Goal: Task Accomplishment & Management: Complete application form

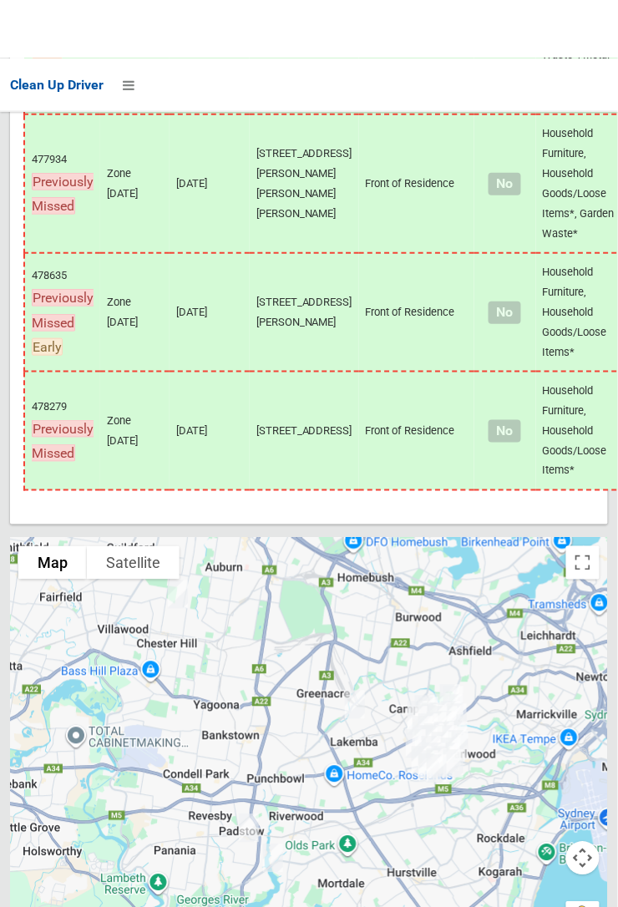
scroll to position [10525, 0]
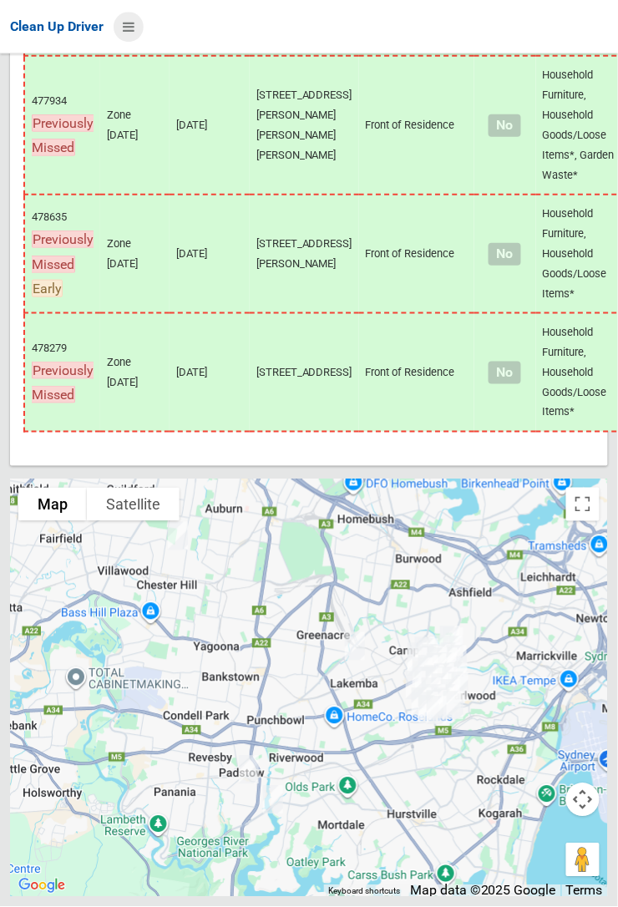
click at [134, 41] on icon at bounding box center [129, 27] width 12 height 28
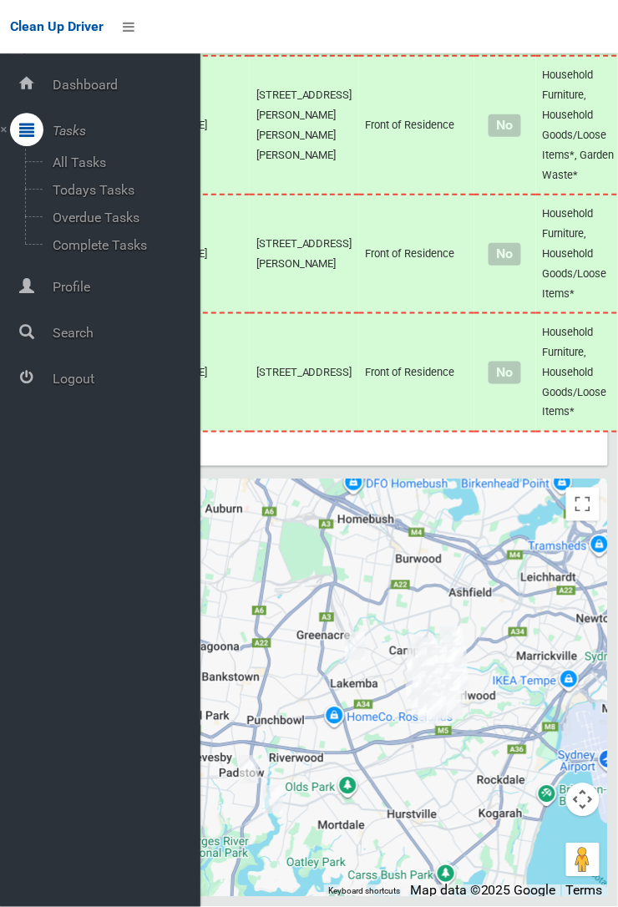
click at [76, 374] on span "Logout" at bounding box center [124, 379] width 153 height 16
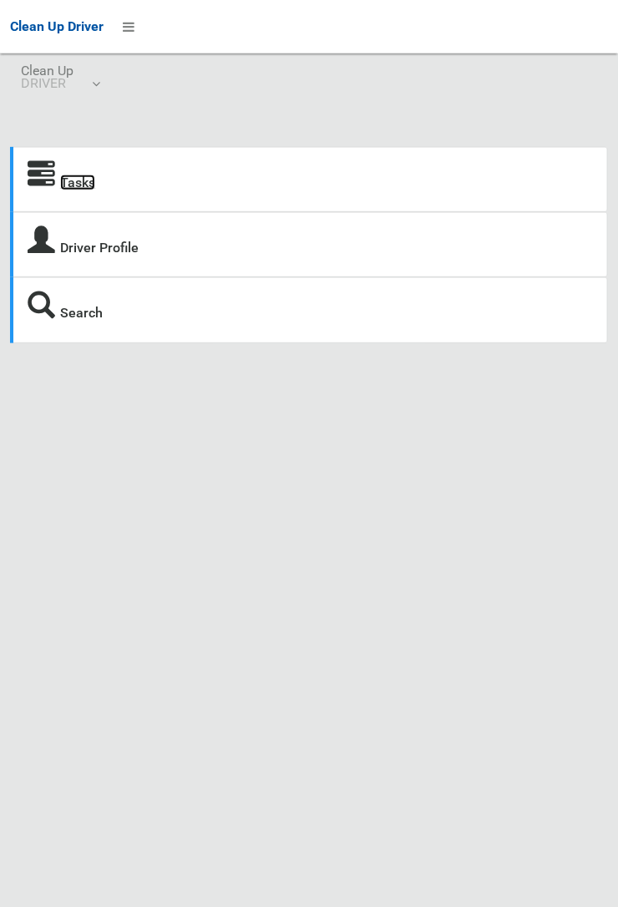
click at [69, 175] on link "Tasks" at bounding box center [77, 183] width 35 height 16
click at [613, 415] on div "Tasks Driver Profile Search Driver Dashboard Dashboard Tasks All Tasks Todays T…" at bounding box center [309, 526] width 618 height 907
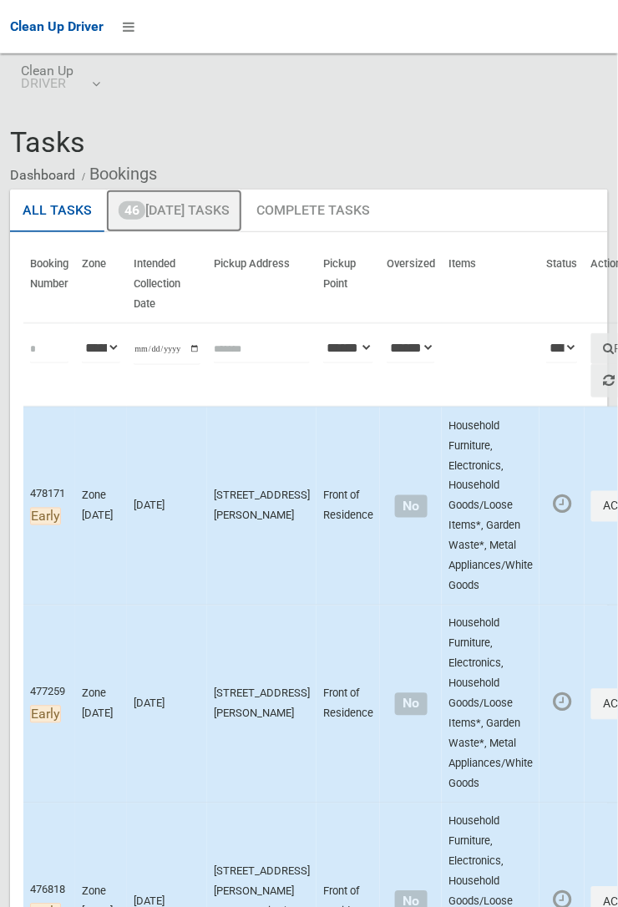
click at [184, 202] on link "46 Today's Tasks" at bounding box center [174, 211] width 136 height 43
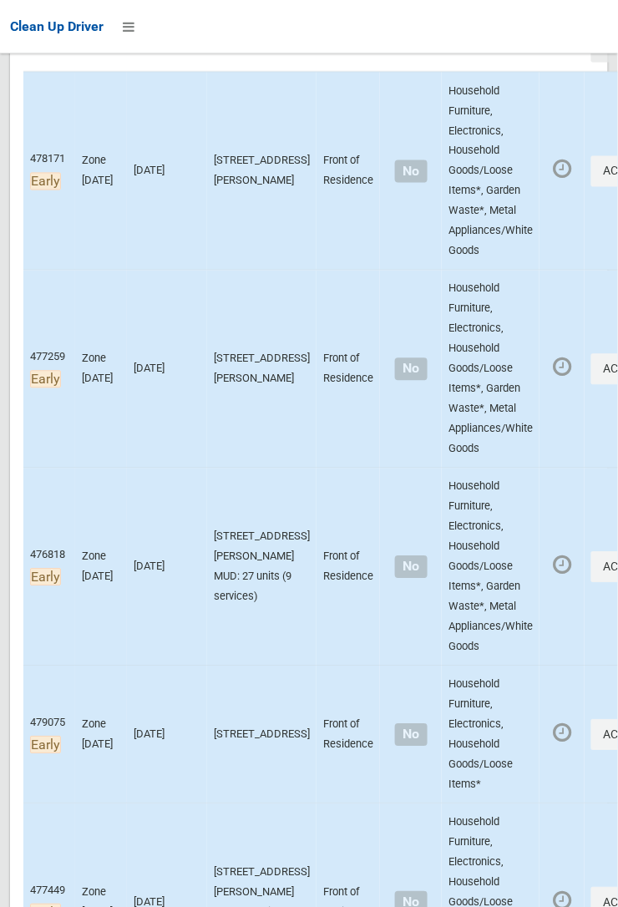
scroll to position [328, 0]
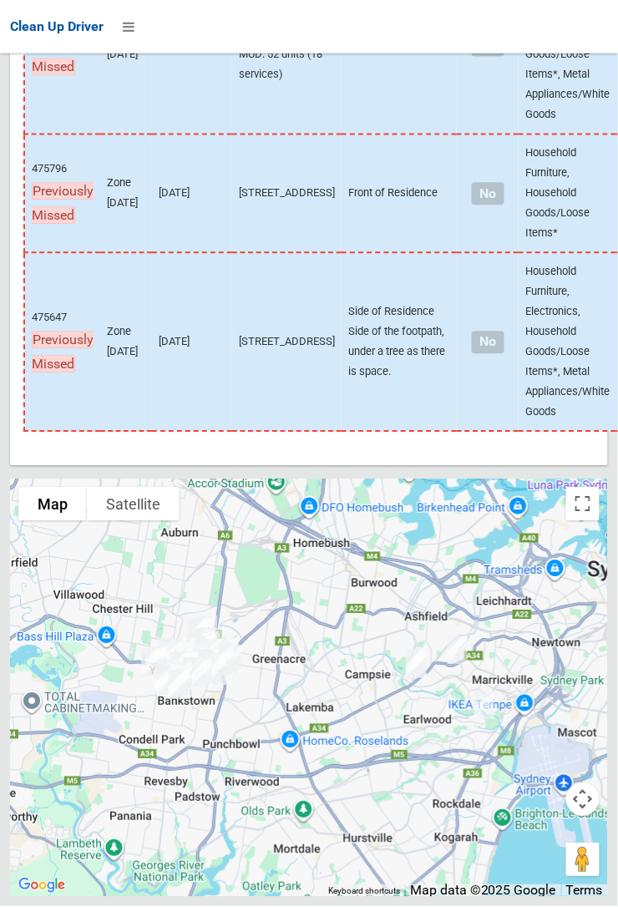
scroll to position [10750, 0]
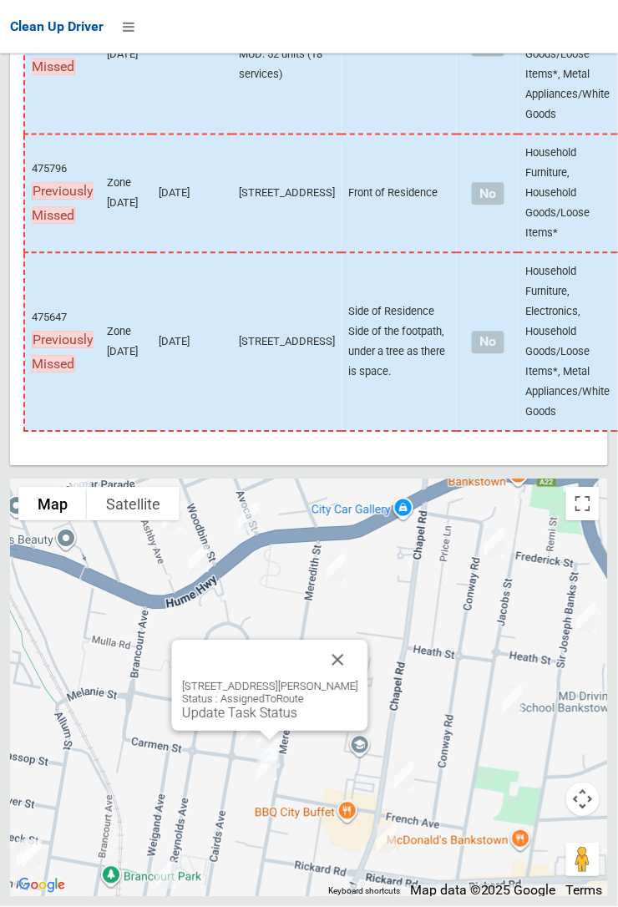
click at [356, 681] on button "Close" at bounding box center [338, 661] width 40 height 40
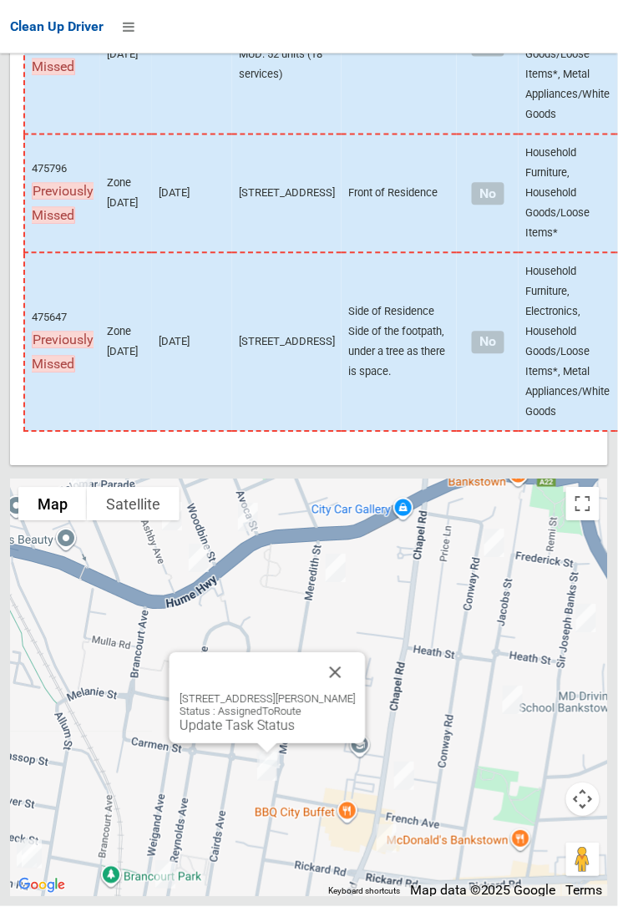
click at [356, 693] on button "Close" at bounding box center [336, 673] width 40 height 40
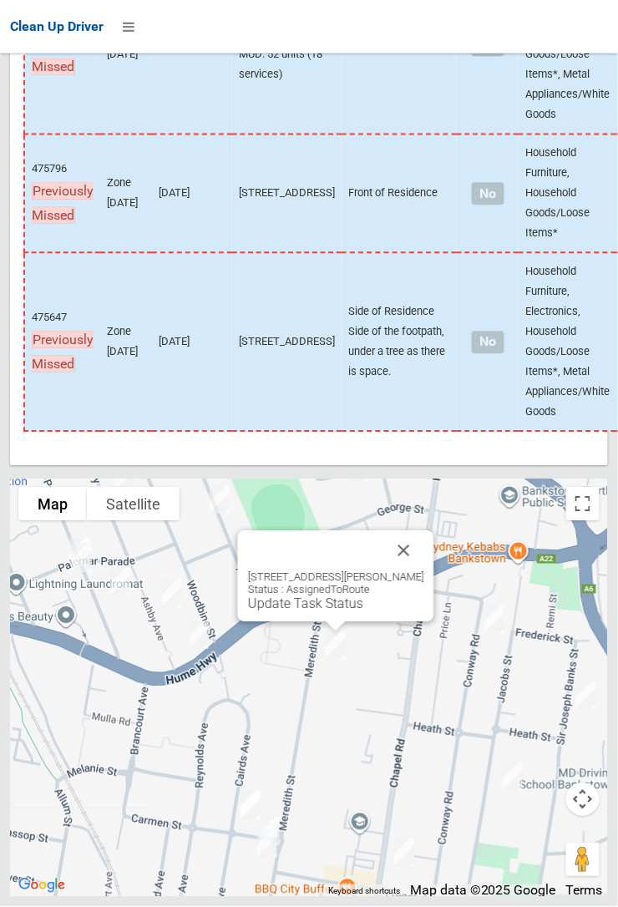
click at [424, 571] on button "Close" at bounding box center [404, 551] width 40 height 40
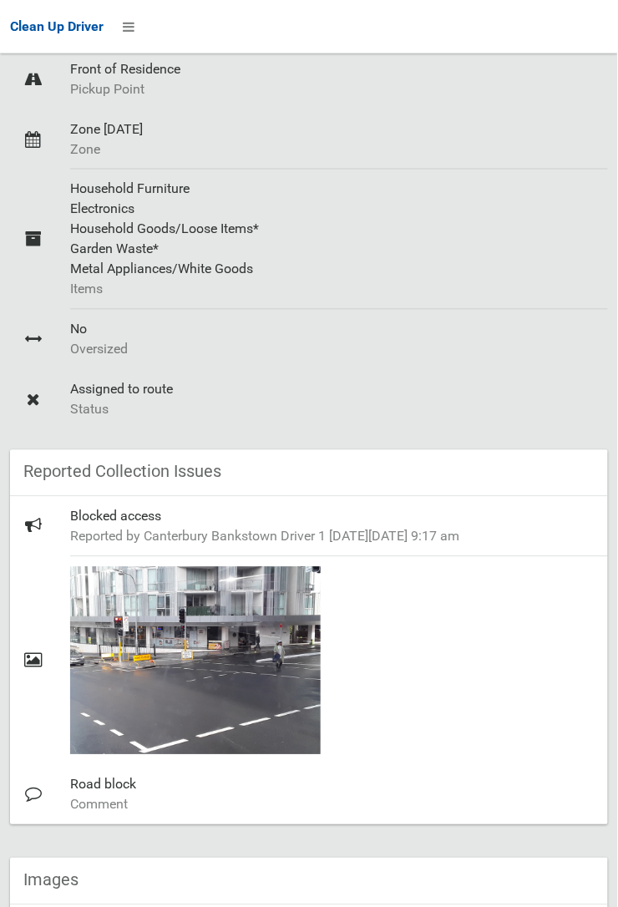
scroll to position [323, 0]
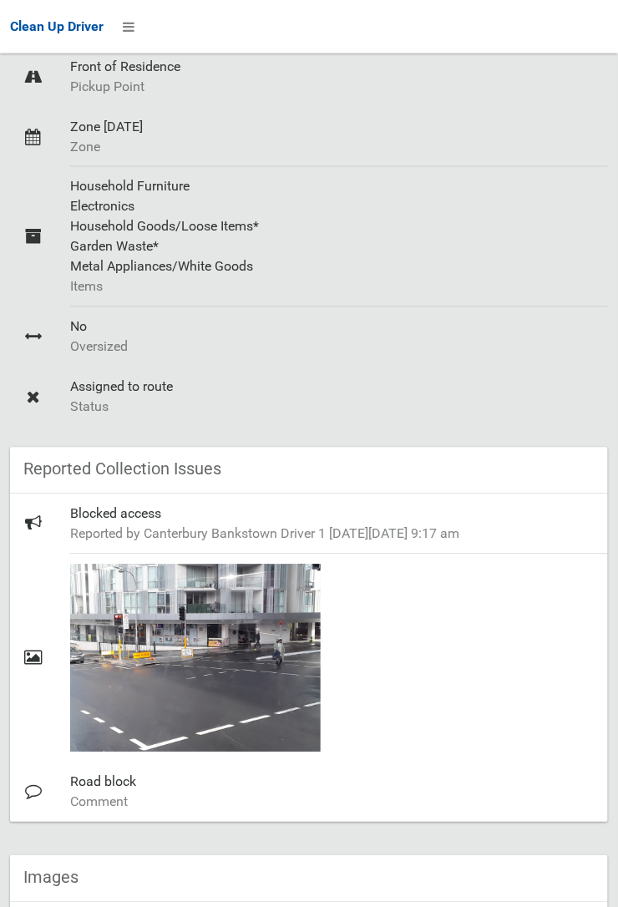
click at [201, 771] on div "Road block Comment" at bounding box center [332, 792] width 524 height 60
click at [558, 713] on div at bounding box center [332, 659] width 524 height 208
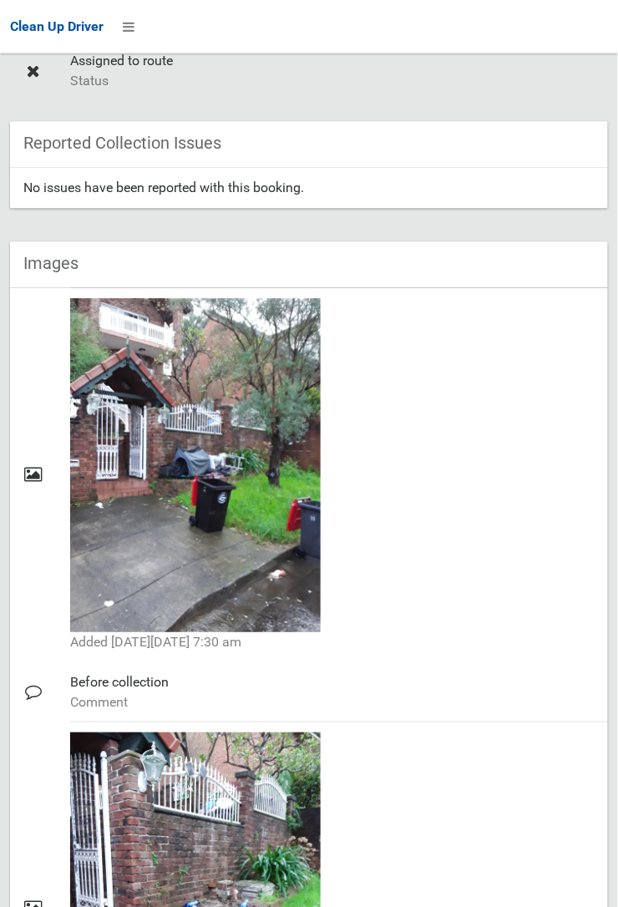
scroll to position [805, 0]
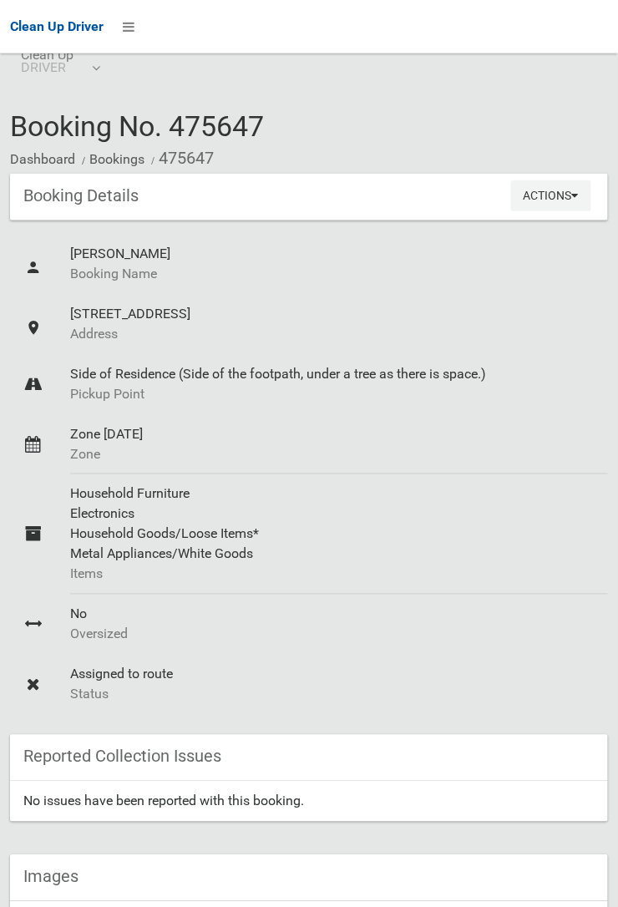
scroll to position [16, 0]
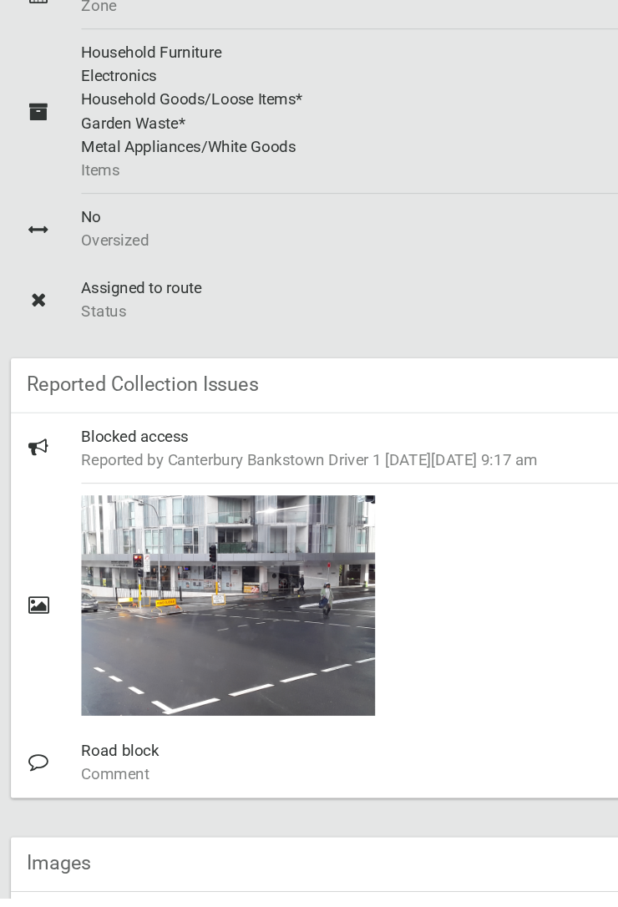
scroll to position [324, 0]
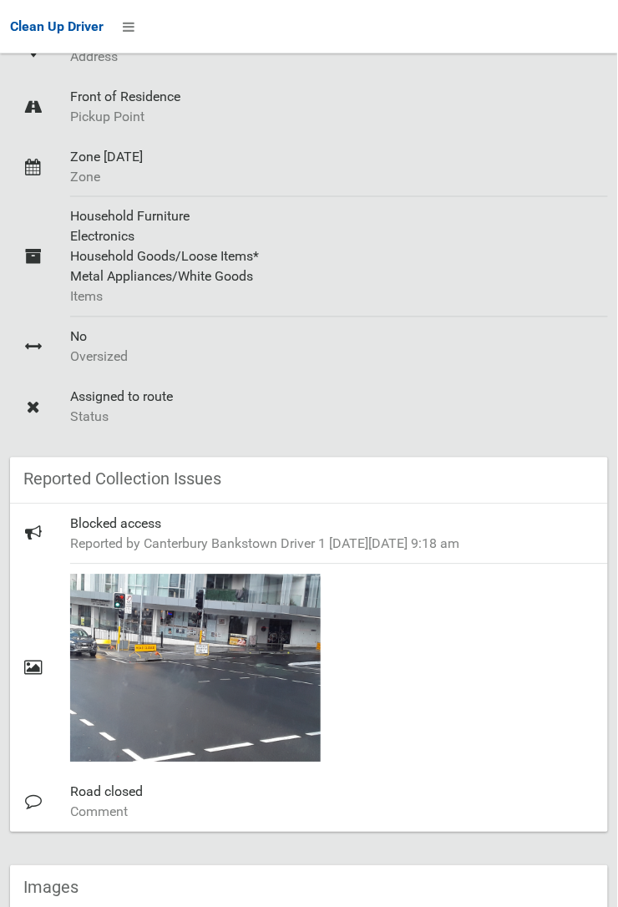
scroll to position [293, 0]
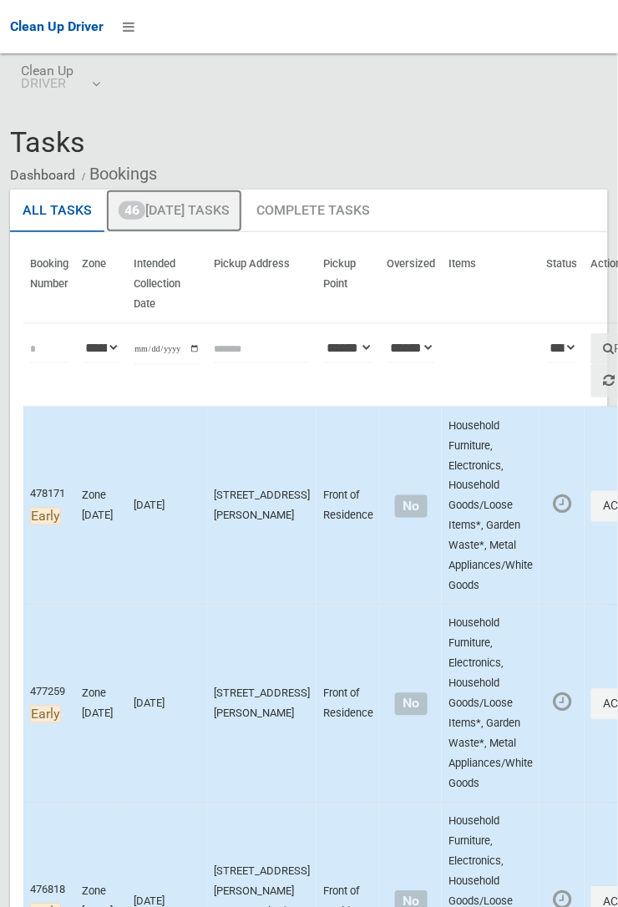
click at [211, 209] on link "46 Today's Tasks" at bounding box center [174, 211] width 136 height 43
click at [196, 211] on link "46 Today's Tasks" at bounding box center [174, 211] width 136 height 43
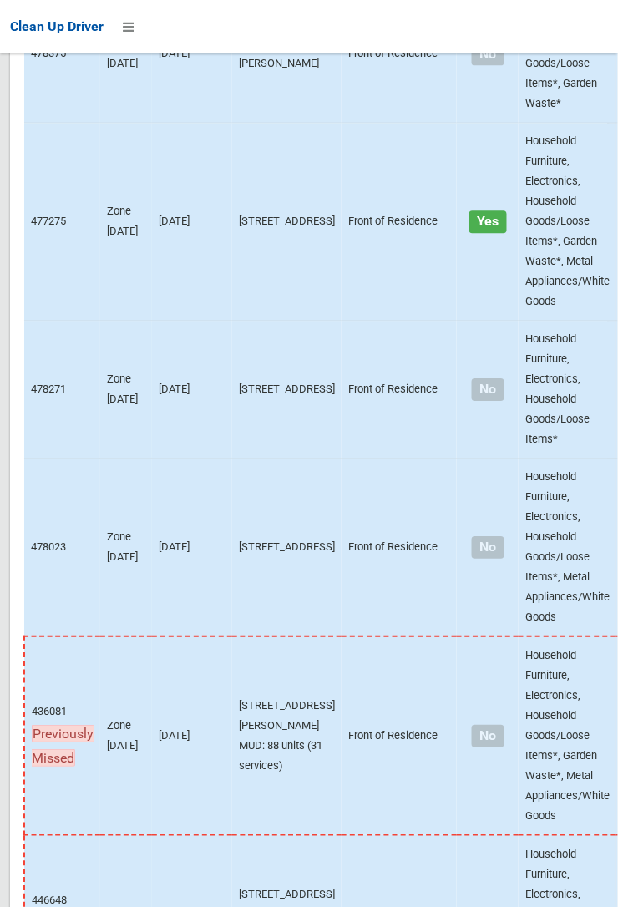
scroll to position [11252, 0]
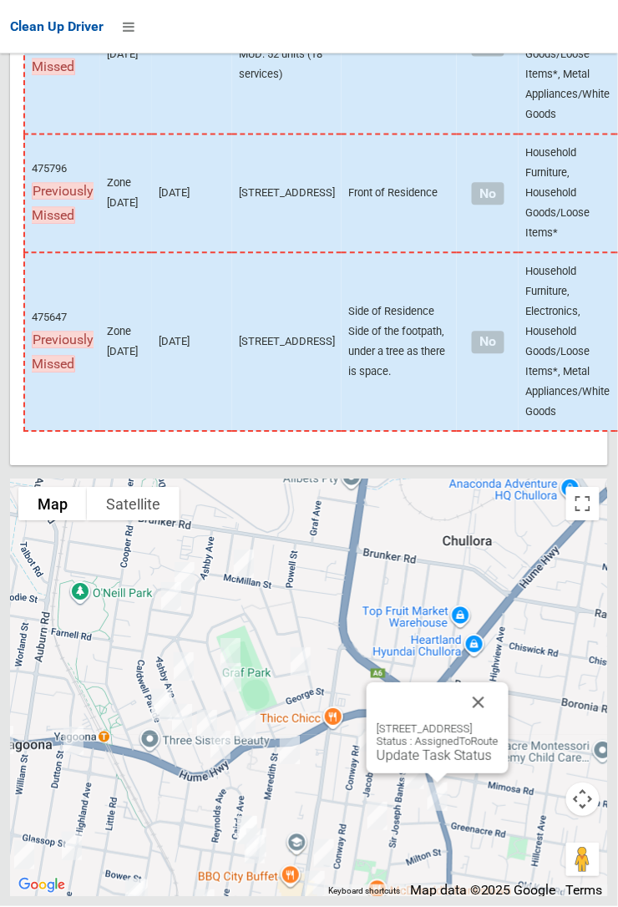
click at [499, 723] on button "Close" at bounding box center [478, 703] width 40 height 40
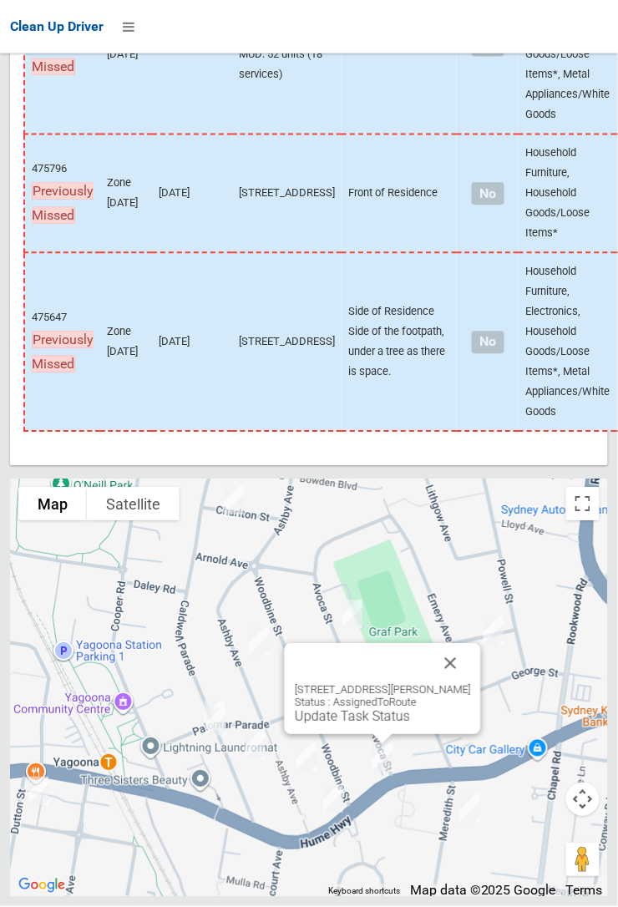
click at [471, 684] on button "Close" at bounding box center [451, 664] width 40 height 40
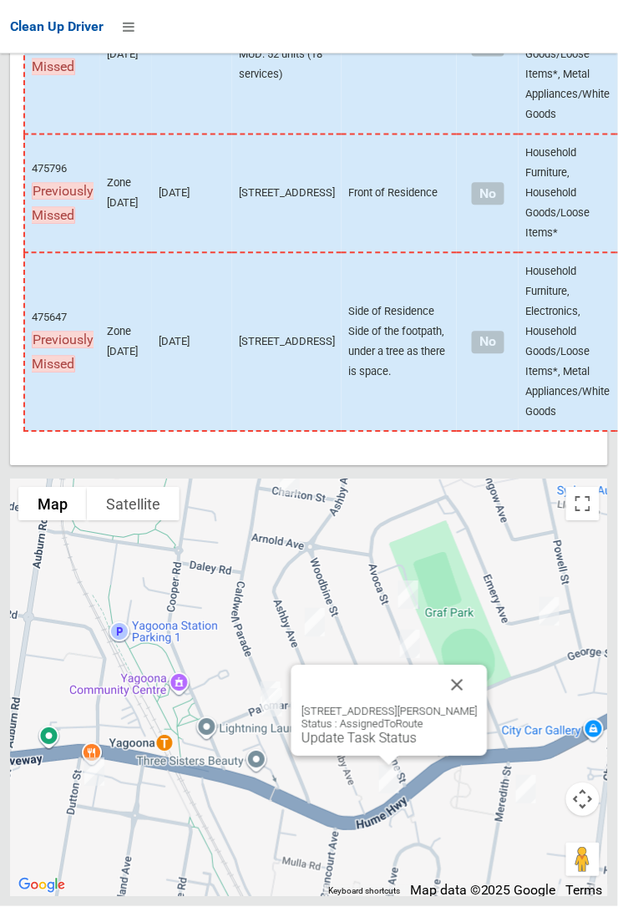
click at [478, 706] on button "Close" at bounding box center [458, 686] width 40 height 40
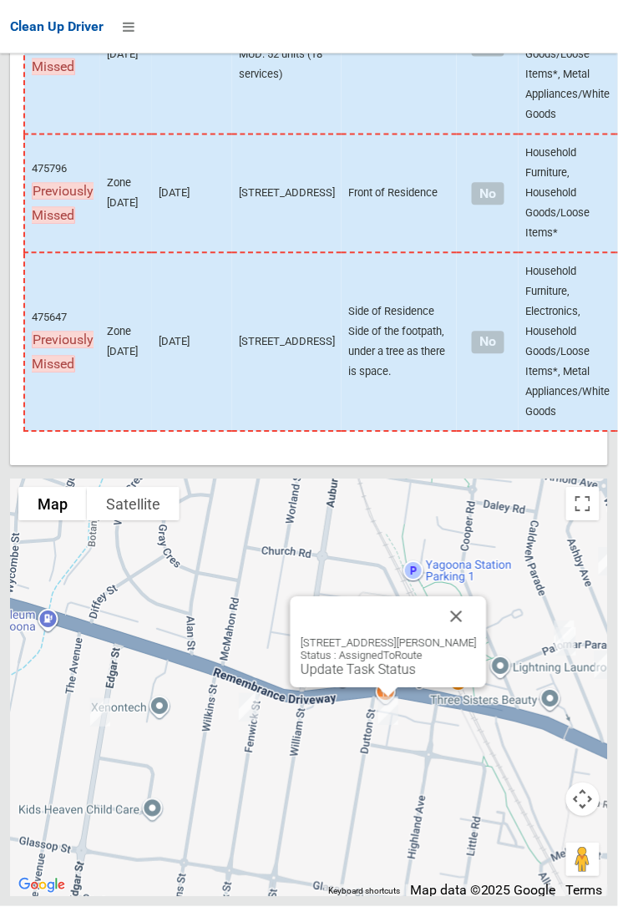
click at [477, 637] on button "Close" at bounding box center [457, 617] width 40 height 40
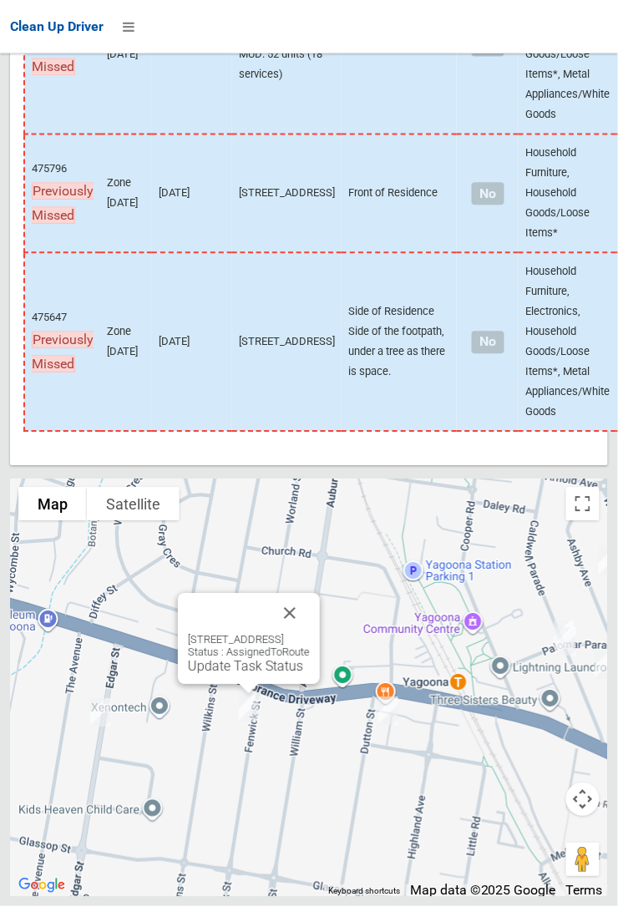
click at [310, 634] on button "Close" at bounding box center [290, 614] width 40 height 40
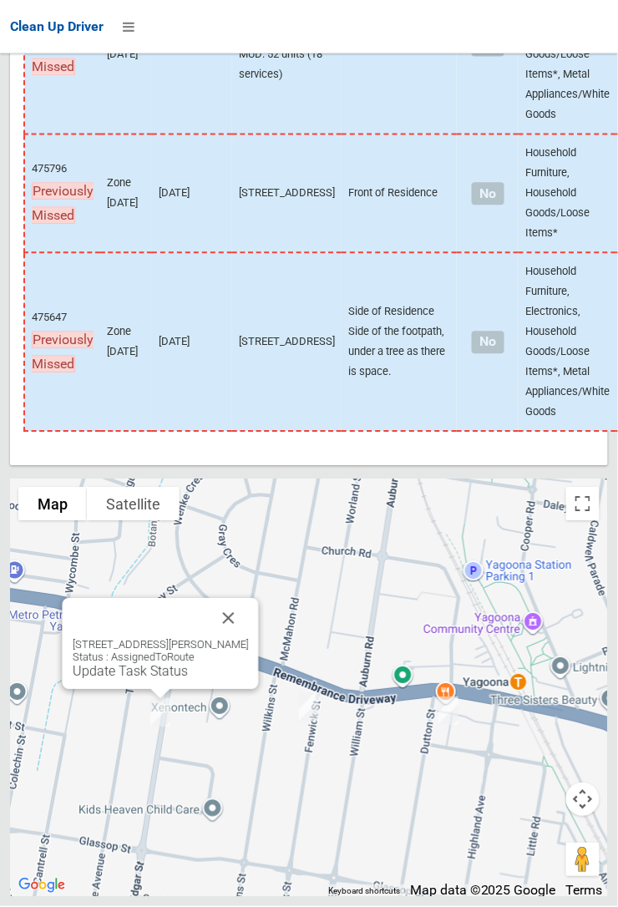
click at [234, 639] on button "Close" at bounding box center [229, 619] width 40 height 40
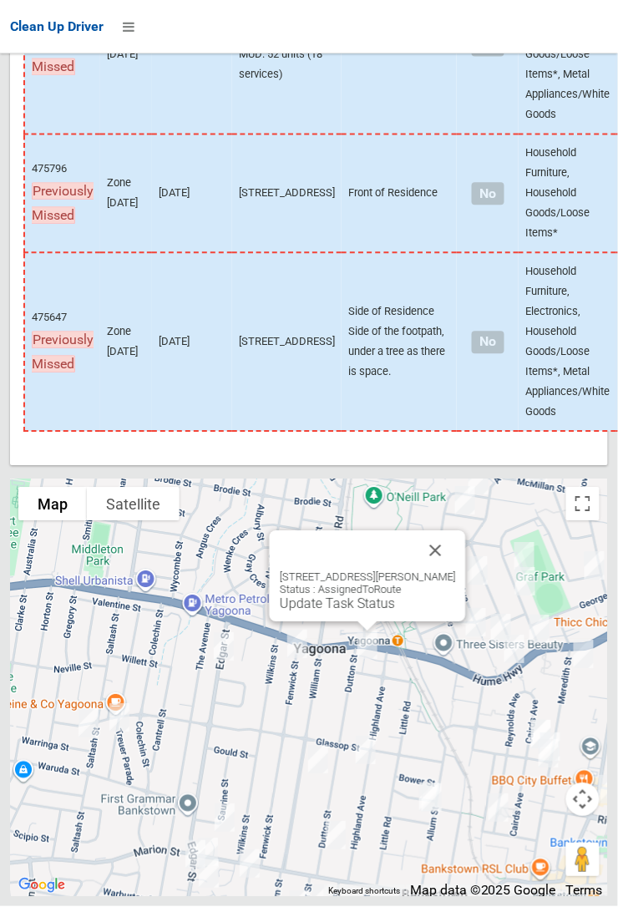
click at [440, 571] on button "Close" at bounding box center [436, 551] width 40 height 40
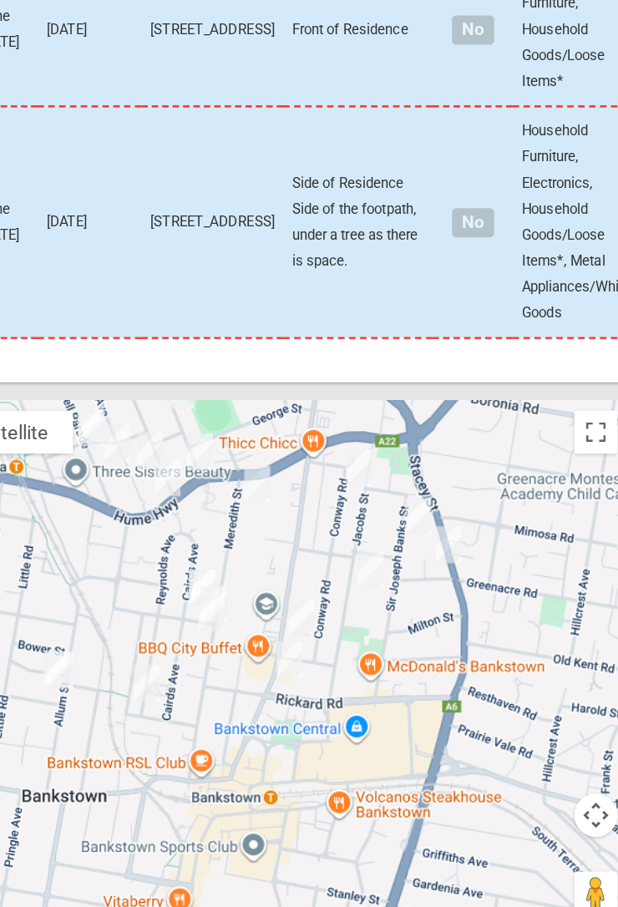
scroll to position [11251, 0]
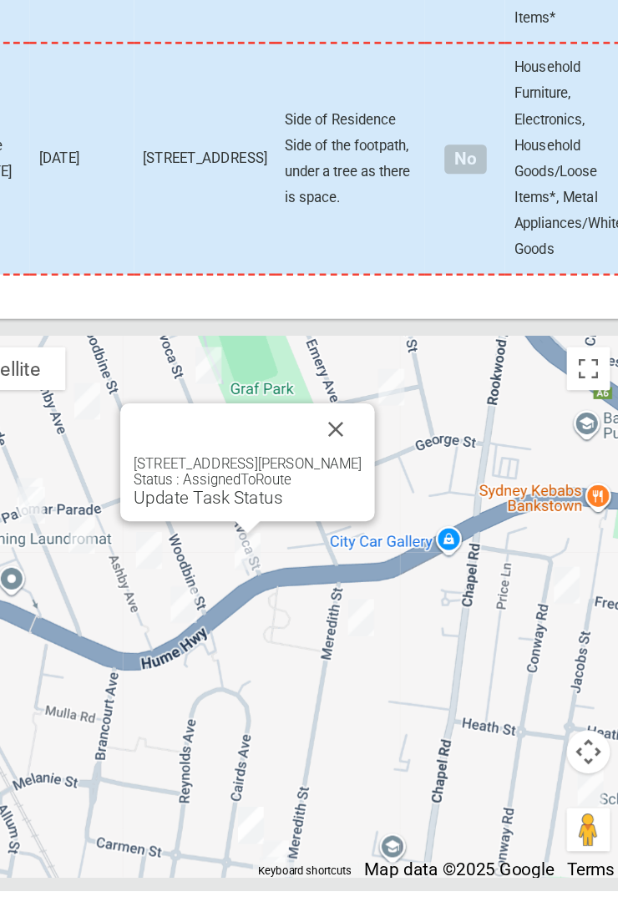
click at [406, 571] on button "Close" at bounding box center [388, 551] width 40 height 40
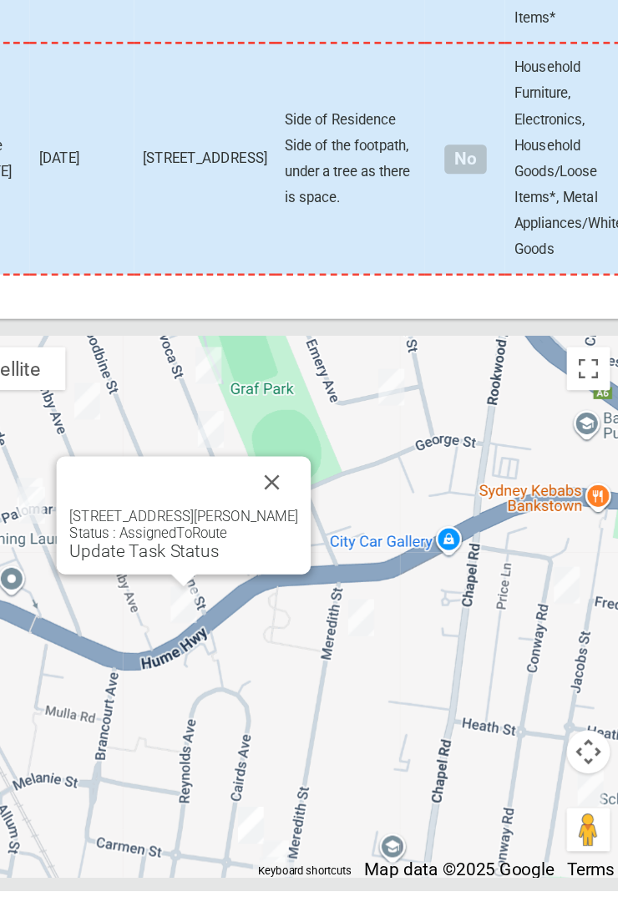
click at [352, 612] on button "Close" at bounding box center [339, 592] width 40 height 40
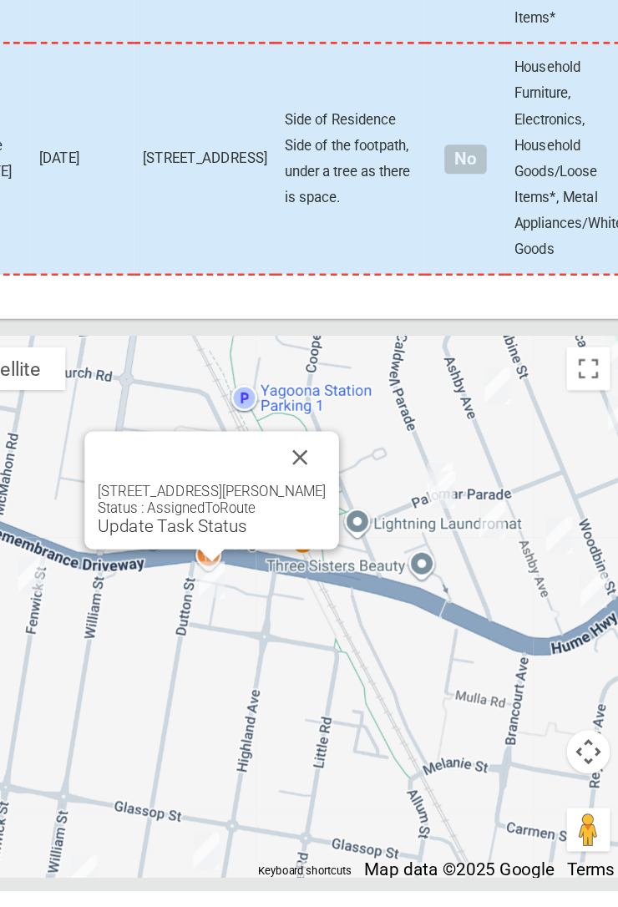
click at [371, 593] on button "Close" at bounding box center [361, 573] width 40 height 40
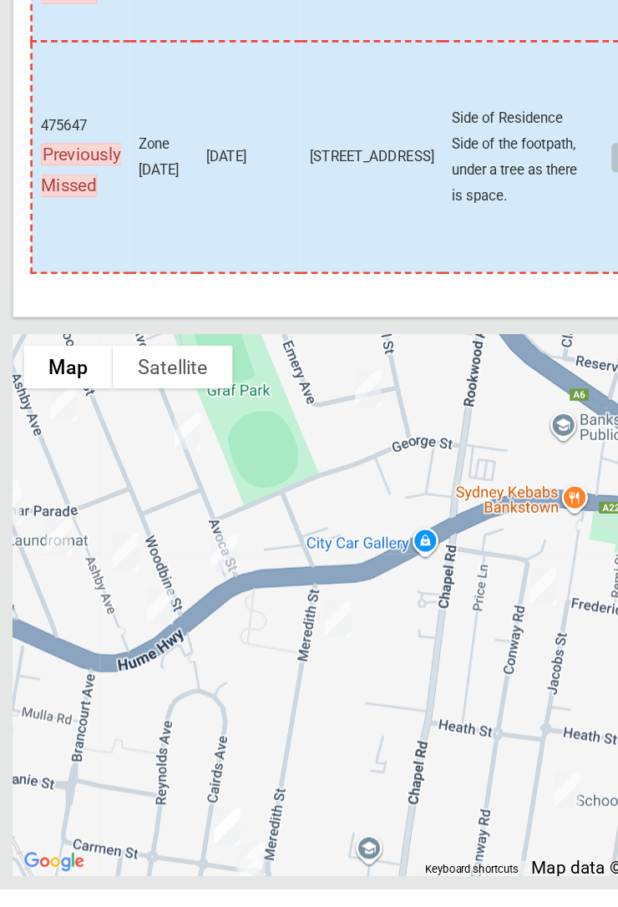
scroll to position [11252, 0]
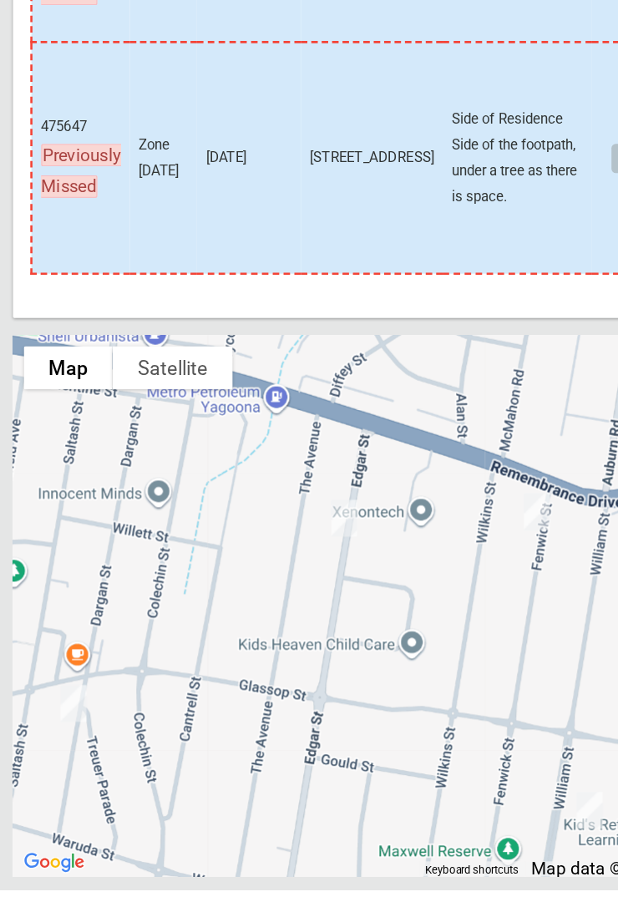
click at [3, 762] on div at bounding box center [54, 693] width 214 height 214
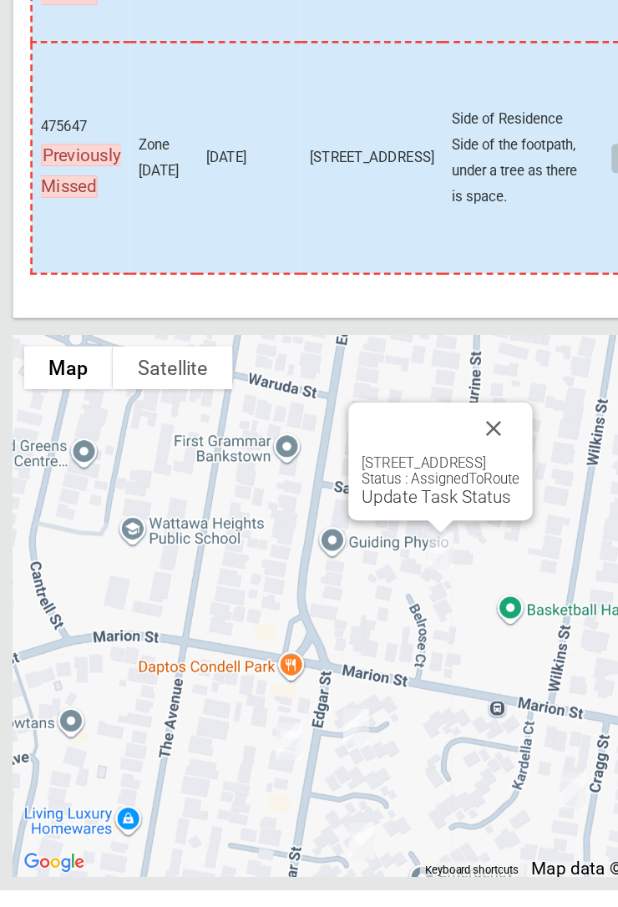
click at [401, 571] on button "Close" at bounding box center [381, 551] width 40 height 40
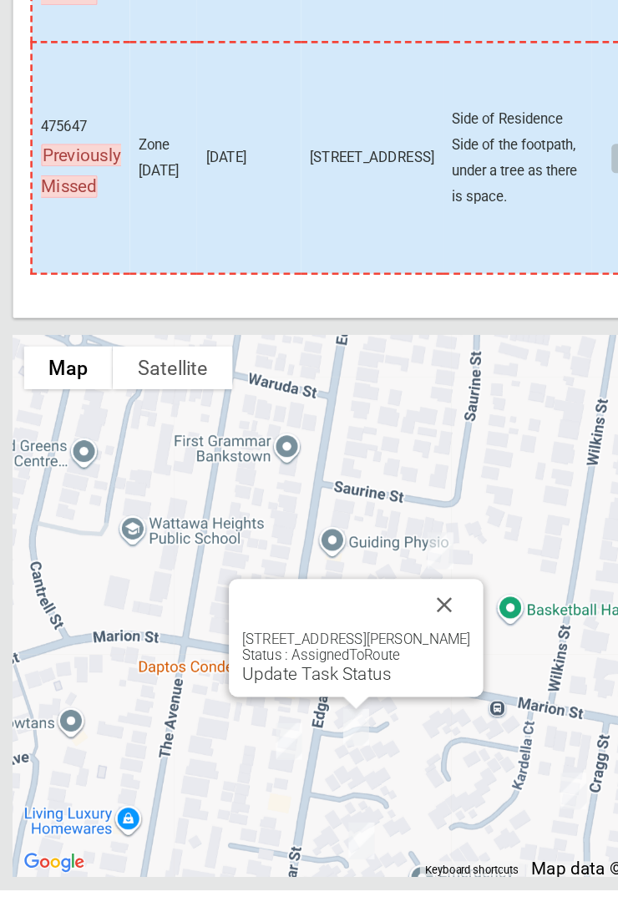
click at [358, 707] on button "Close" at bounding box center [343, 687] width 40 height 40
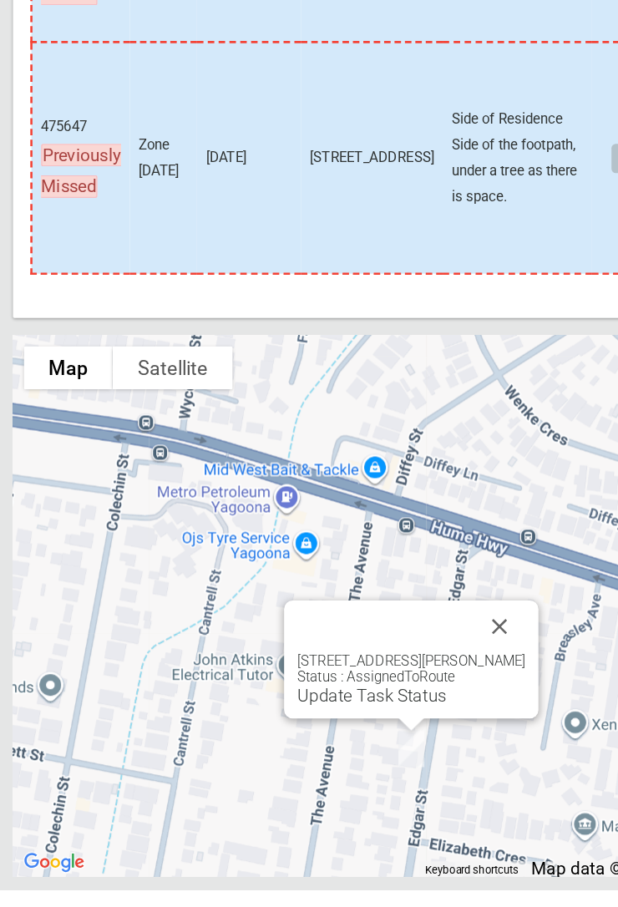
click at [290, 765] on link "Update Task Status" at bounding box center [287, 757] width 115 height 16
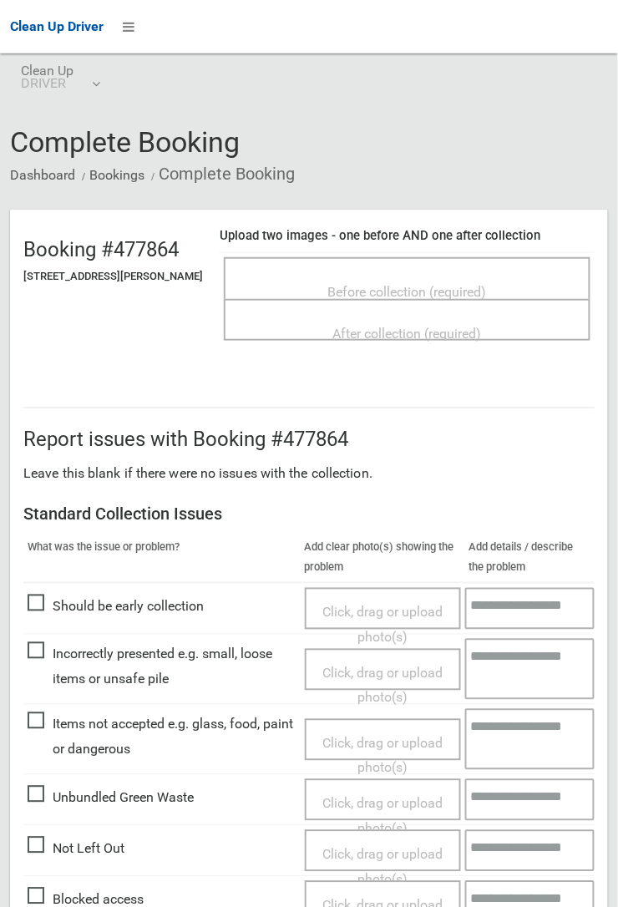
click at [398, 284] on span "Before collection (required)" at bounding box center [407, 292] width 159 height 16
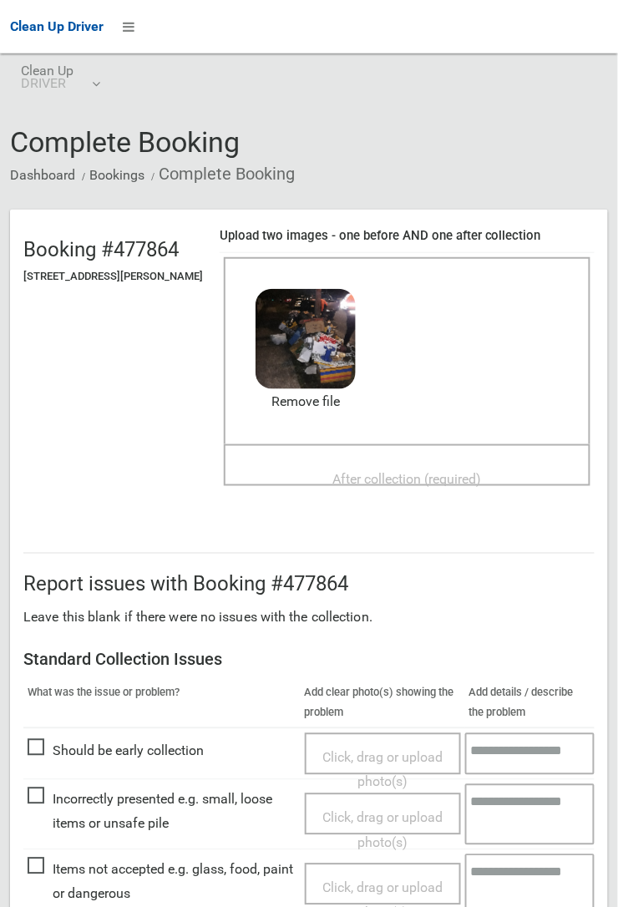
click at [367, 463] on div "After collection (required)" at bounding box center [407, 478] width 330 height 31
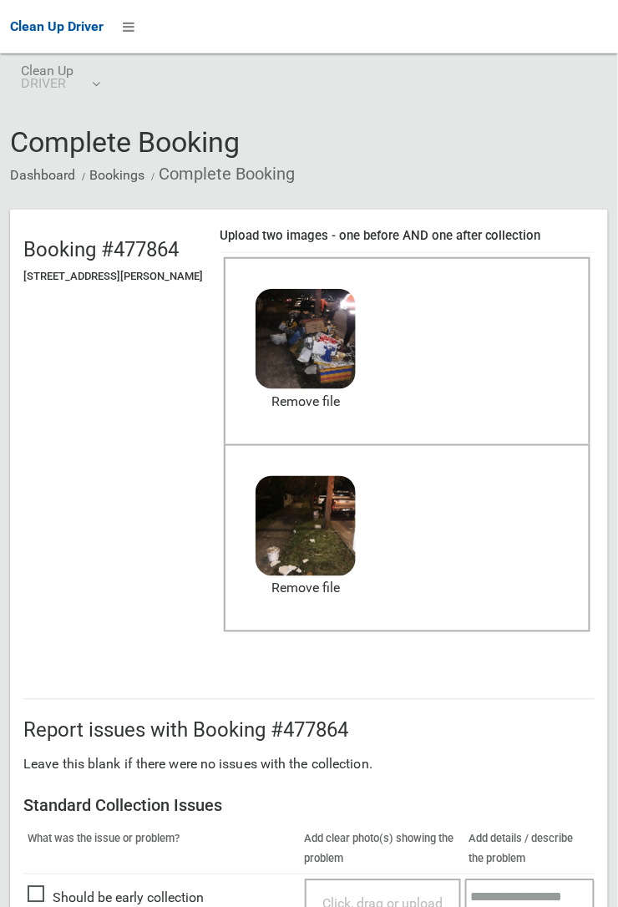
scroll to position [916, 0]
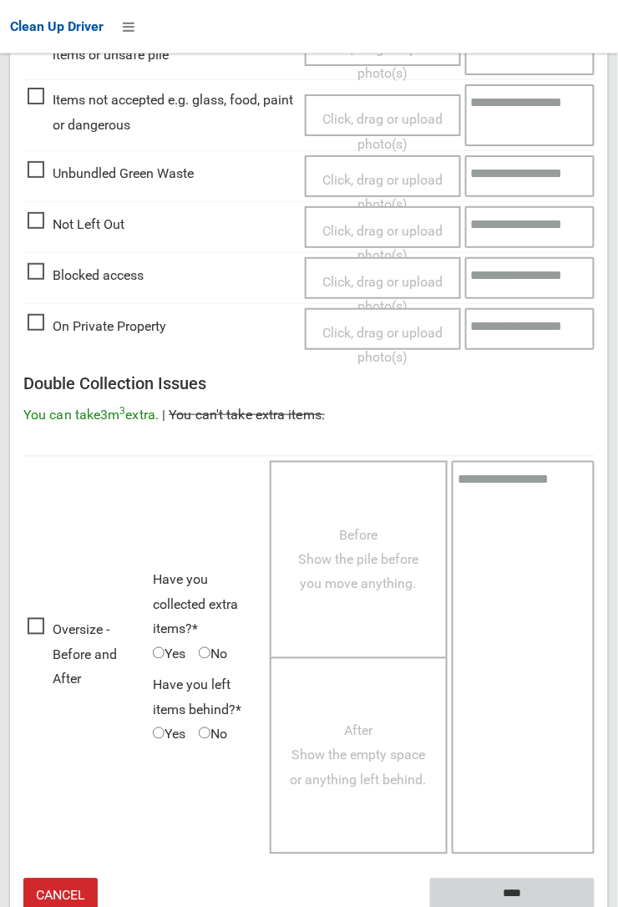
click at [595, 906] on input "****" at bounding box center [512, 894] width 165 height 31
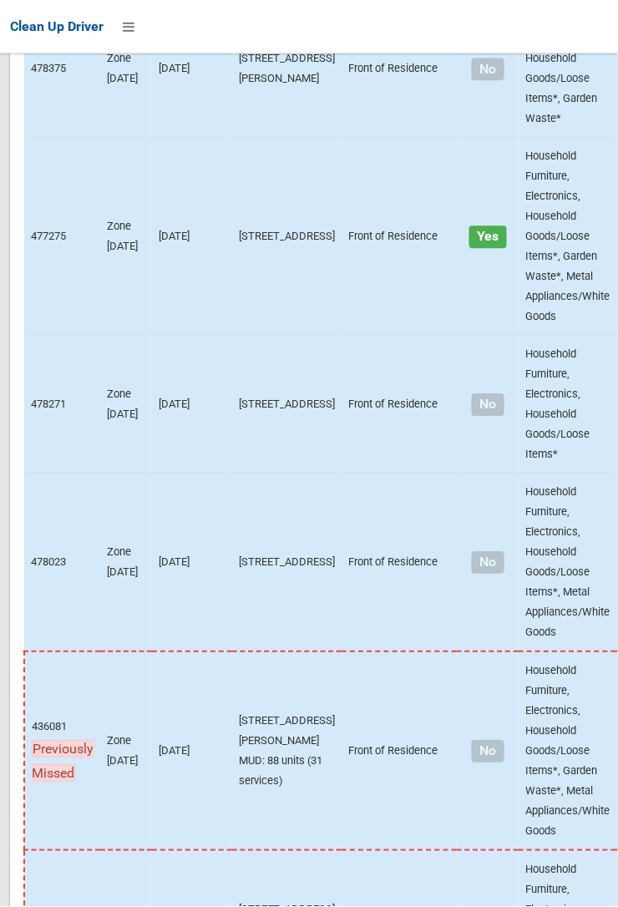
scroll to position [11252, 0]
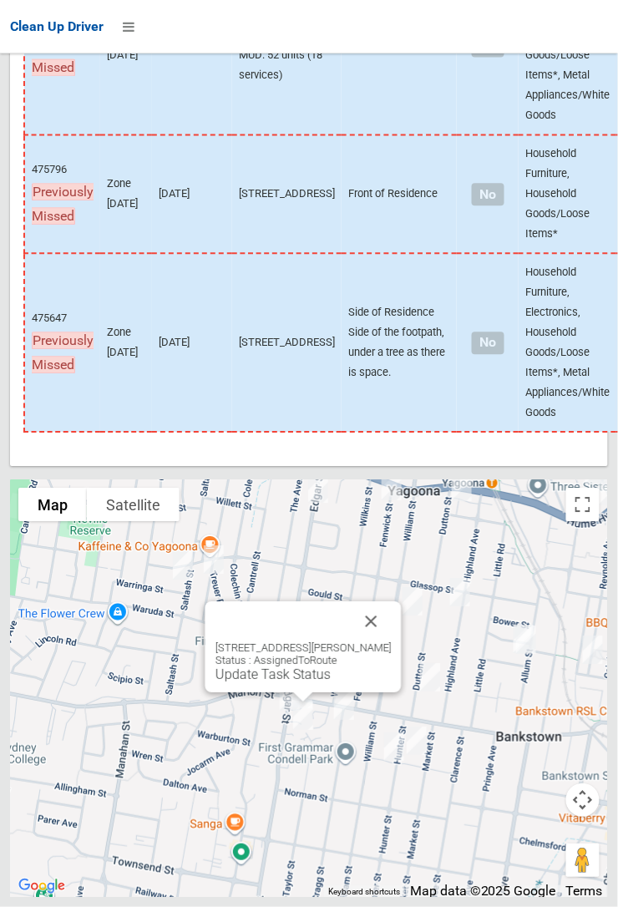
click at [390, 641] on button "Close" at bounding box center [372, 621] width 40 height 40
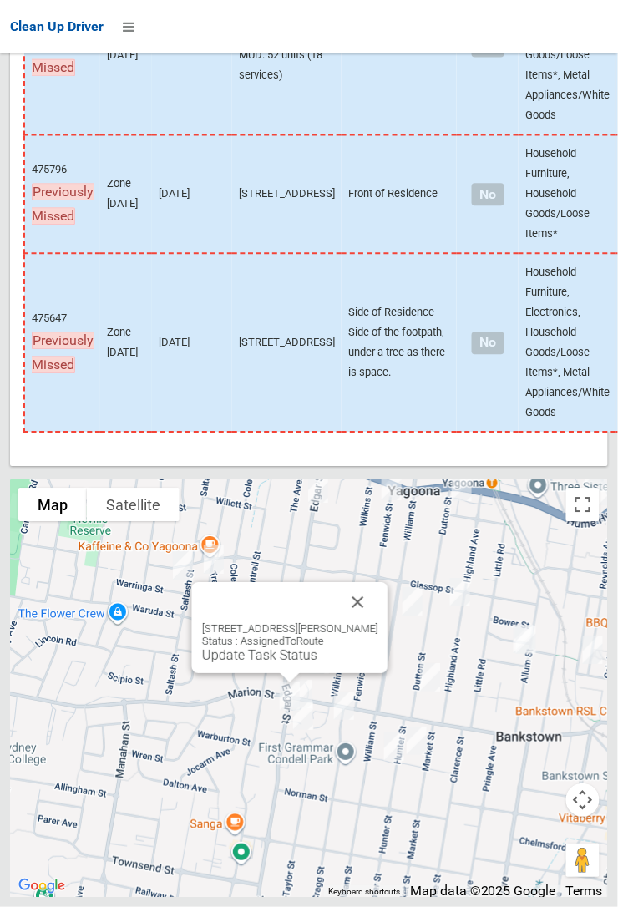
click at [378, 622] on button "Close" at bounding box center [358, 602] width 40 height 40
click at [280, 661] on link "Update Task Status" at bounding box center [272, 653] width 115 height 16
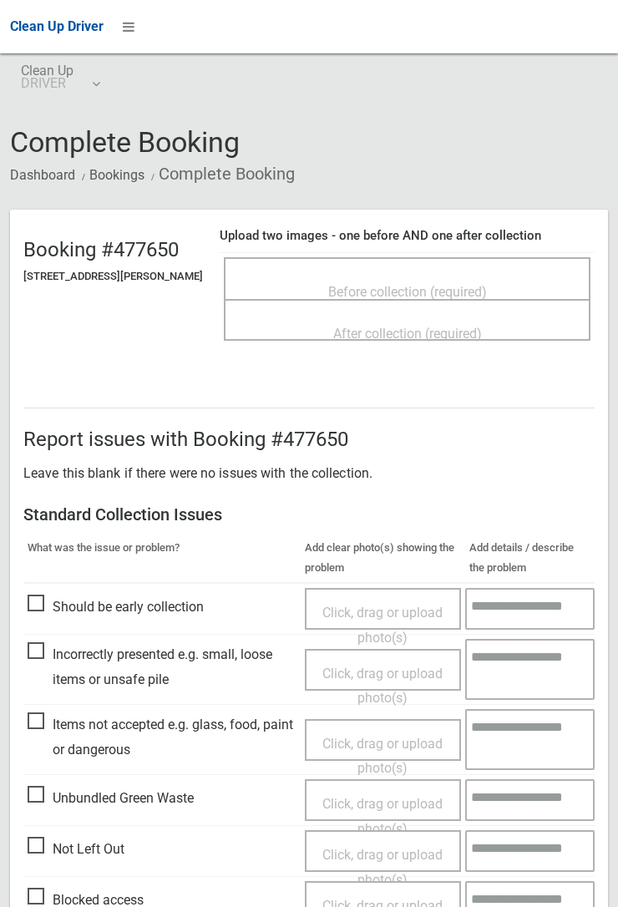
click at [440, 284] on span "Before collection (required)" at bounding box center [407, 292] width 159 height 16
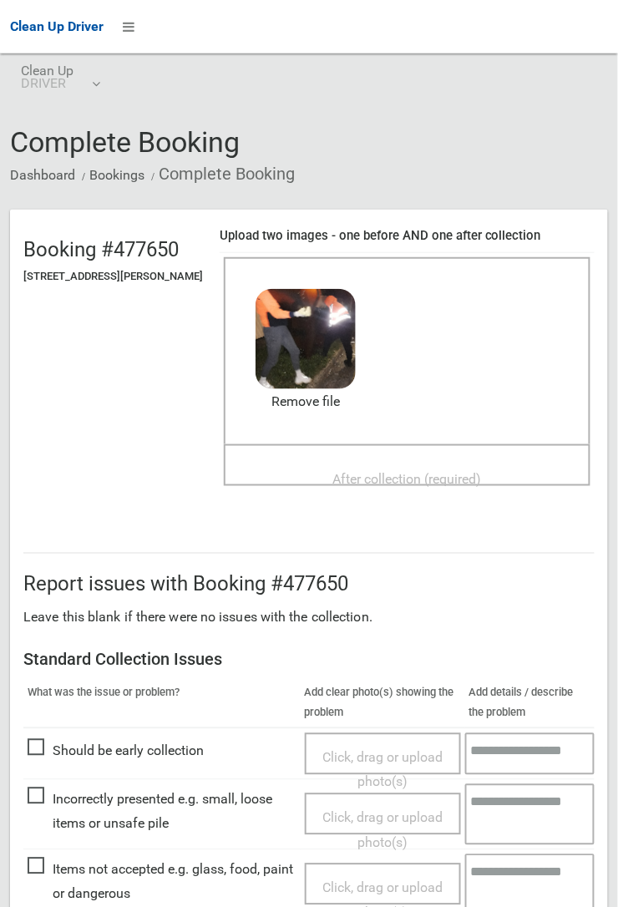
click at [393, 439] on div "Before collection (required) 2.6 MB 2025-08-2505.01.083229751353552037116.jpg C…" at bounding box center [407, 350] width 367 height 187
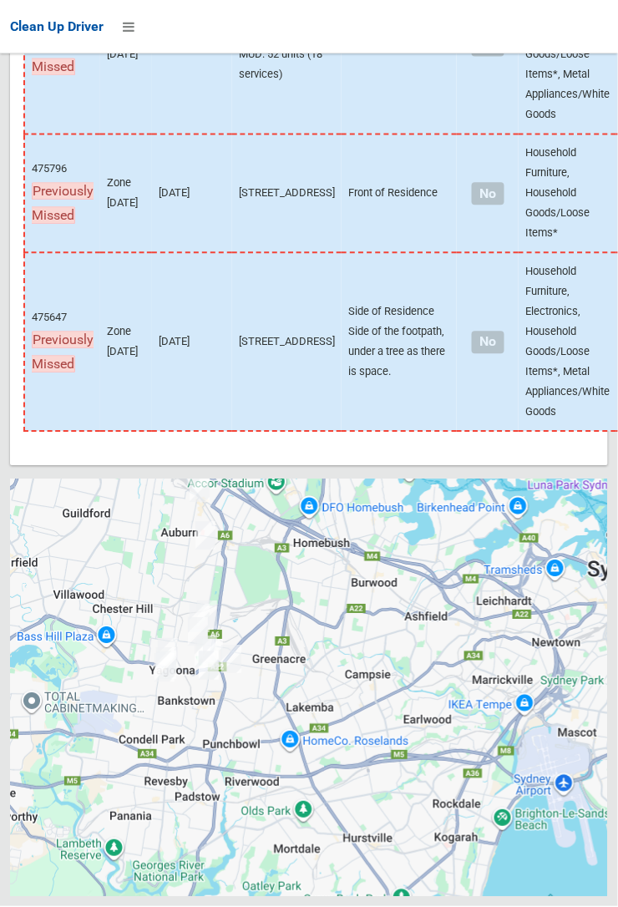
scroll to position [11252, 0]
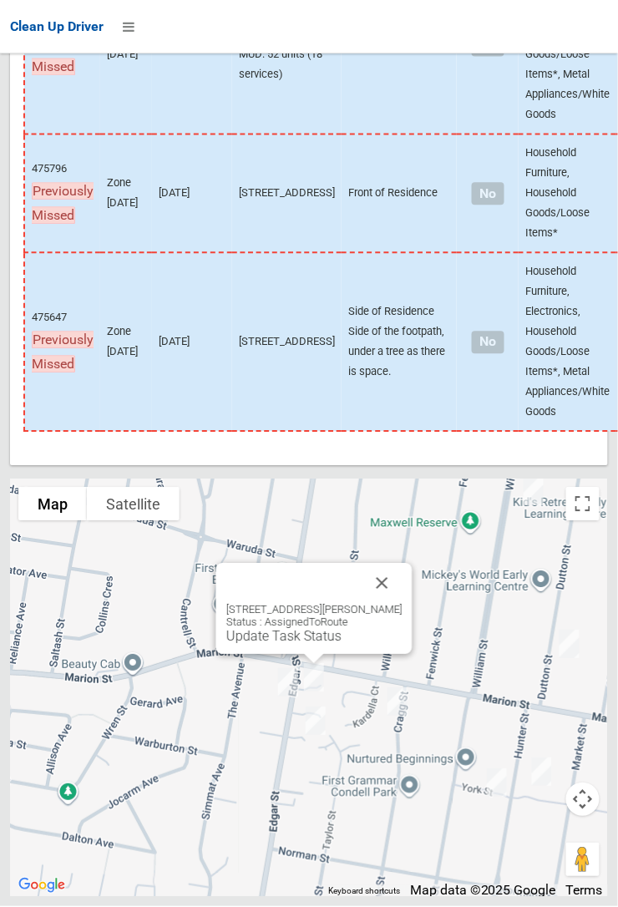
click at [288, 645] on link "Update Task Status" at bounding box center [283, 637] width 115 height 16
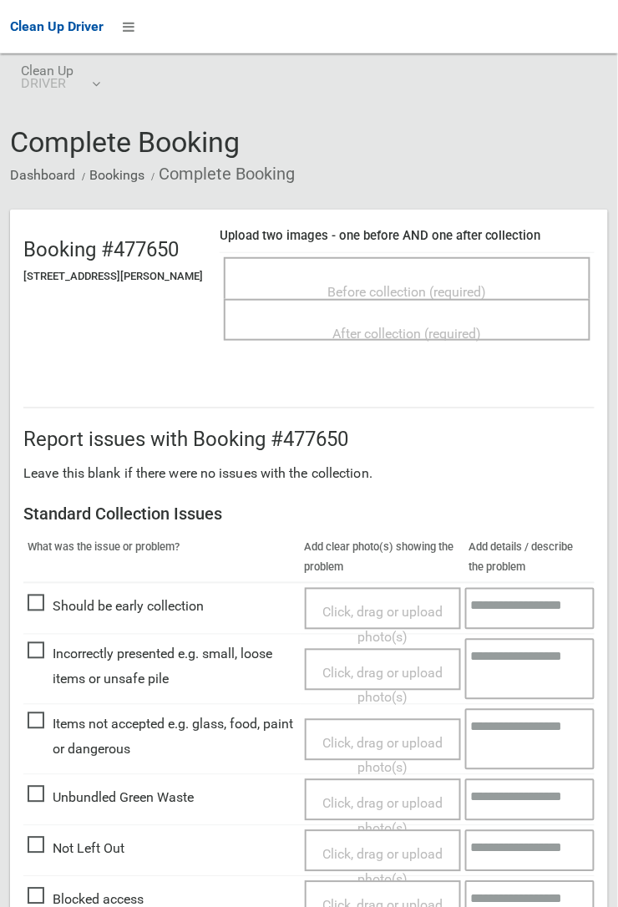
click at [430, 284] on span "Before collection (required)" at bounding box center [407, 292] width 159 height 16
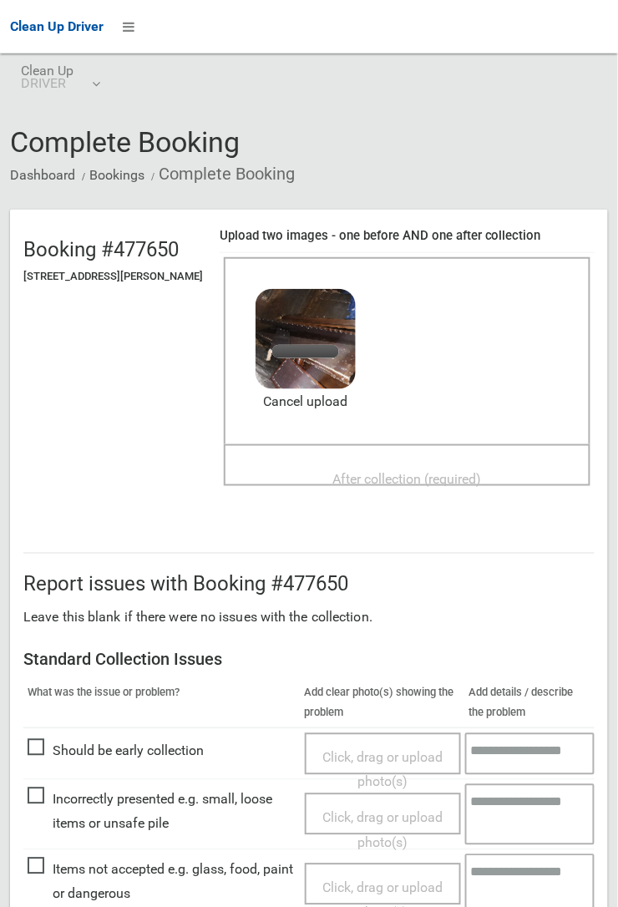
click at [380, 471] on span "After collection (required)" at bounding box center [407, 479] width 149 height 16
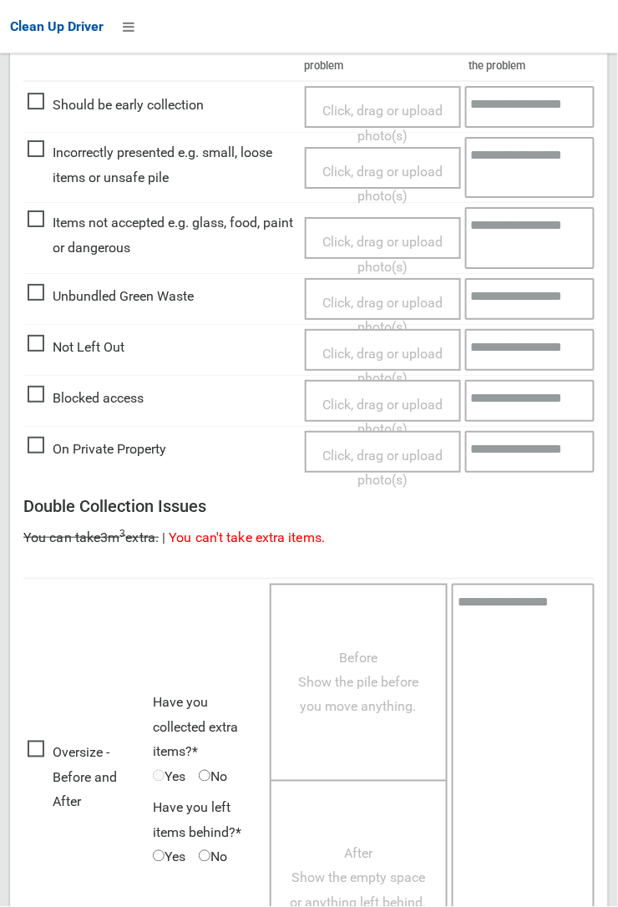
scroll to position [916, 0]
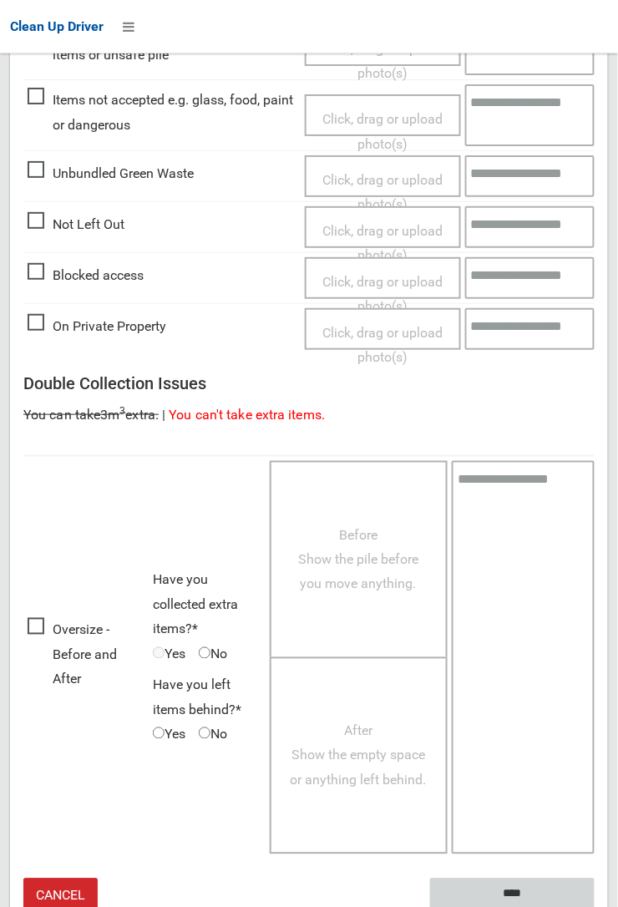
click at [513, 888] on input "****" at bounding box center [512, 894] width 165 height 31
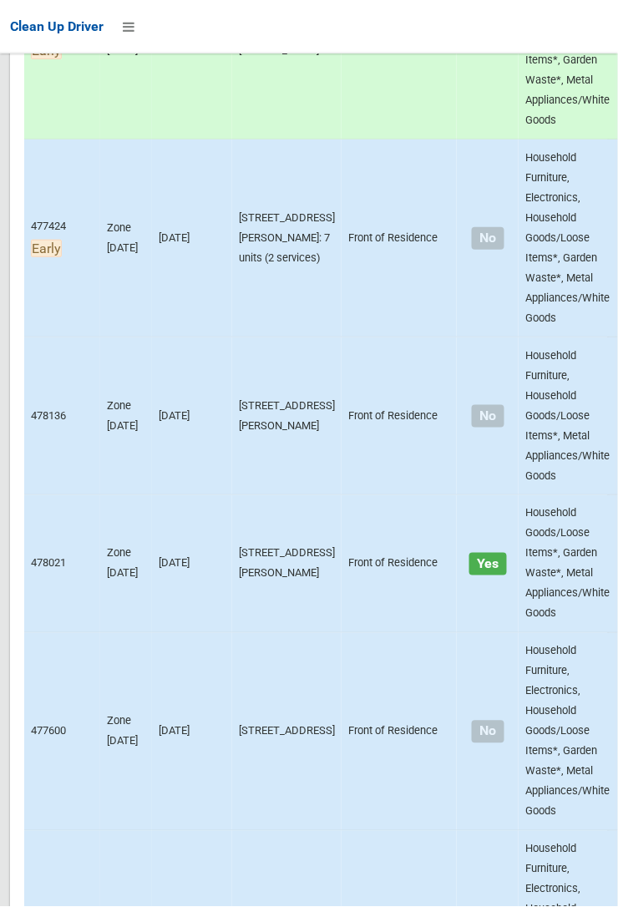
scroll to position [1950, 0]
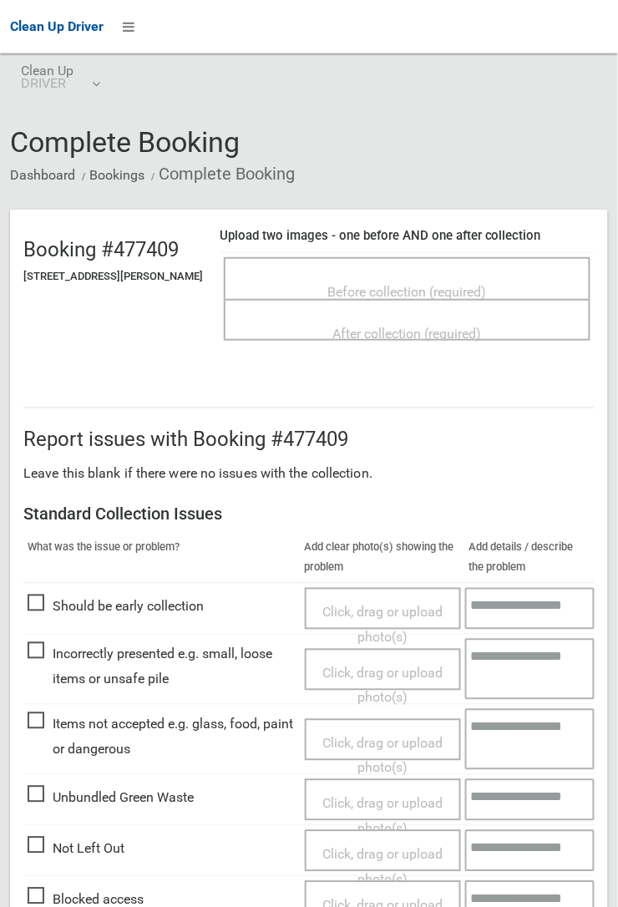
click at [428, 276] on div "Before collection (required)" at bounding box center [407, 291] width 330 height 31
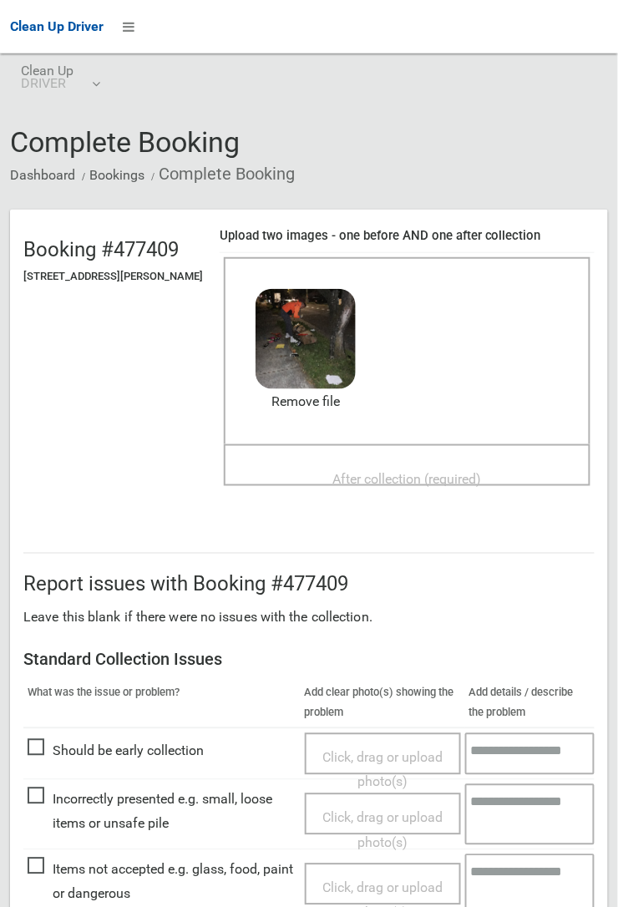
click at [379, 471] on span "After collection (required)" at bounding box center [407, 479] width 149 height 16
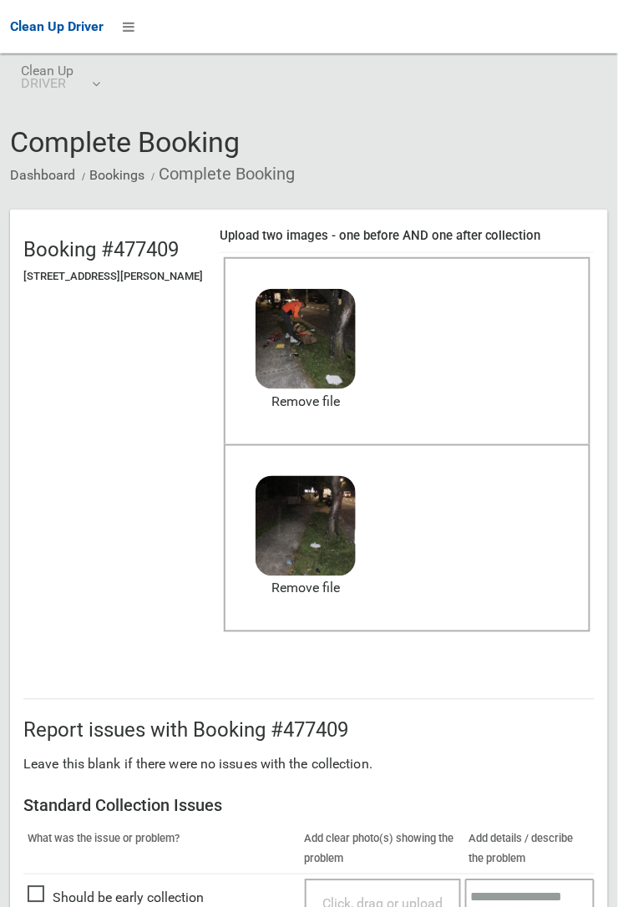
scroll to position [916, 0]
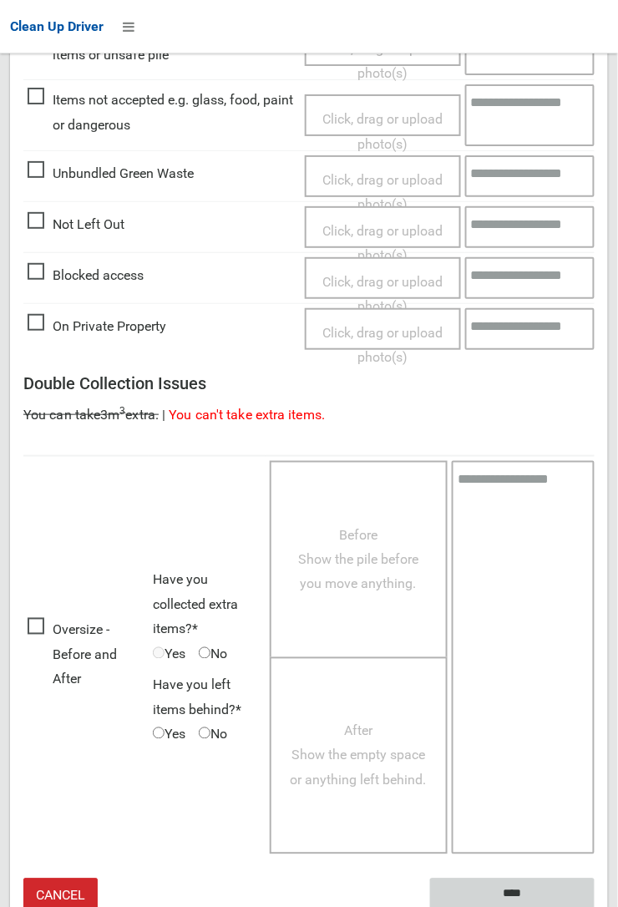
click at [523, 886] on input "****" at bounding box center [512, 894] width 165 height 31
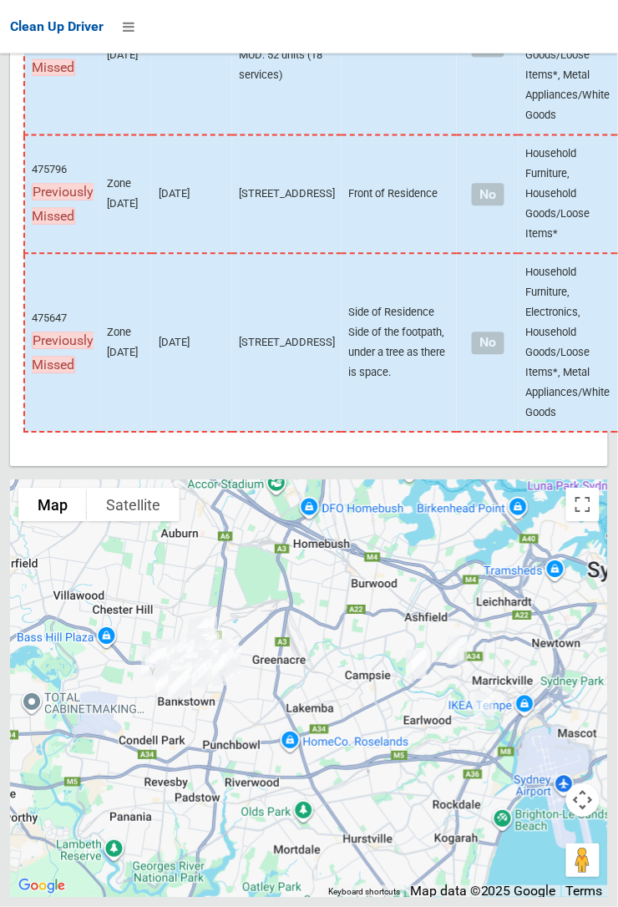
scroll to position [11252, 0]
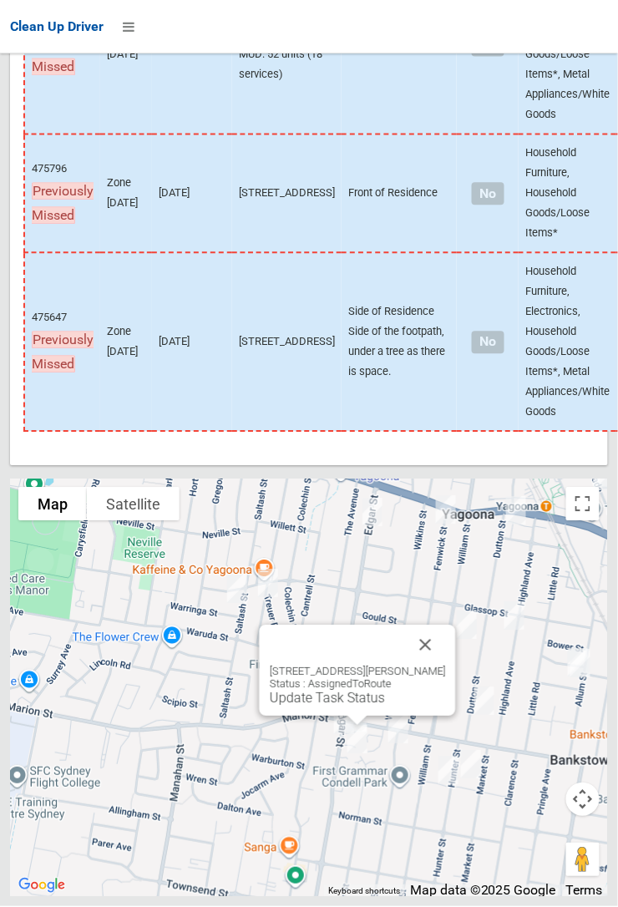
click at [329, 707] on link "Update Task Status" at bounding box center [327, 699] width 115 height 16
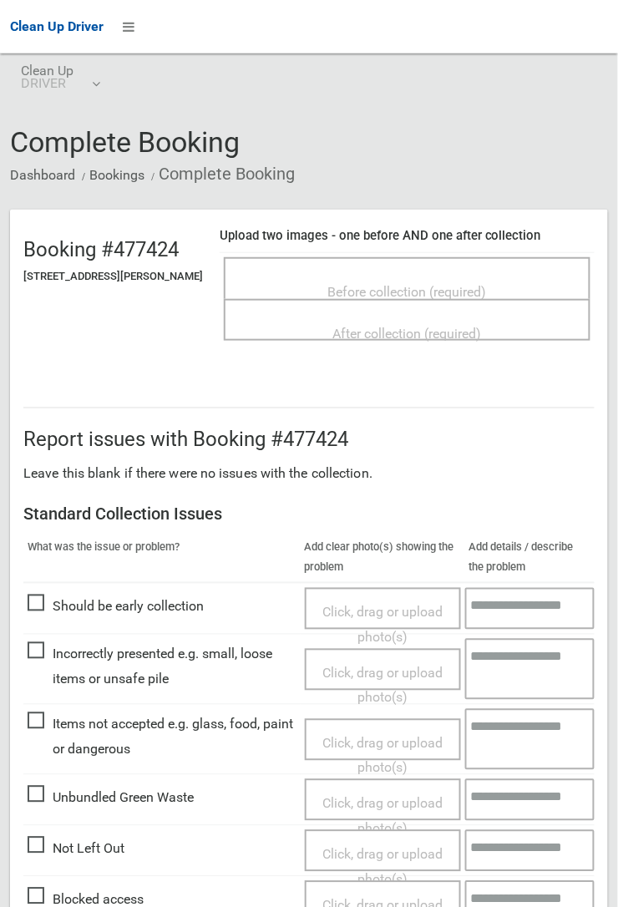
click at [403, 284] on span "Before collection (required)" at bounding box center [407, 292] width 159 height 16
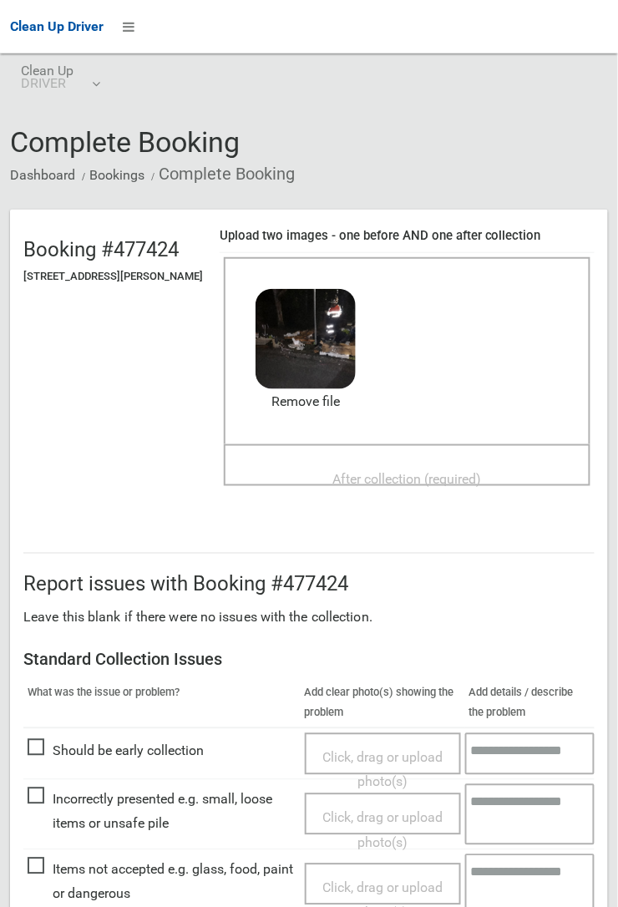
click at [398, 471] on span "After collection (required)" at bounding box center [407, 479] width 149 height 16
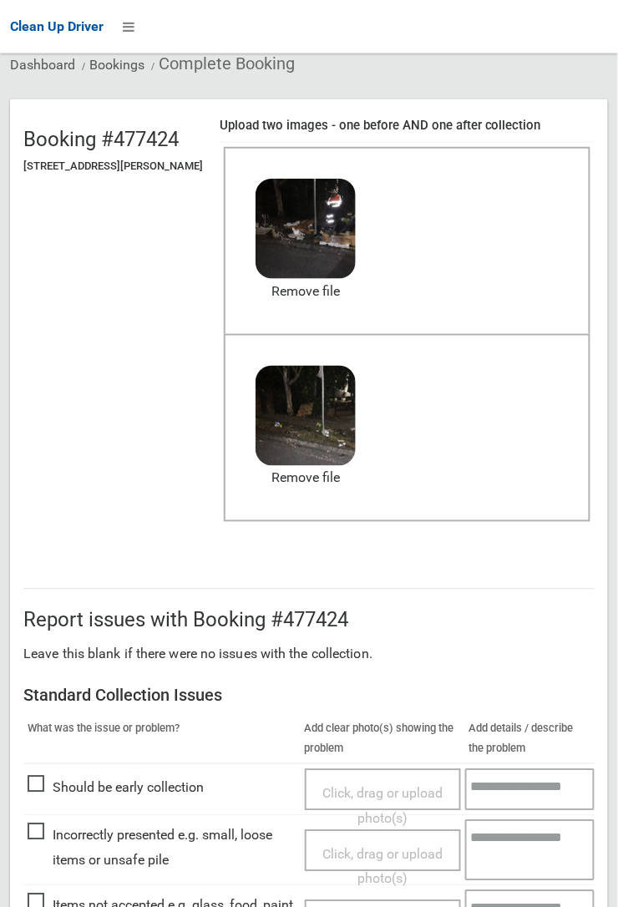
scroll to position [413, 0]
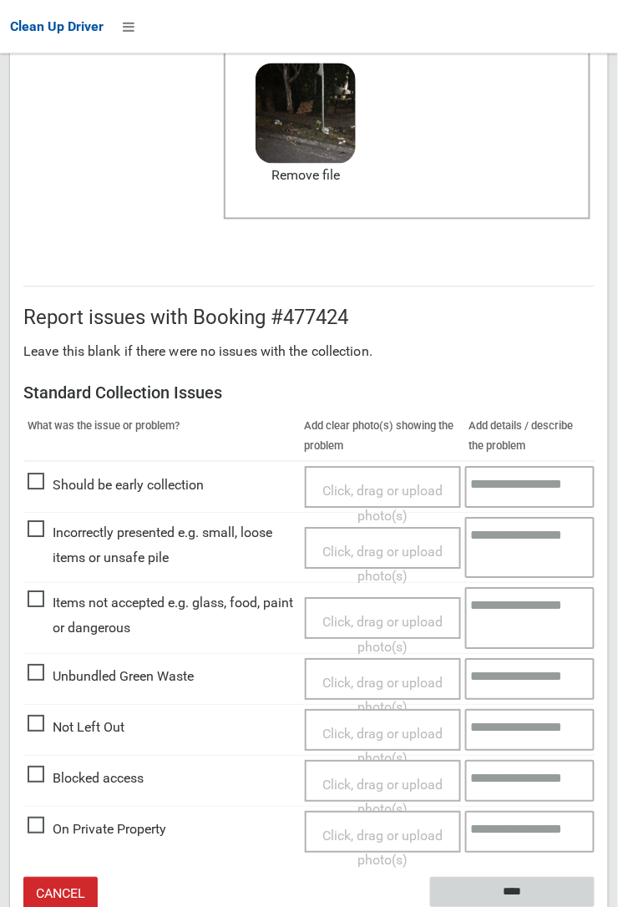
click at [595, 906] on input "****" at bounding box center [512, 893] width 165 height 31
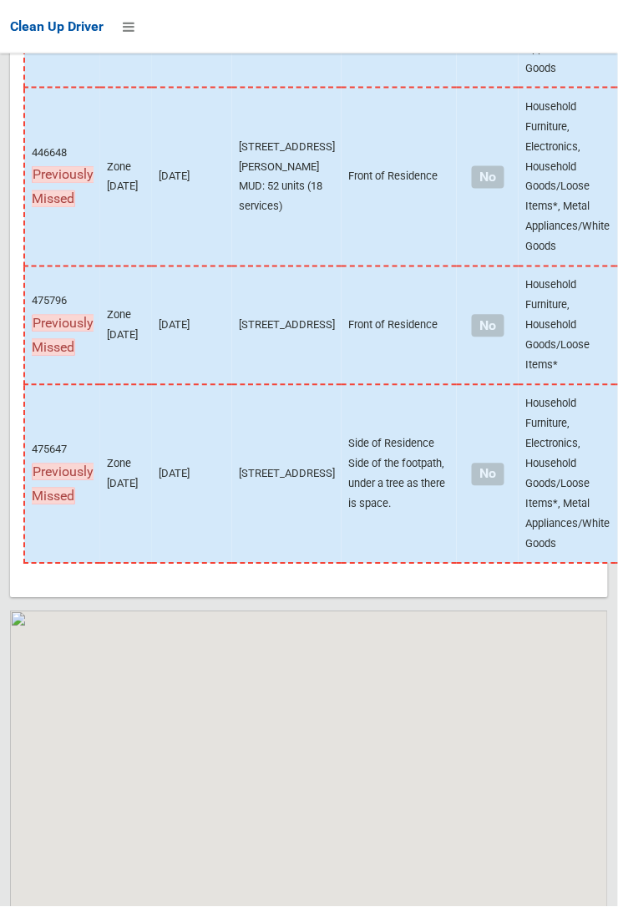
scroll to position [11252, 0]
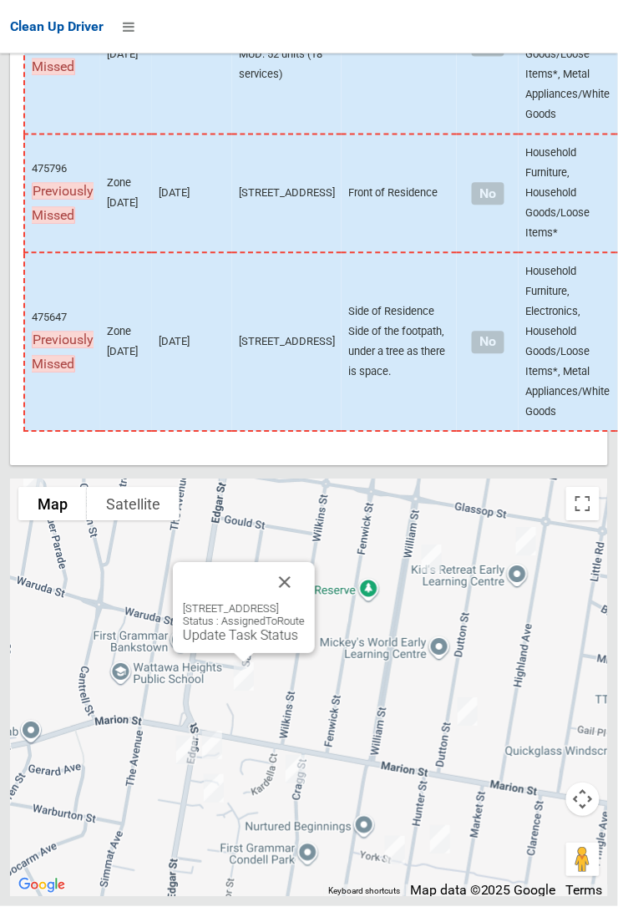
click at [227, 654] on div "3 Belrose Court, BANKSTOWN NSW 2200 Status : AssignedToRoute Update Task Status" at bounding box center [244, 608] width 142 height 91
click at [224, 644] on link "Update Task Status" at bounding box center [240, 636] width 115 height 16
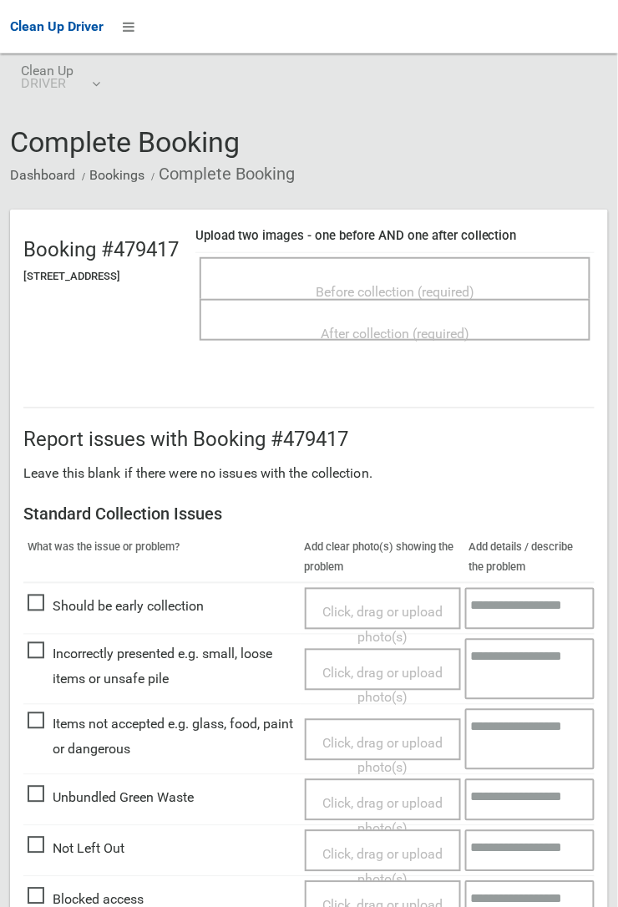
click at [433, 284] on span "Before collection (required)" at bounding box center [395, 292] width 159 height 16
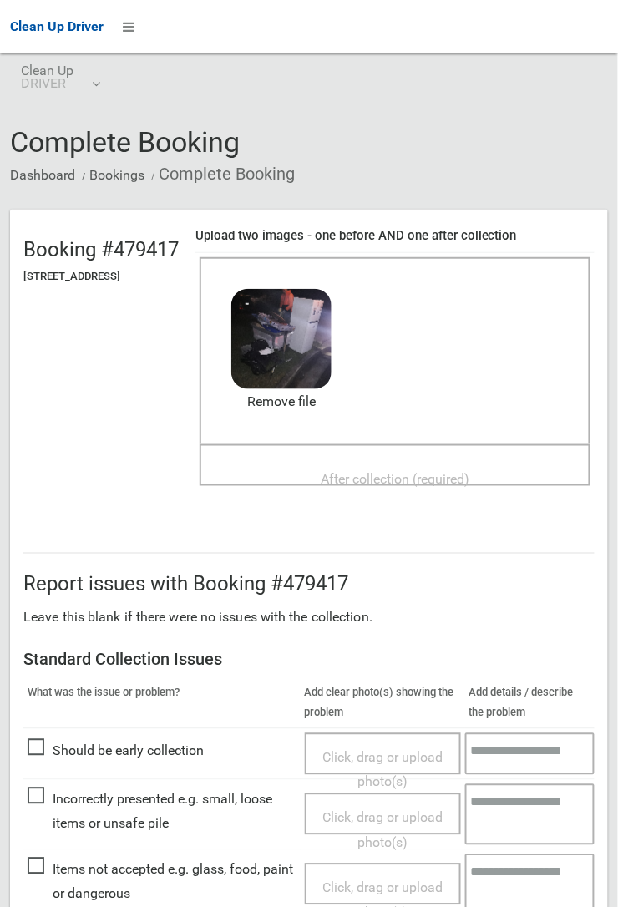
click at [381, 471] on span "After collection (required)" at bounding box center [395, 479] width 149 height 16
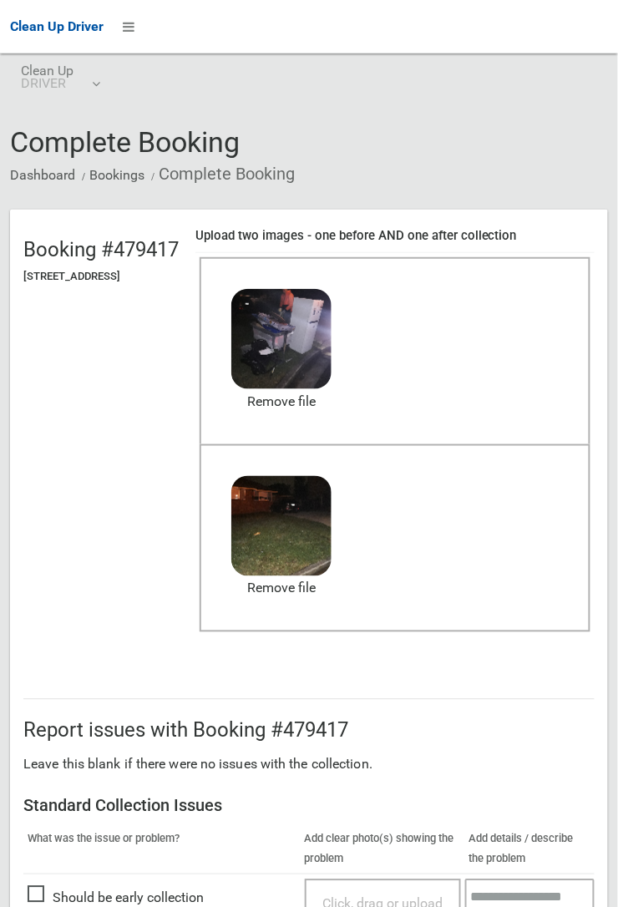
scroll to position [916, 0]
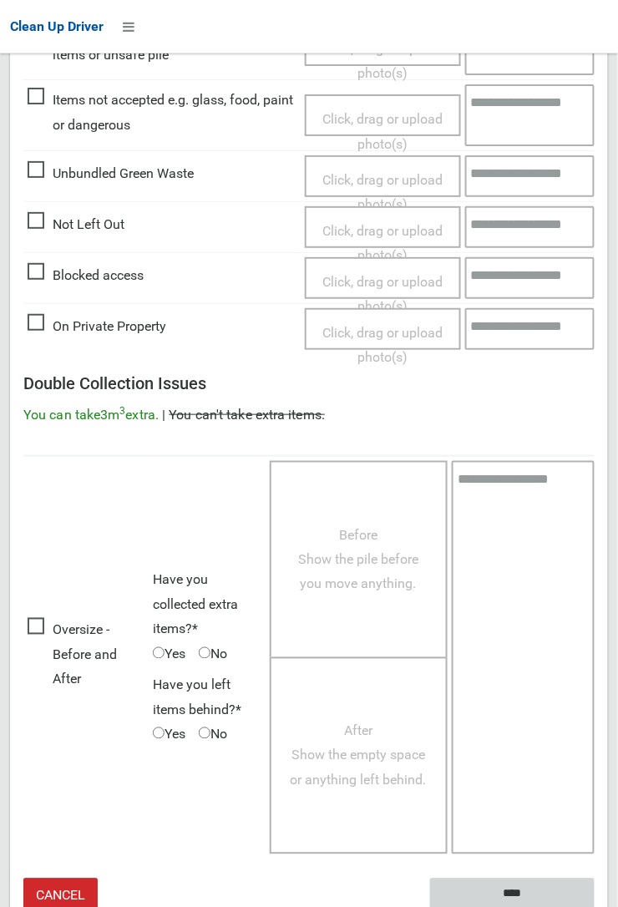
click at [524, 891] on input "****" at bounding box center [512, 894] width 165 height 31
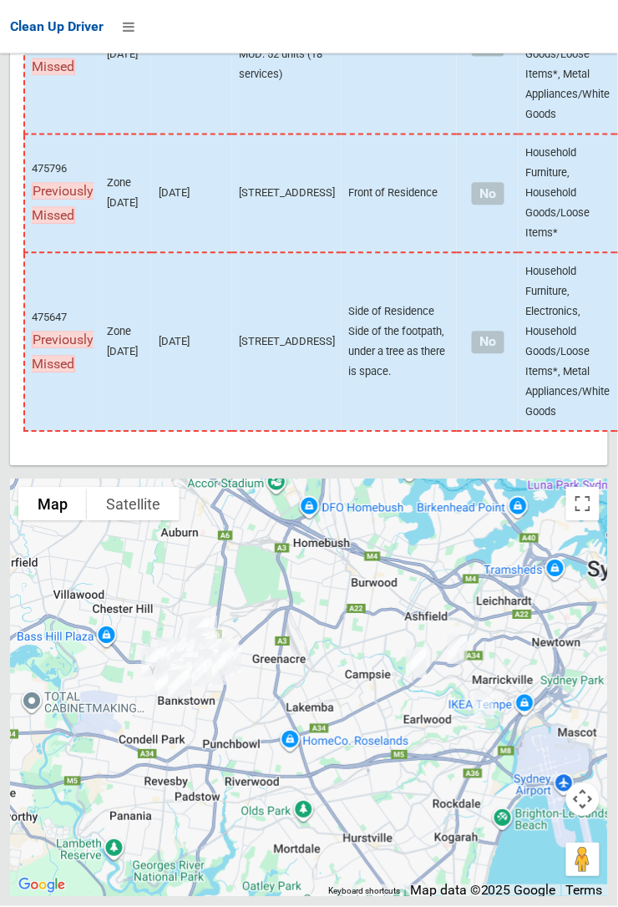
scroll to position [11252, 0]
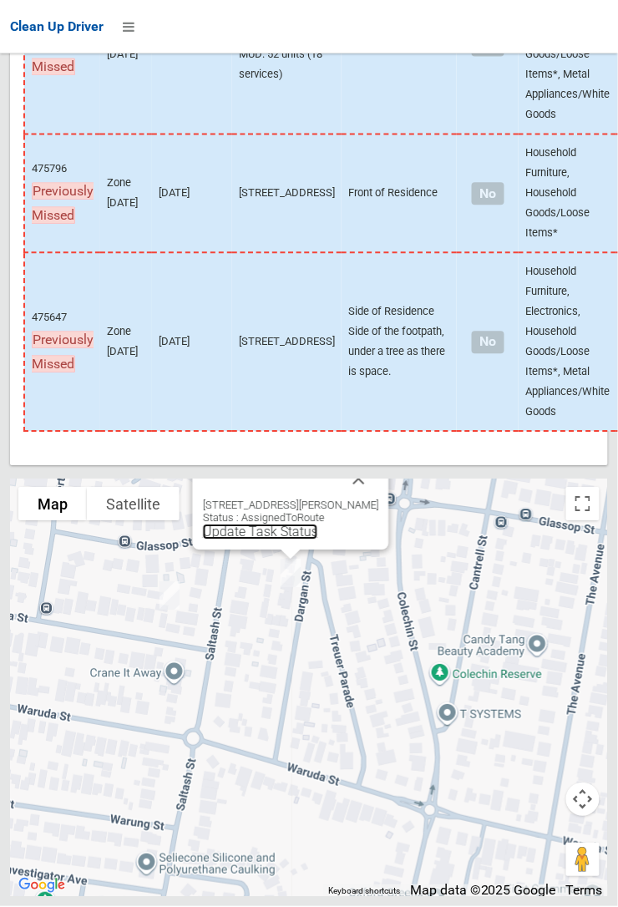
click at [263, 540] on link "Update Task Status" at bounding box center [260, 532] width 115 height 16
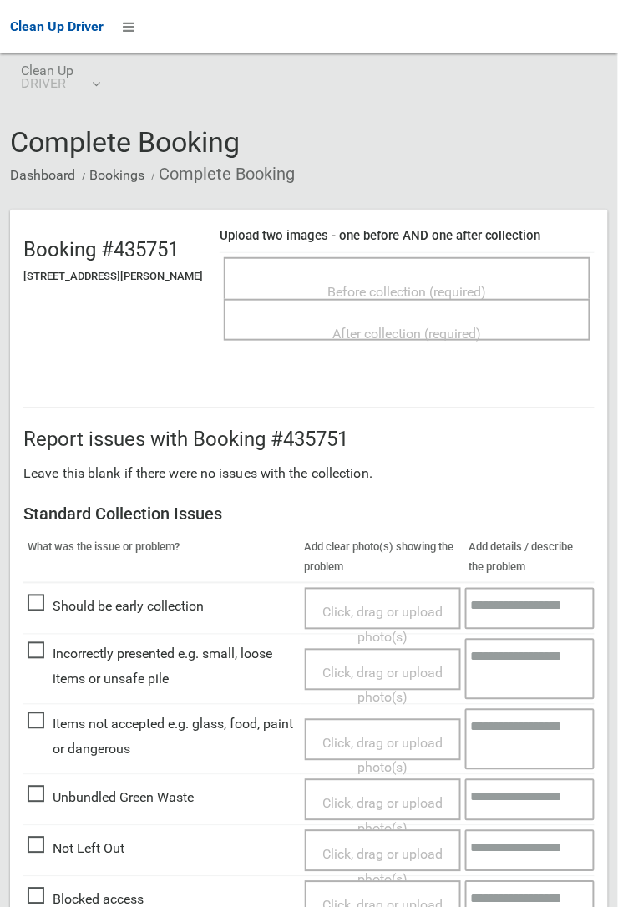
click at [53, 849] on span "Not Left Out" at bounding box center [76, 849] width 97 height 25
click at [362, 847] on span "Click, drag or upload photo(s)" at bounding box center [382, 867] width 120 height 41
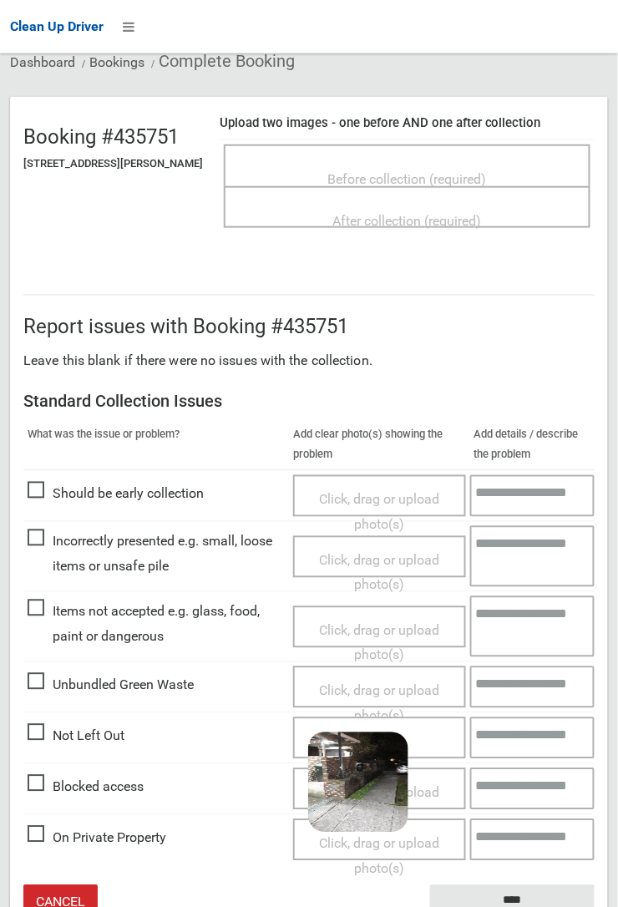
scroll to position [121, 0]
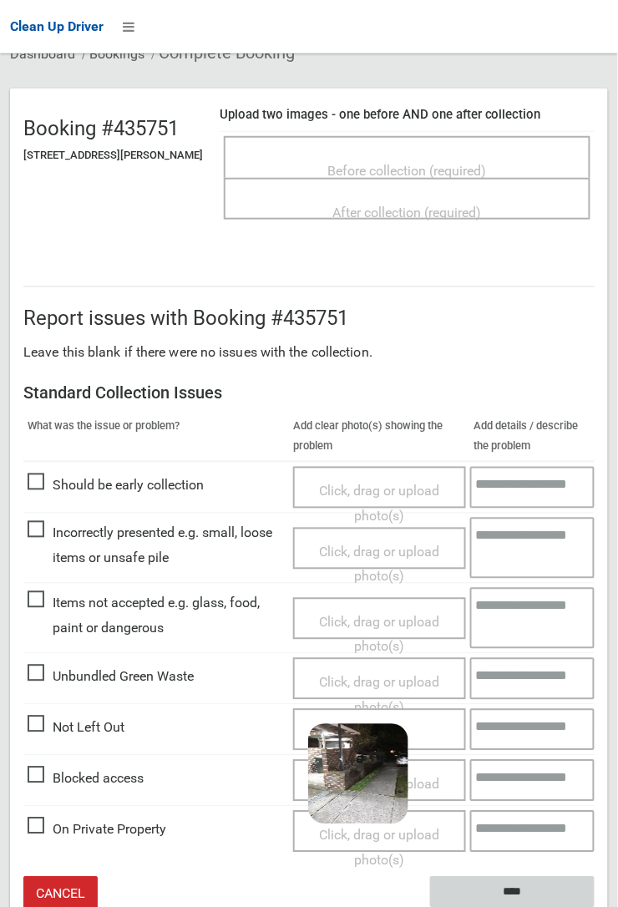
click at [509, 889] on input "****" at bounding box center [512, 892] width 165 height 31
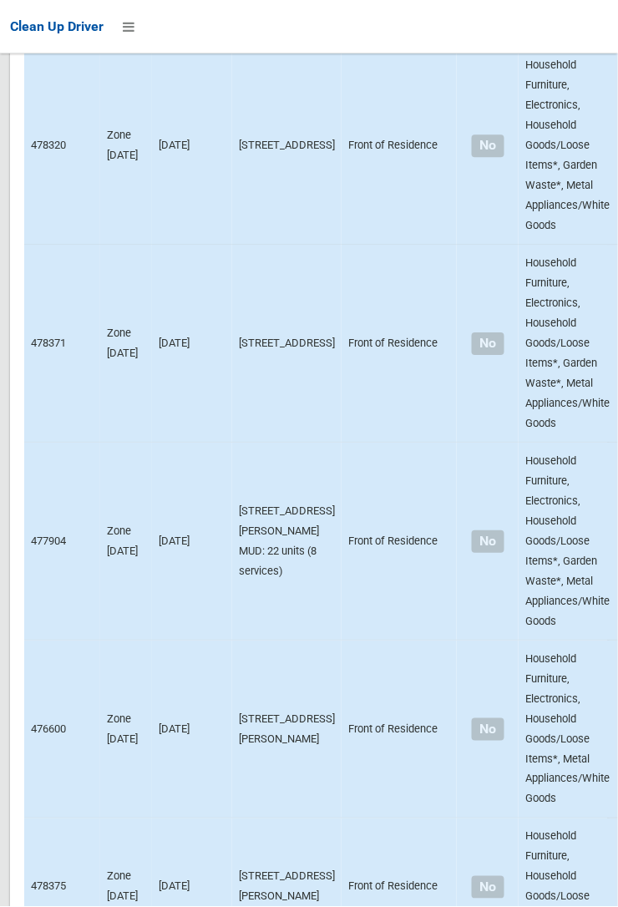
scroll to position [11252, 0]
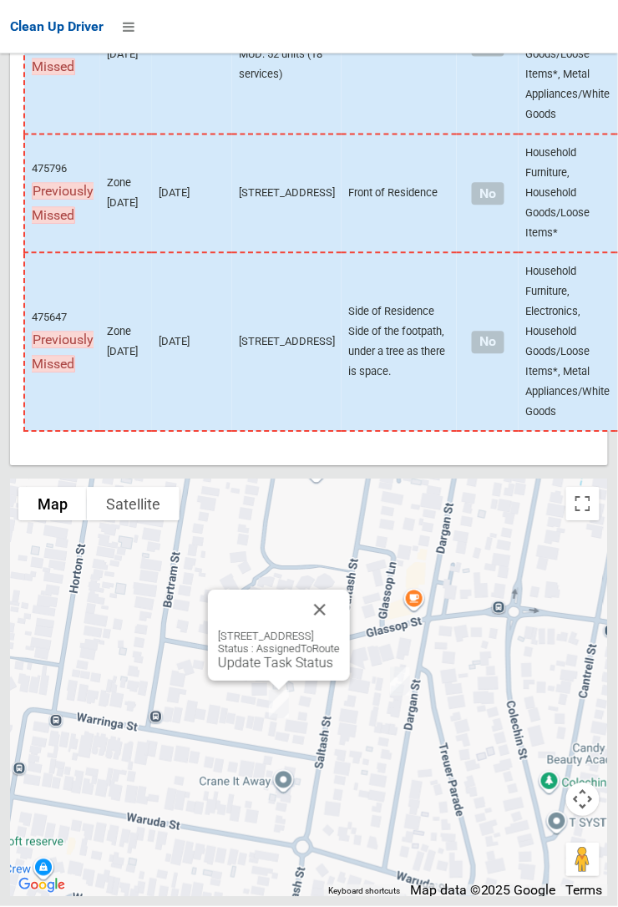
click at [278, 671] on link "Update Task Status" at bounding box center [275, 664] width 115 height 16
click at [268, 671] on link "Update Task Status" at bounding box center [275, 664] width 115 height 16
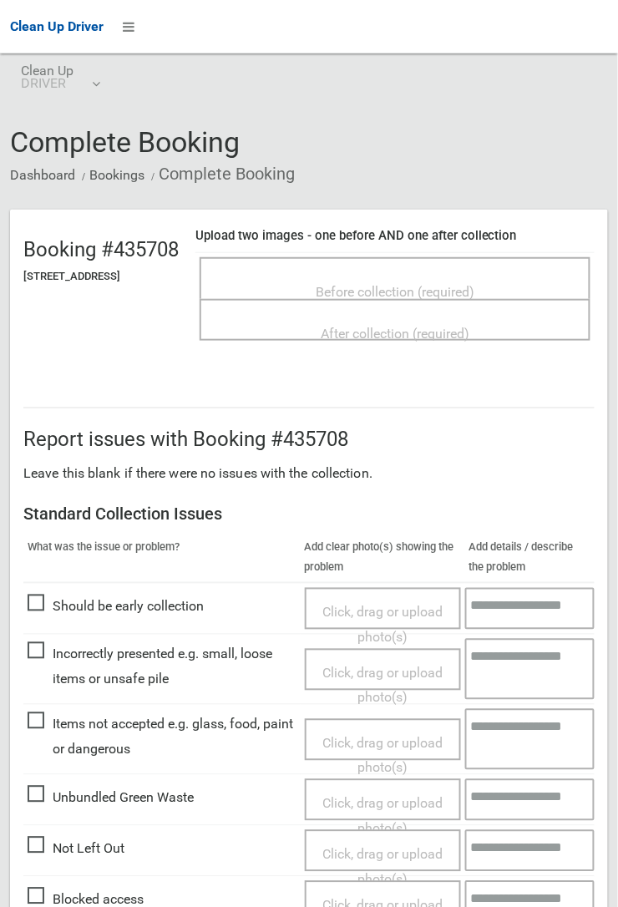
click at [53, 840] on span "Not Left Out" at bounding box center [76, 849] width 97 height 25
click at [33, 838] on span "Not Left Out" at bounding box center [76, 849] width 97 height 25
click at [372, 847] on span "Click, drag or upload photo(s)" at bounding box center [382, 867] width 120 height 41
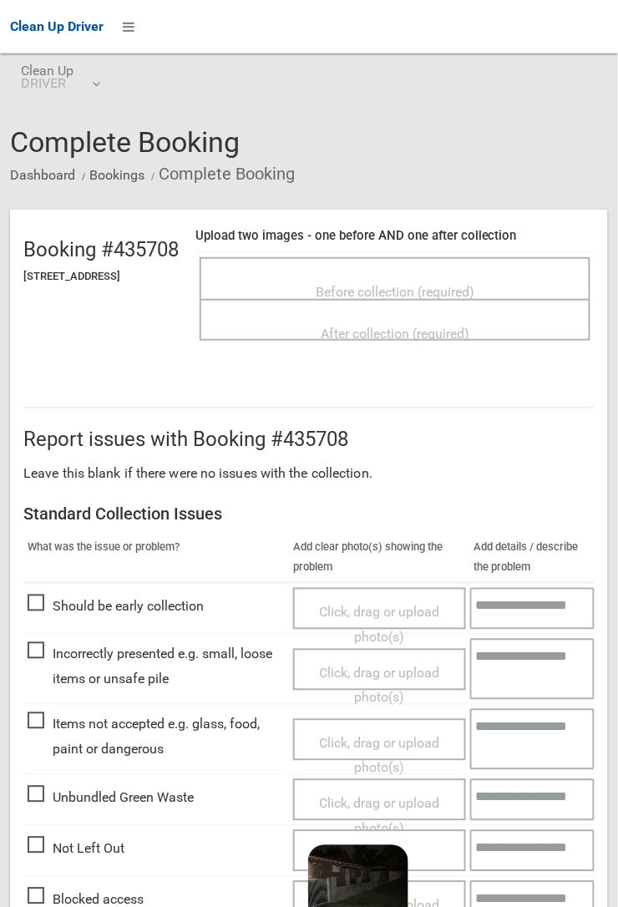
scroll to position [121, 0]
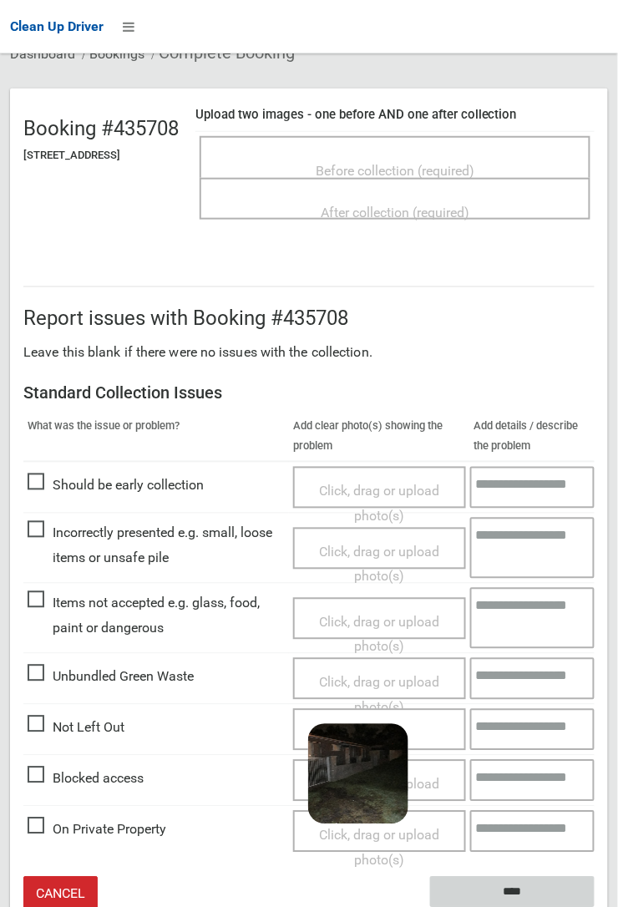
click at [513, 886] on input "****" at bounding box center [512, 892] width 165 height 31
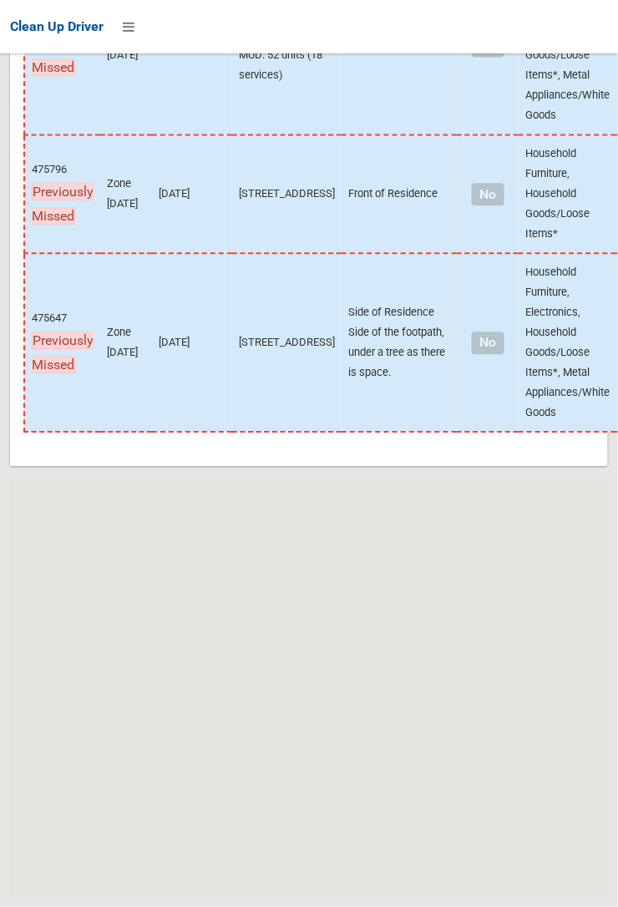
scroll to position [11251, 0]
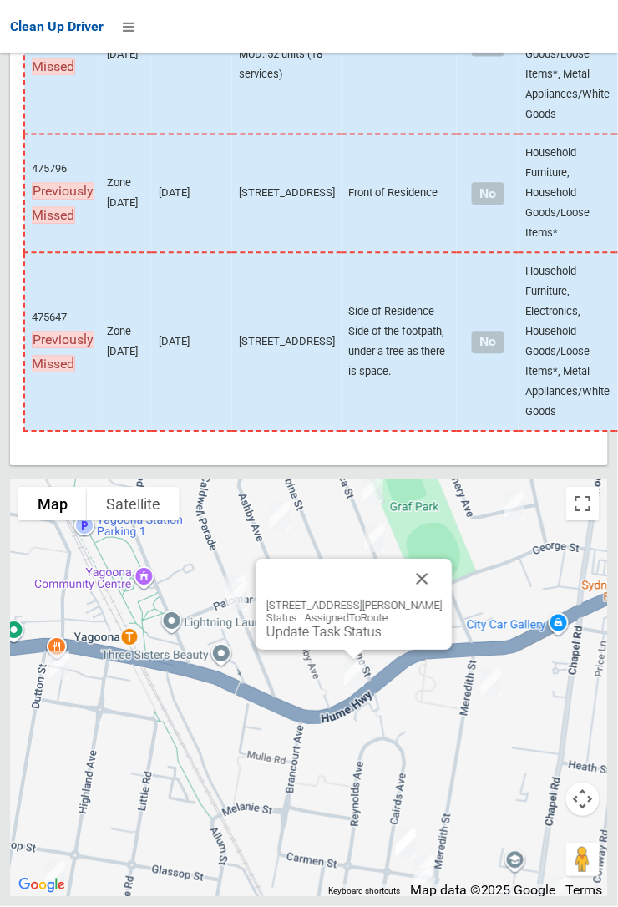
click at [438, 600] on button "Close" at bounding box center [423, 580] width 40 height 40
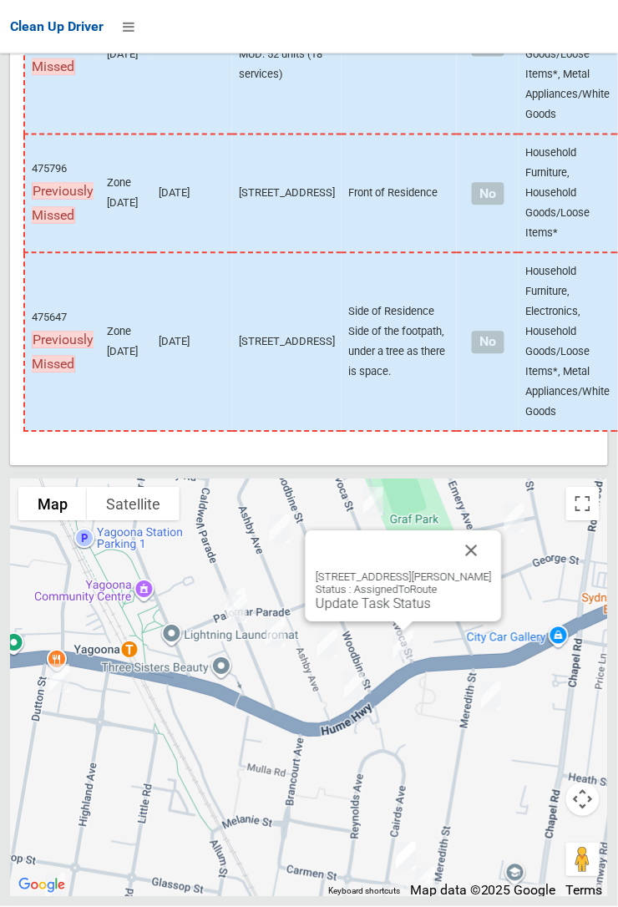
click at [489, 571] on button "Close" at bounding box center [472, 551] width 40 height 40
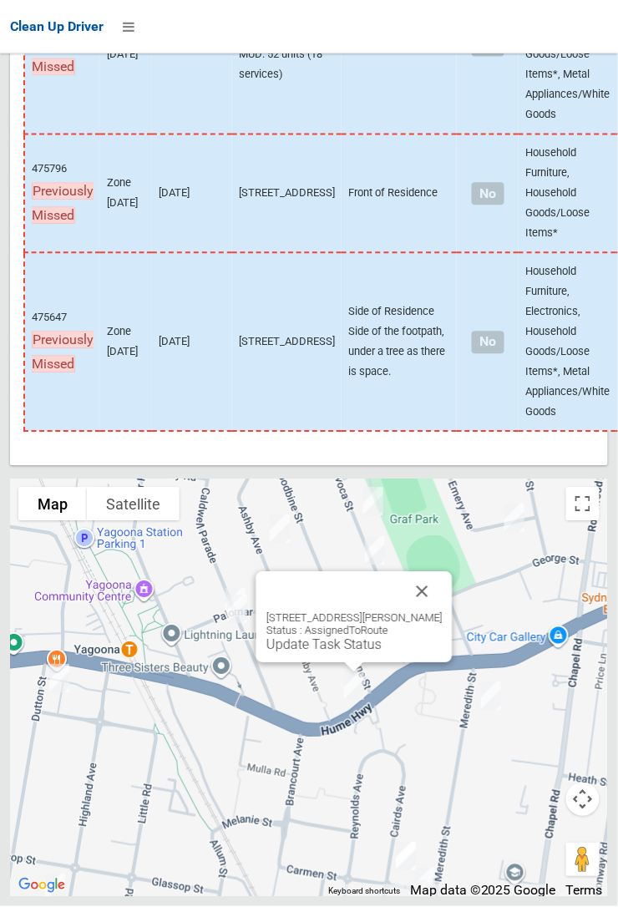
click at [438, 612] on button "Close" at bounding box center [423, 592] width 40 height 40
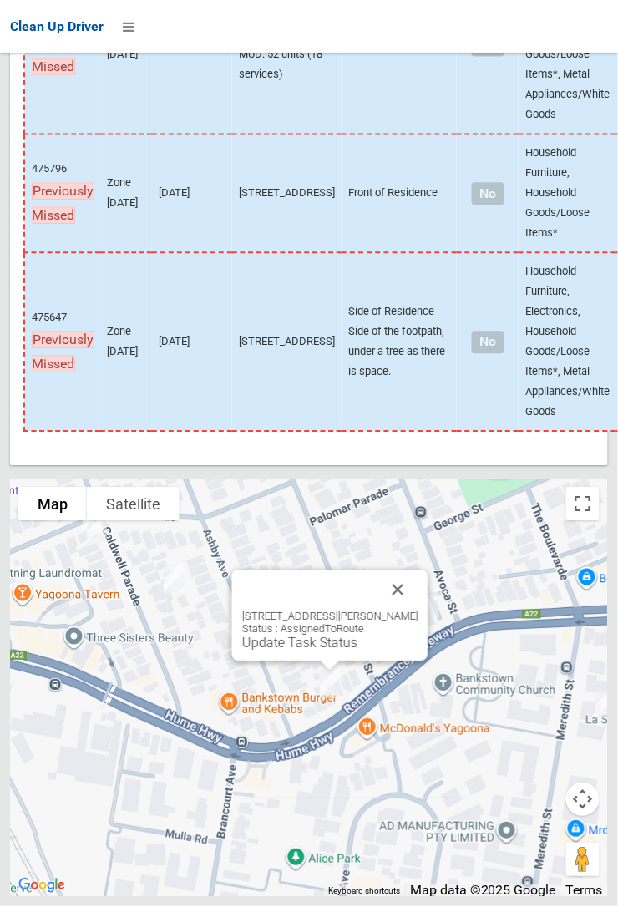
click at [418, 610] on button "Close" at bounding box center [398, 590] width 40 height 40
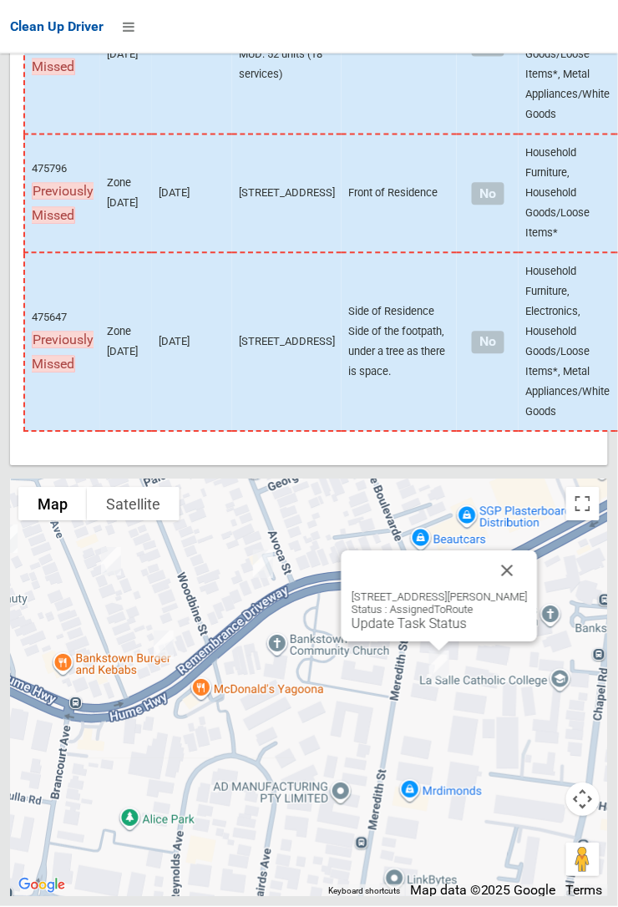
click at [528, 591] on button "Close" at bounding box center [508, 571] width 40 height 40
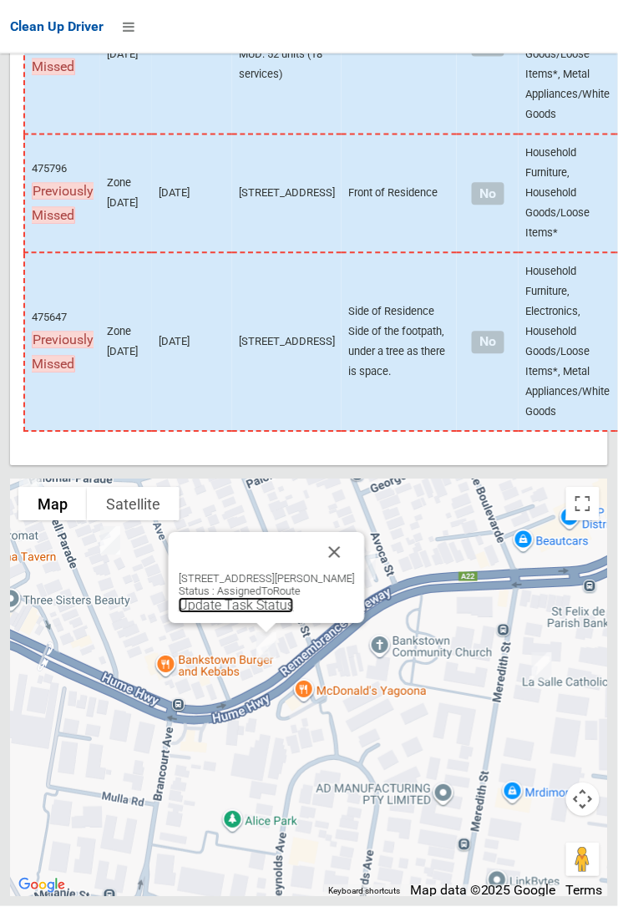
click at [260, 614] on link "Update Task Status" at bounding box center [236, 606] width 115 height 16
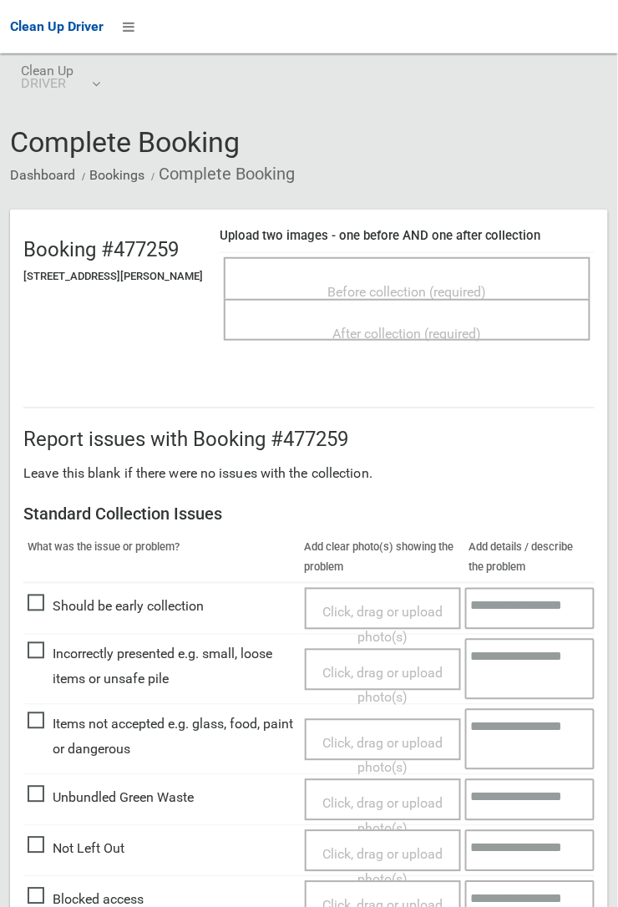
click at [377, 284] on span "Before collection (required)" at bounding box center [407, 292] width 159 height 16
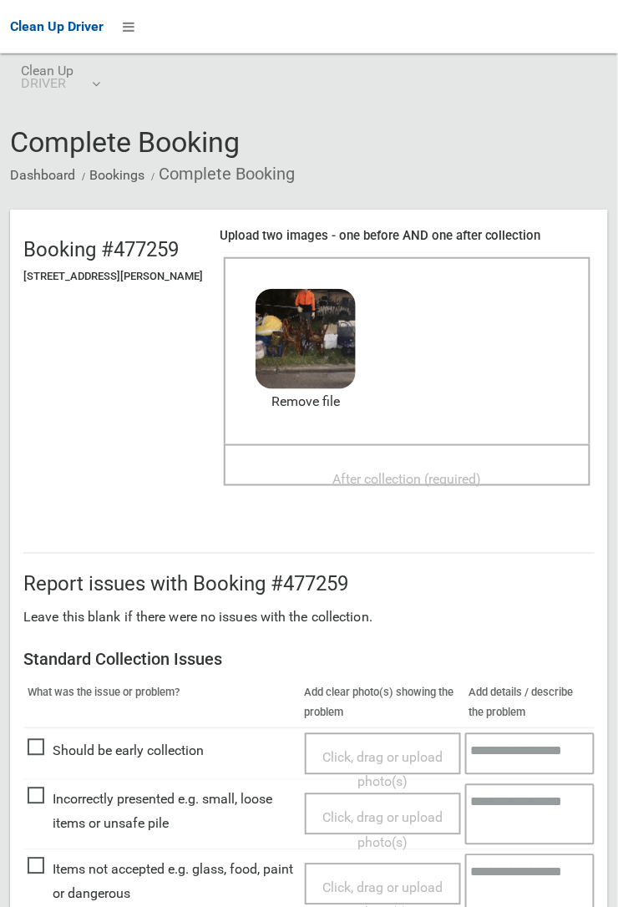
click at [407, 471] on span "After collection (required)" at bounding box center [407, 479] width 149 height 16
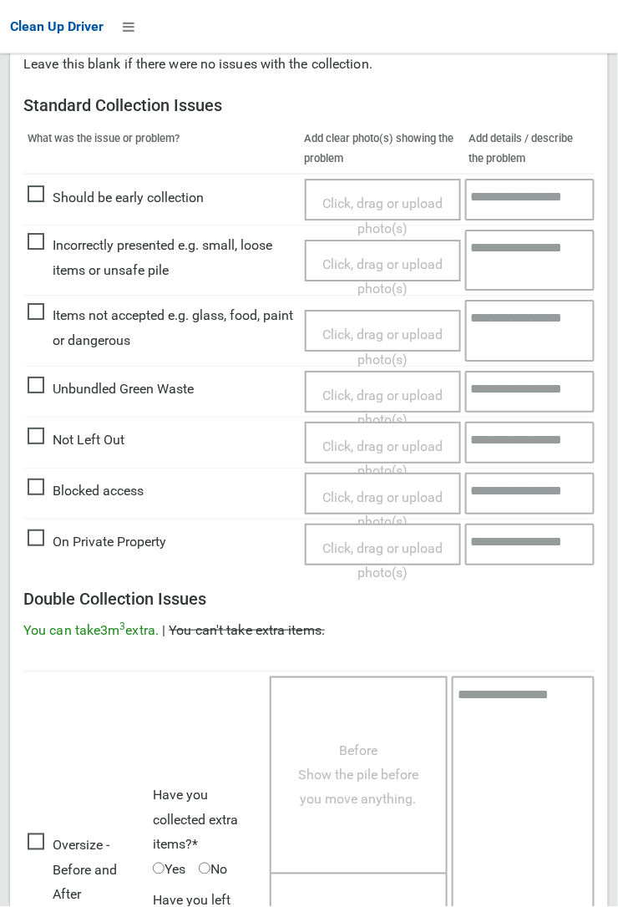
scroll to position [916, 0]
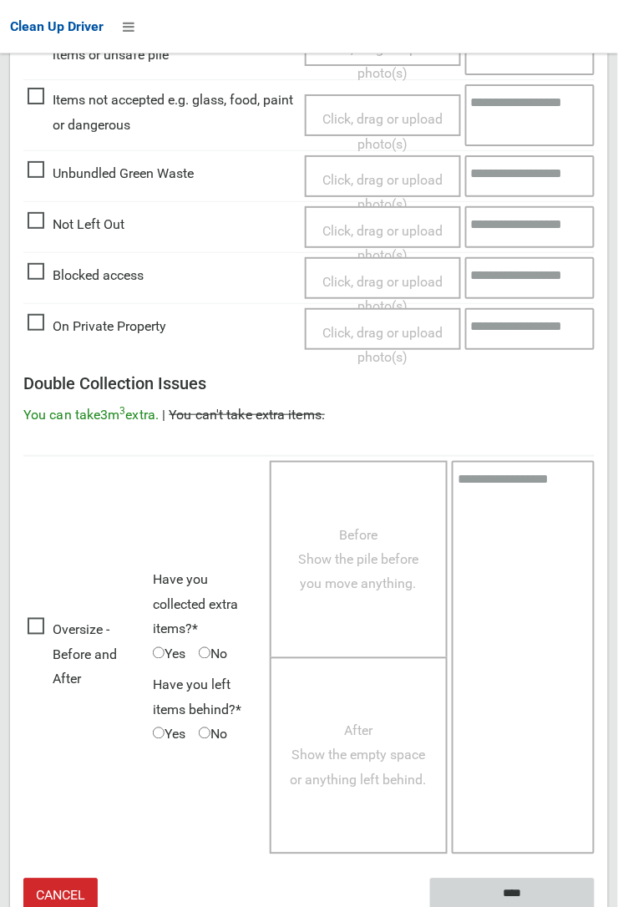
click at [595, 906] on input "****" at bounding box center [512, 894] width 165 height 31
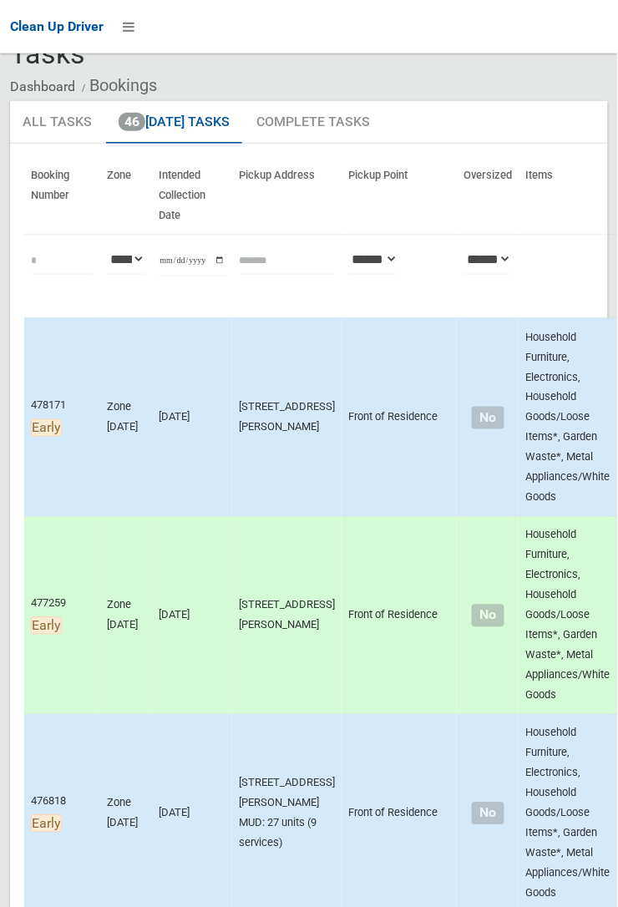
scroll to position [111, 0]
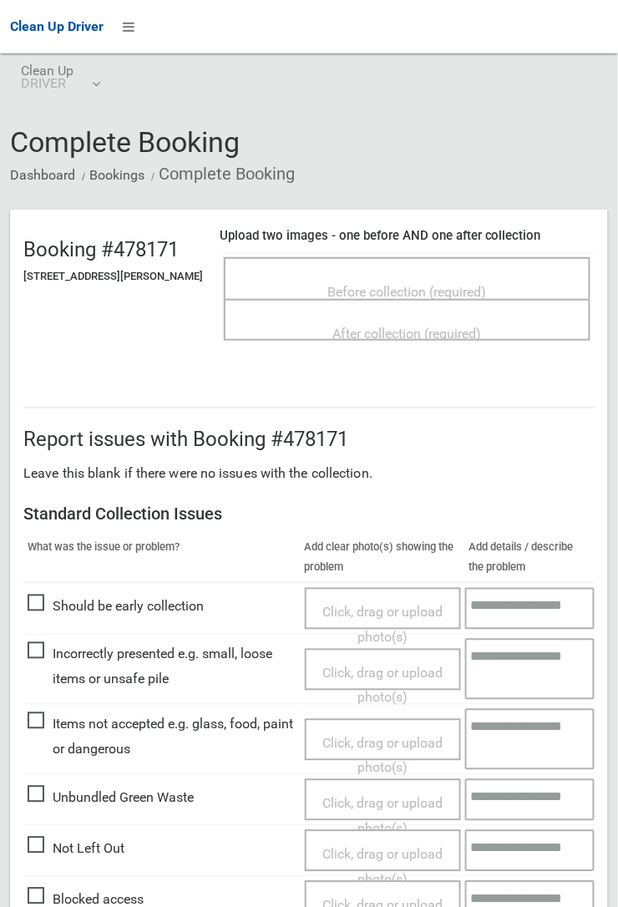
click at [416, 284] on span "Before collection (required)" at bounding box center [407, 292] width 159 height 16
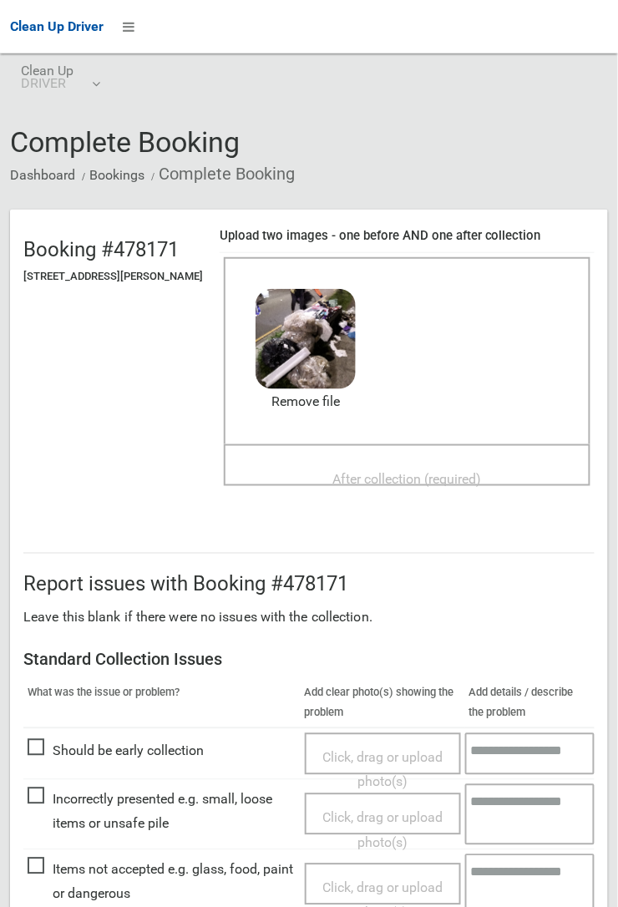
click at [426, 471] on span "After collection (required)" at bounding box center [407, 479] width 149 height 16
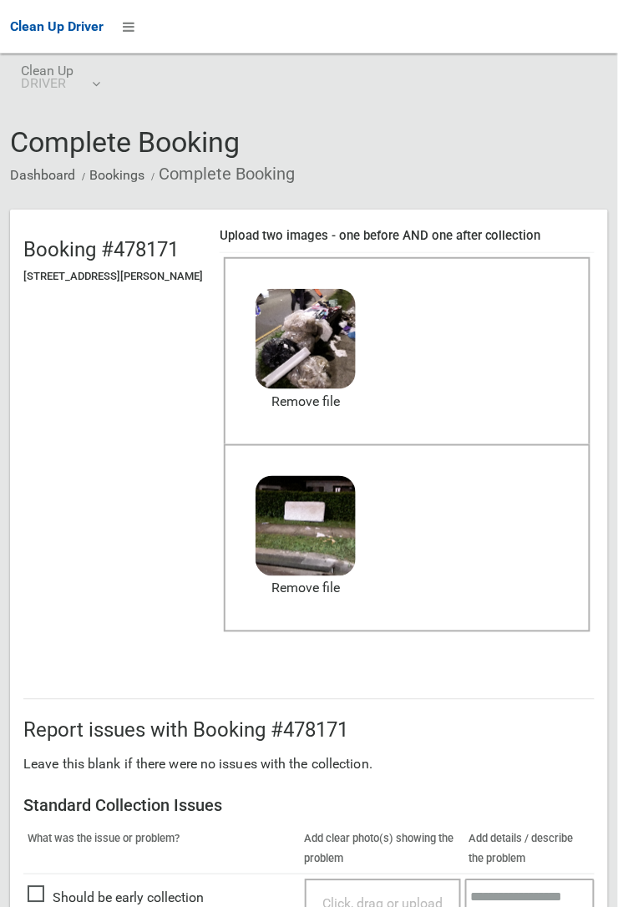
scroll to position [916, 0]
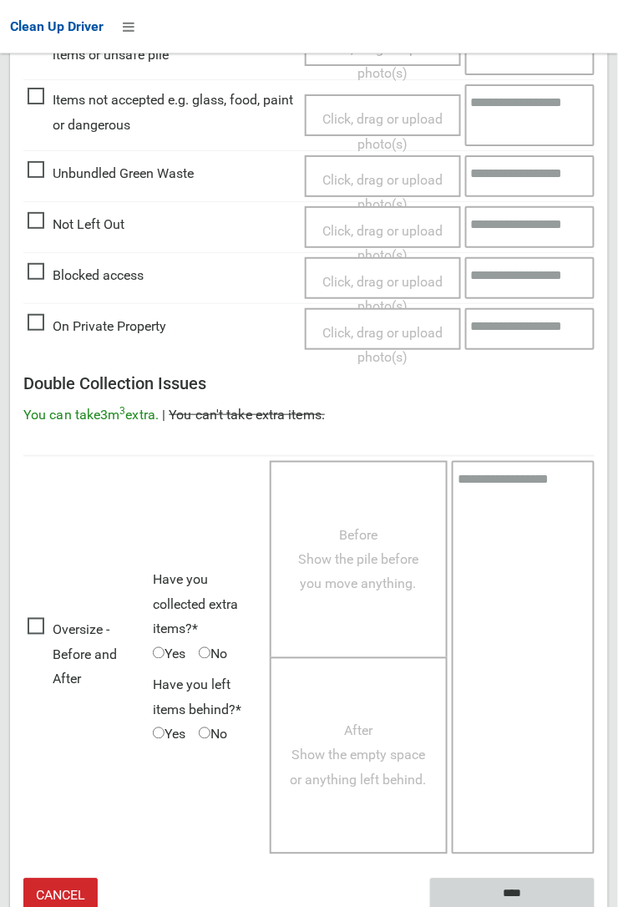
click at [518, 894] on input "****" at bounding box center [512, 894] width 165 height 31
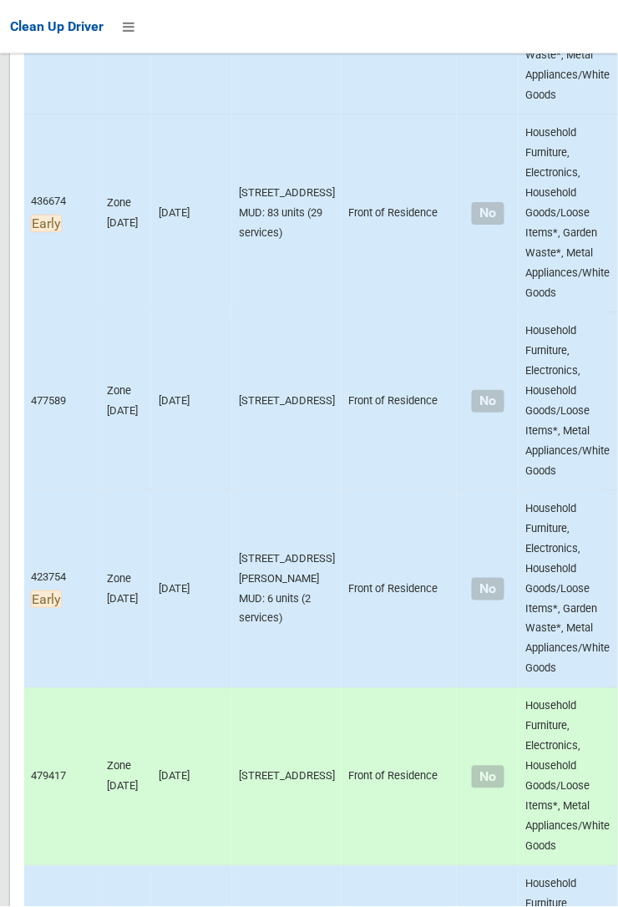
scroll to position [11252, 0]
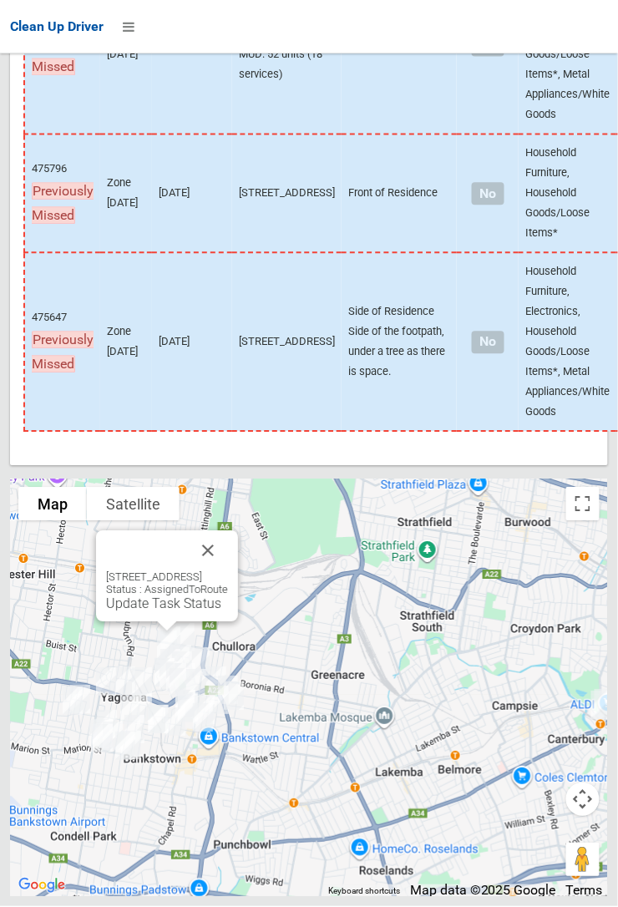
click at [228, 571] on button "Close" at bounding box center [208, 551] width 40 height 40
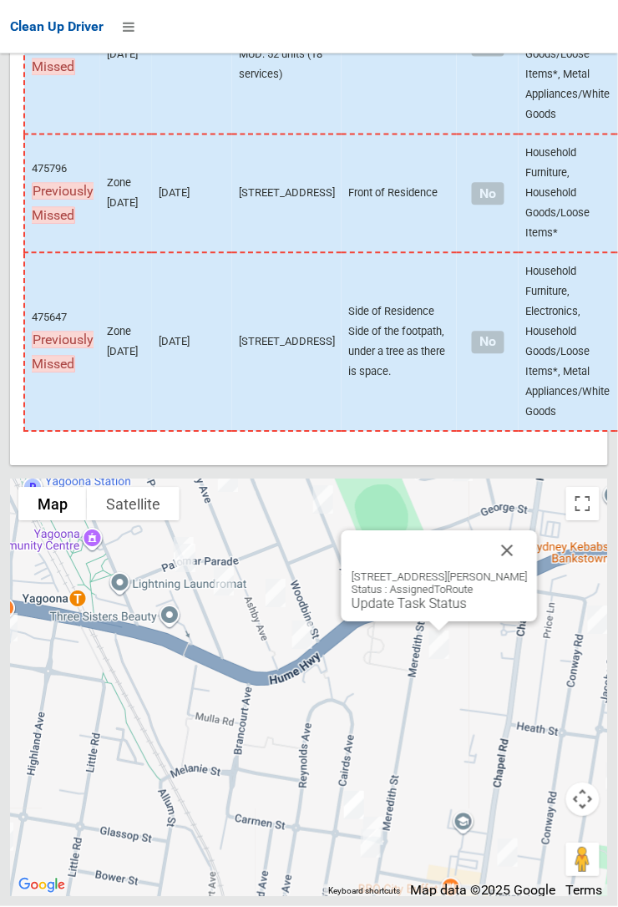
click at [404, 612] on link "Update Task Status" at bounding box center [409, 604] width 115 height 16
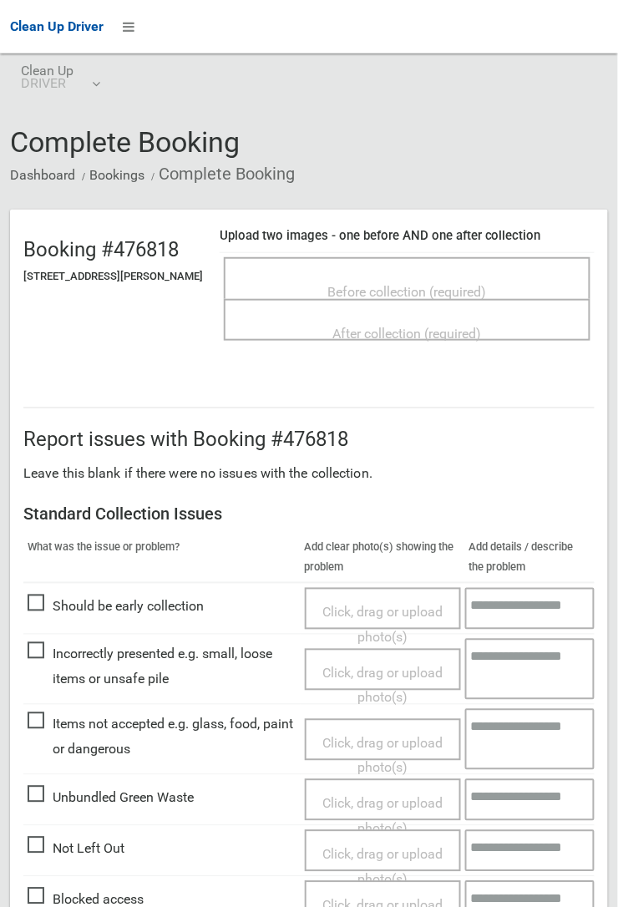
click at [398, 284] on span "Before collection (required)" at bounding box center [407, 292] width 159 height 16
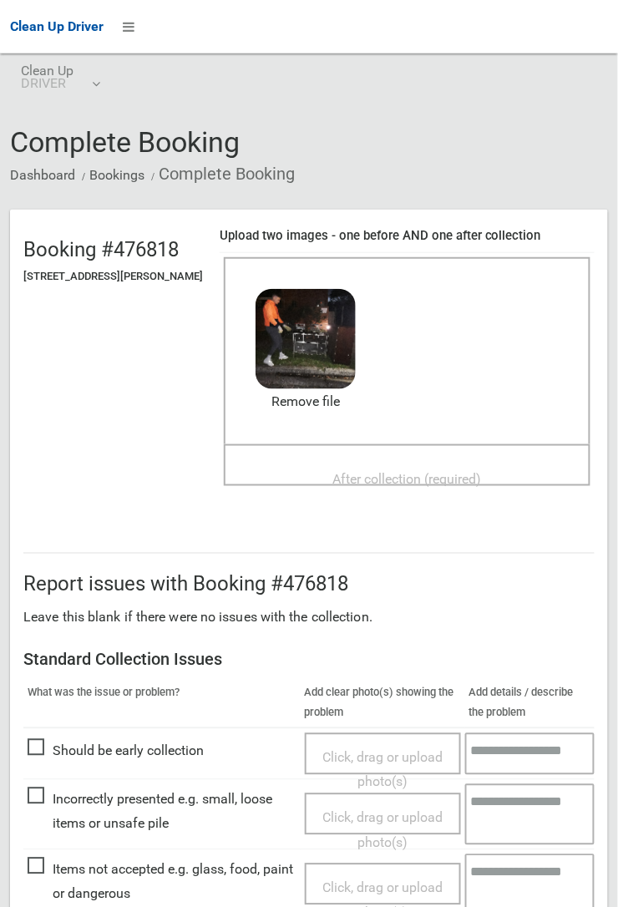
click at [379, 471] on span "After collection (required)" at bounding box center [407, 479] width 149 height 16
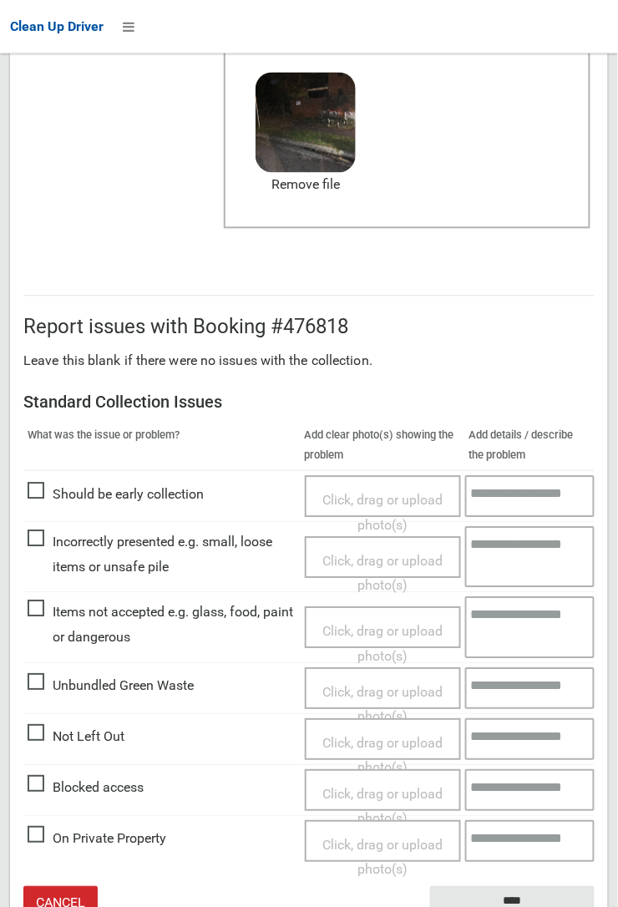
scroll to position [413, 0]
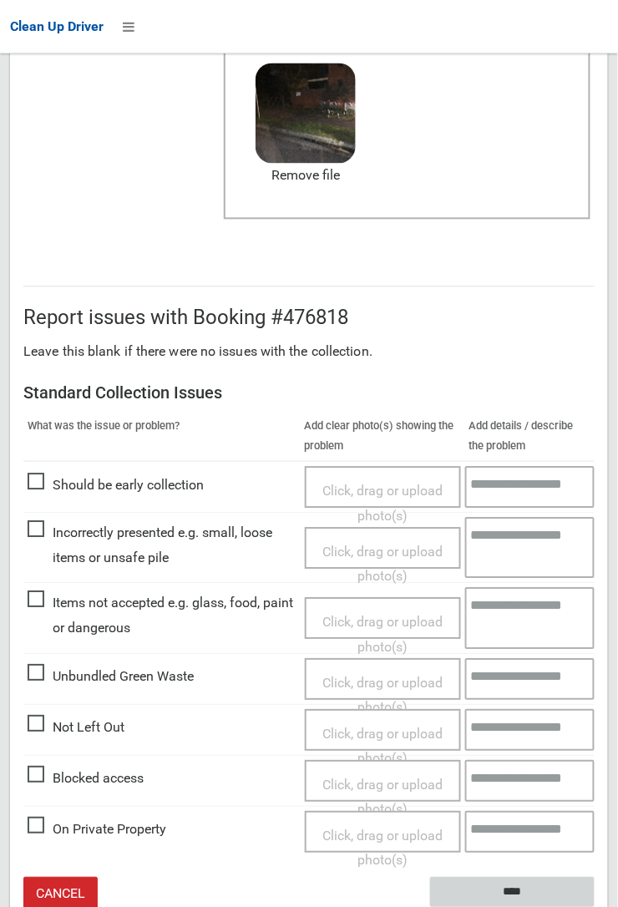
click at [499, 894] on input "****" at bounding box center [512, 893] width 165 height 31
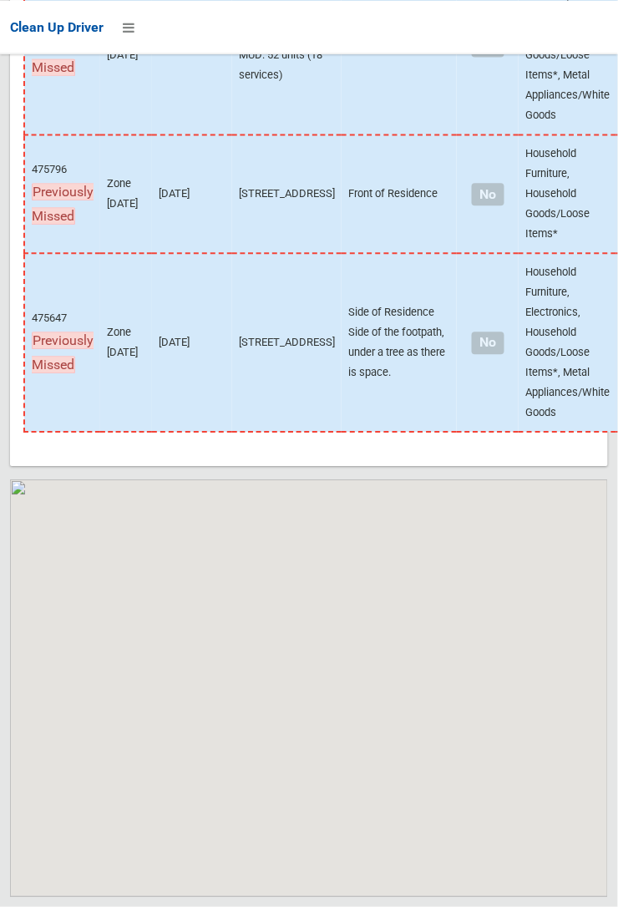
scroll to position [11205, 0]
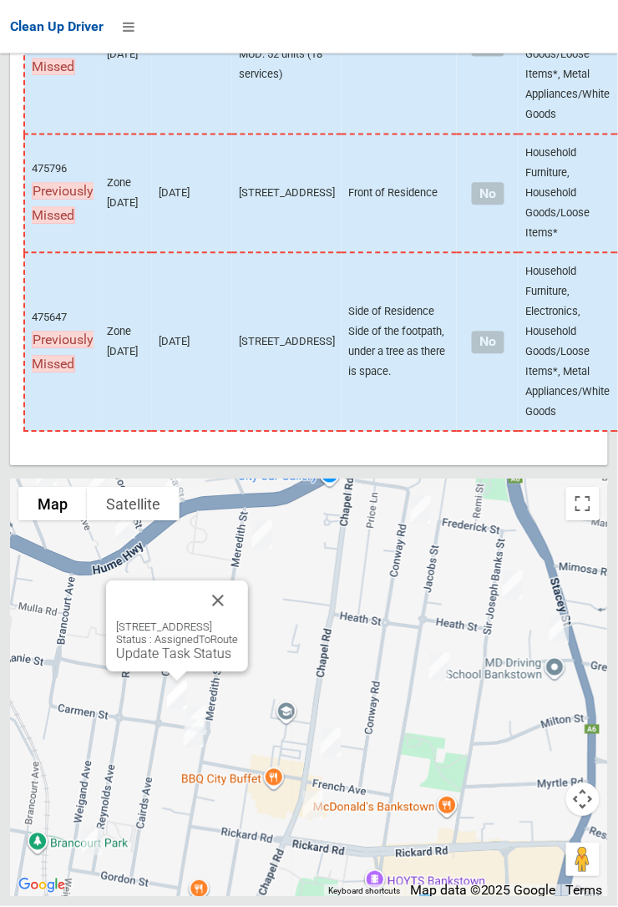
click at [238, 621] on button "Close" at bounding box center [218, 601] width 40 height 40
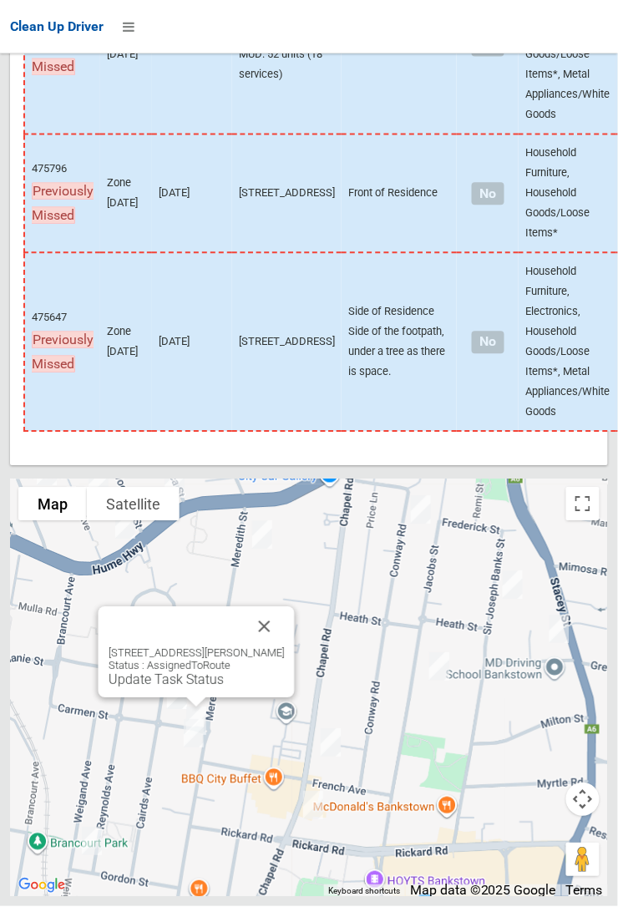
click at [281, 647] on button "Close" at bounding box center [265, 627] width 40 height 40
click at [285, 647] on button "Close" at bounding box center [265, 627] width 40 height 40
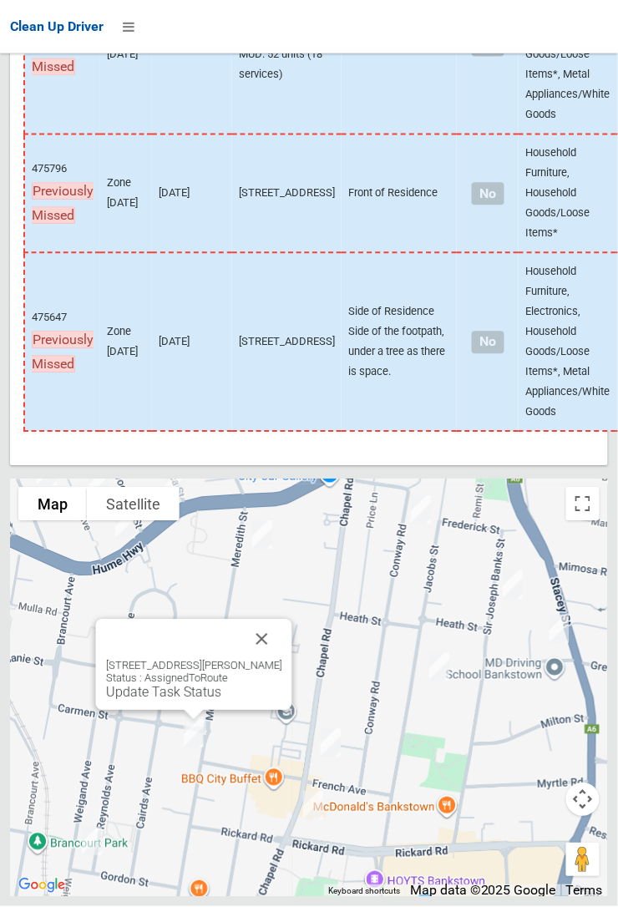
click at [282, 660] on button "Close" at bounding box center [262, 640] width 40 height 40
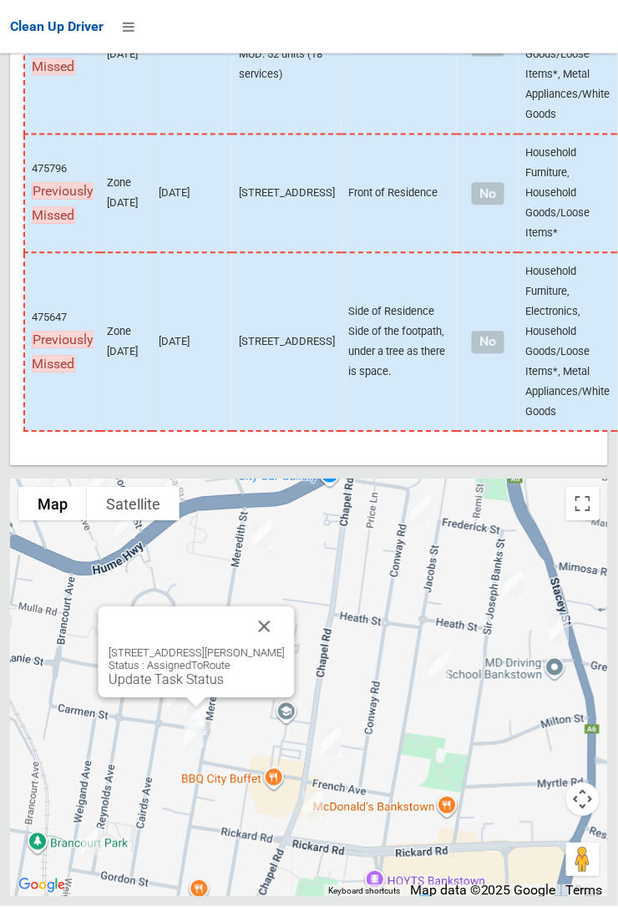
click at [245, 647] on div at bounding box center [177, 627] width 136 height 40
click at [285, 647] on button "Close" at bounding box center [265, 627] width 40 height 40
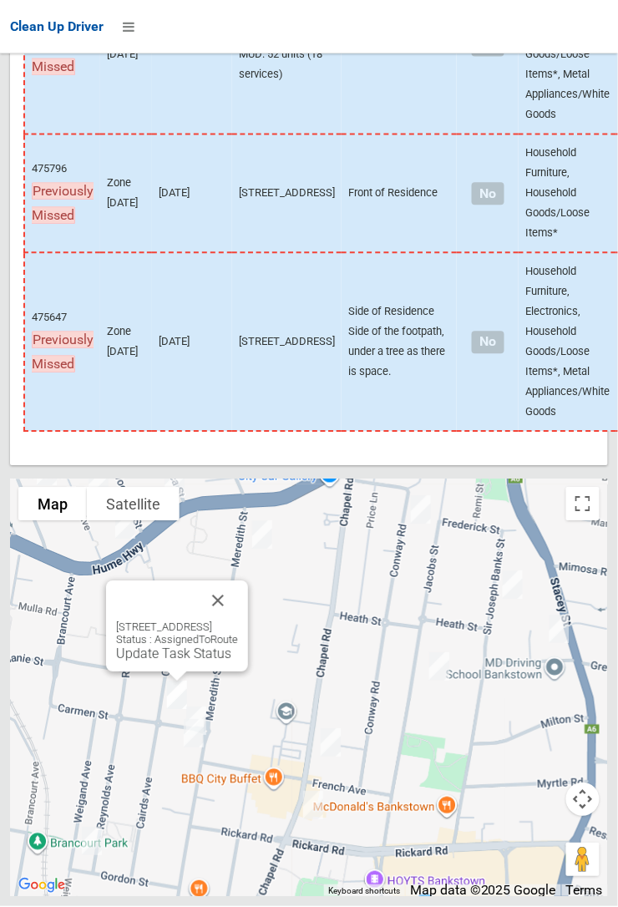
click at [132, 662] on link "Update Task Status" at bounding box center [173, 654] width 115 height 16
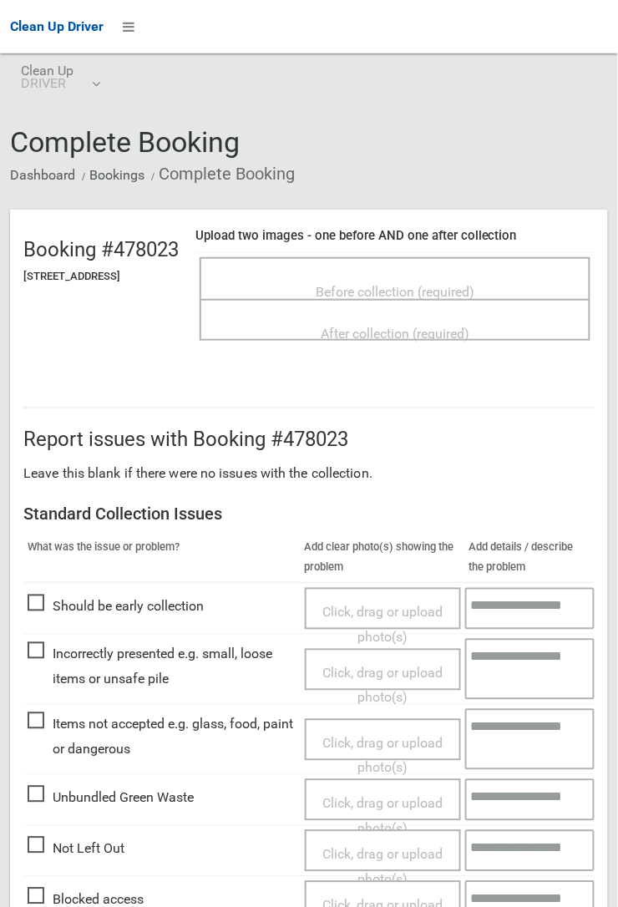
click at [402, 284] on span "Before collection (required)" at bounding box center [395, 292] width 159 height 16
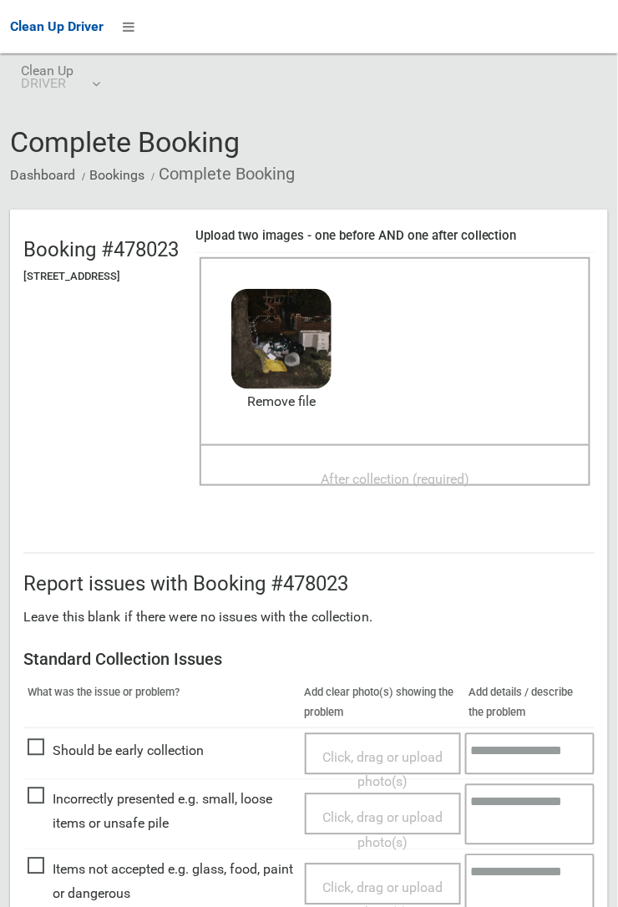
click at [381, 471] on span "After collection (required)" at bounding box center [395, 479] width 149 height 16
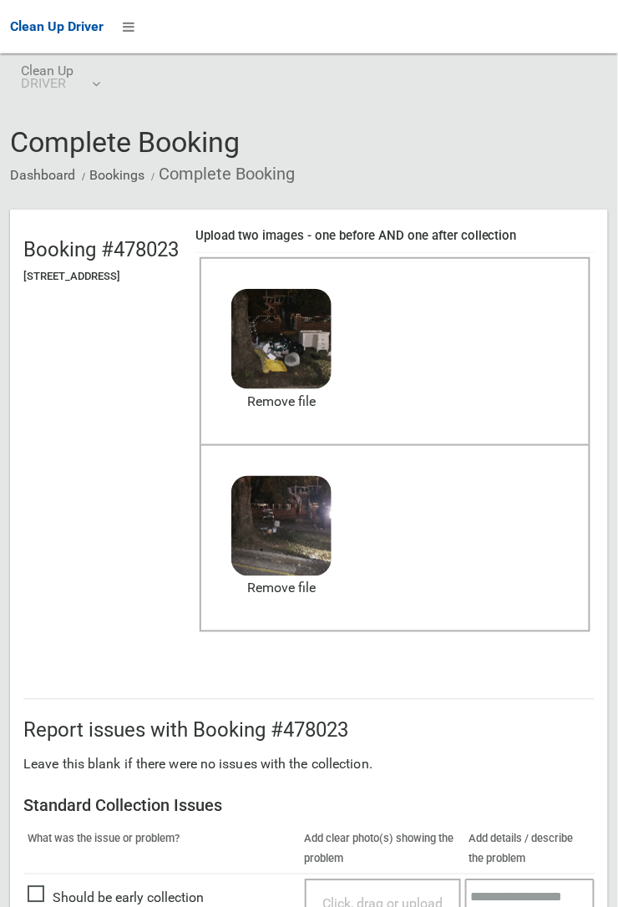
scroll to position [916, 0]
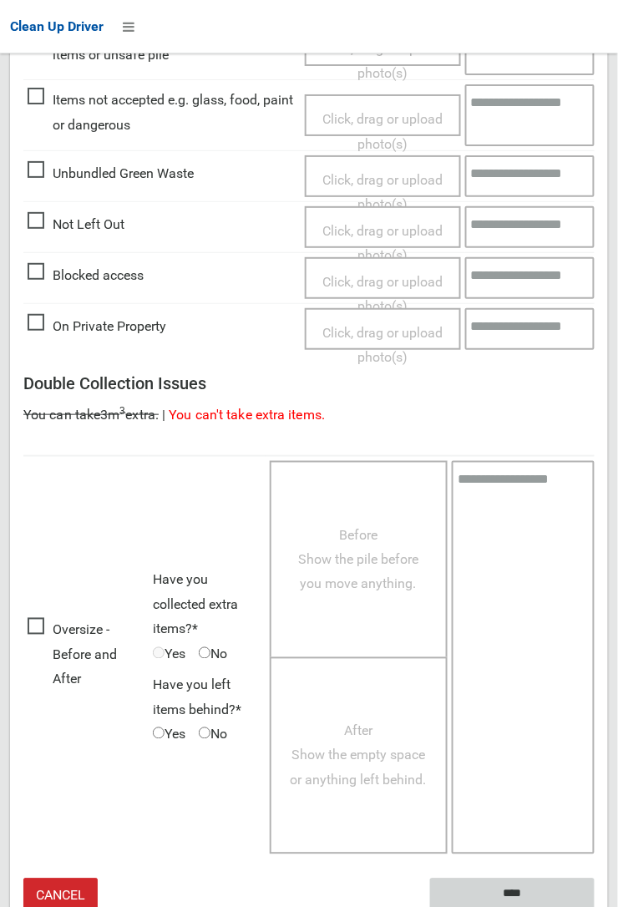
click at [595, 906] on input "****" at bounding box center [512, 894] width 165 height 31
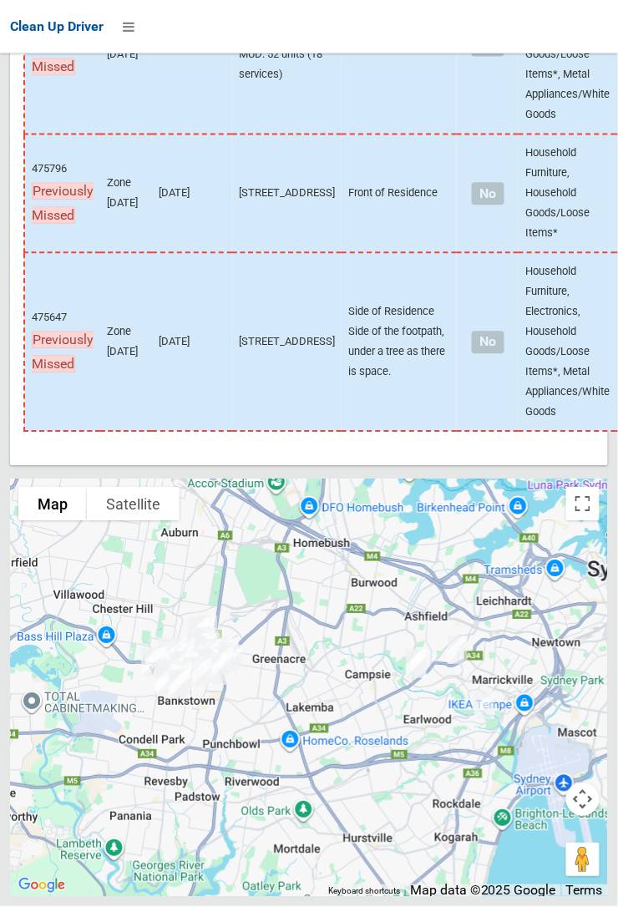
scroll to position [11251, 0]
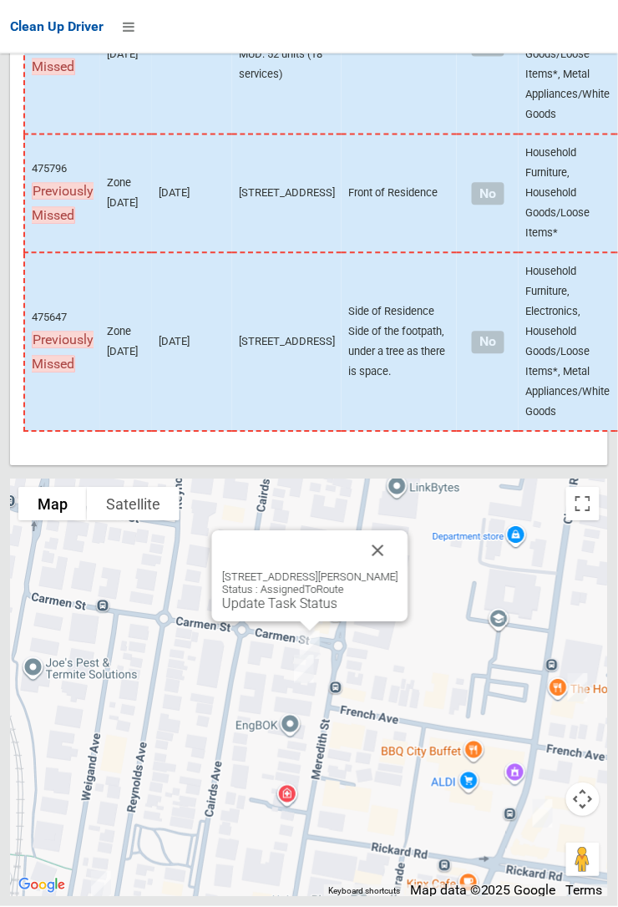
click at [287, 612] on link "Update Task Status" at bounding box center [279, 604] width 115 height 16
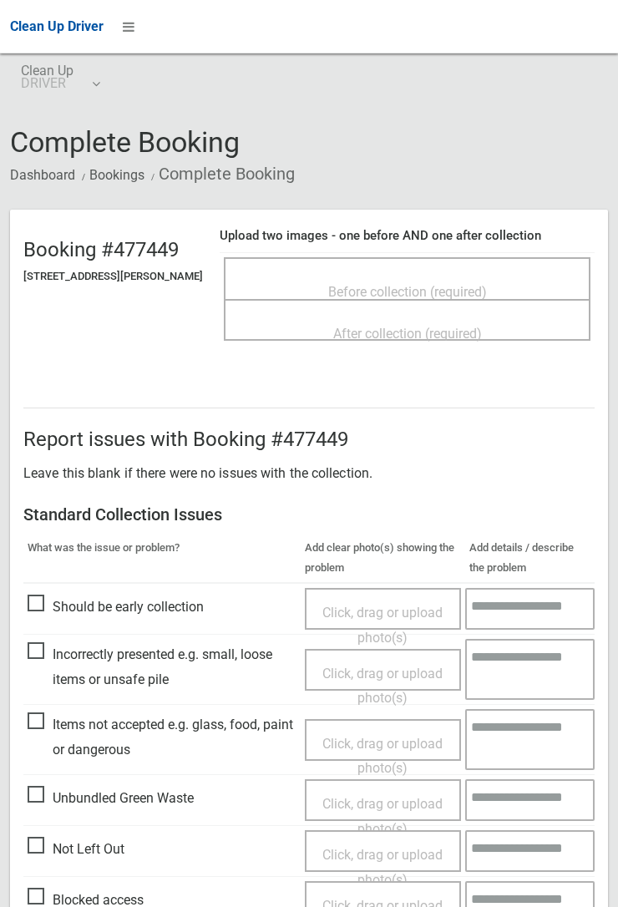
click at [411, 284] on span "Before collection (required)" at bounding box center [407, 292] width 159 height 16
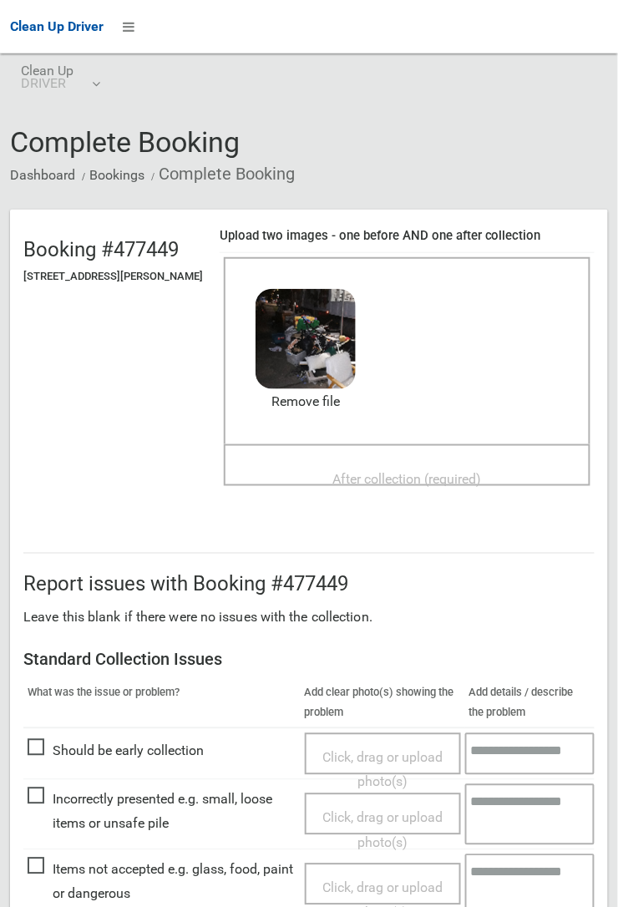
click at [390, 471] on span "After collection (required)" at bounding box center [407, 479] width 149 height 16
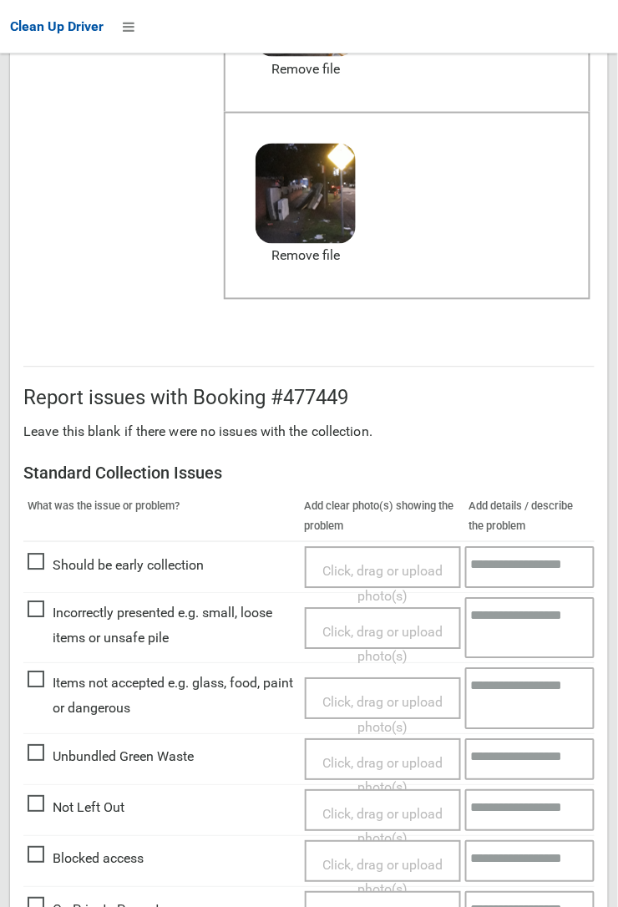
scroll to position [413, 0]
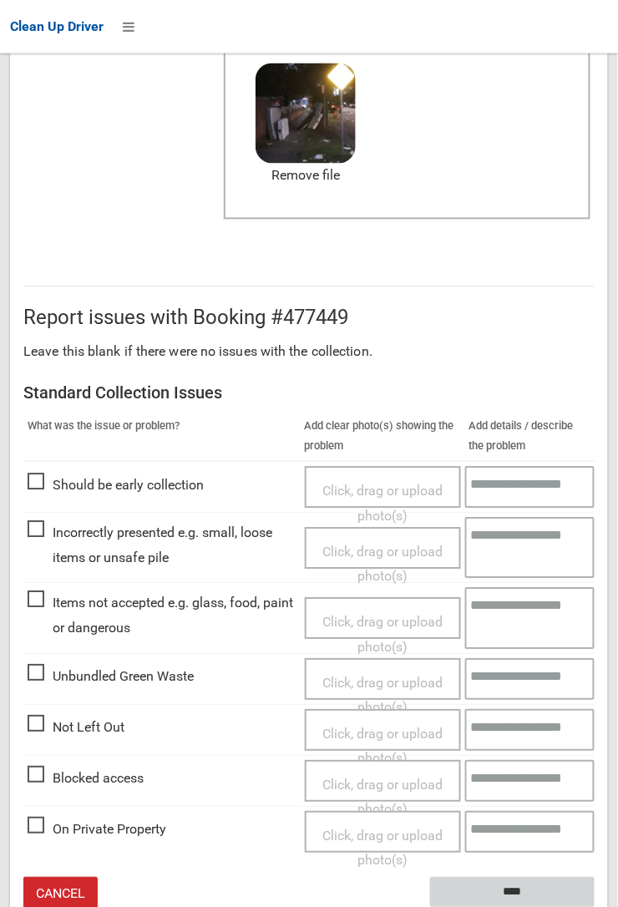
click at [514, 884] on input "****" at bounding box center [512, 893] width 165 height 31
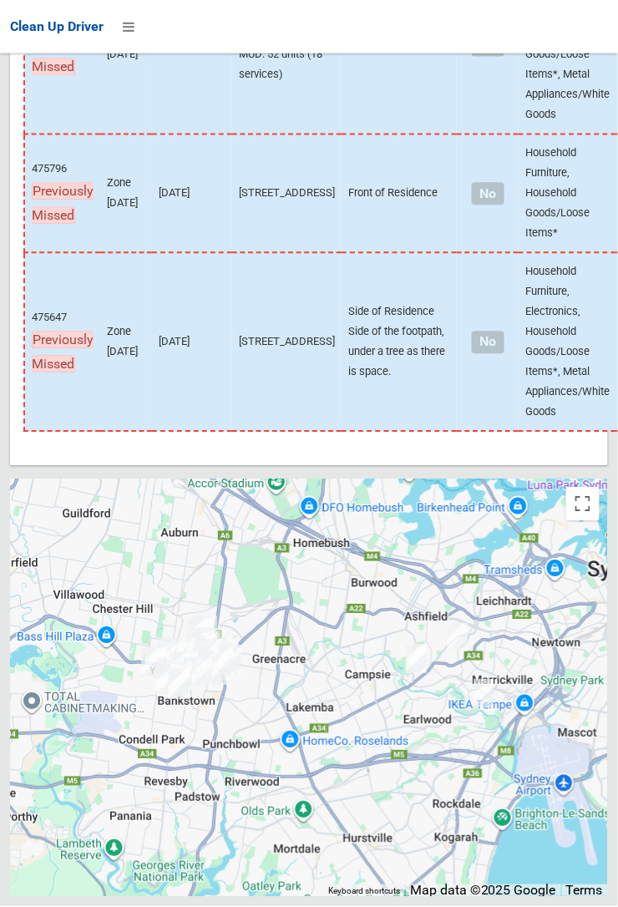
scroll to position [11252, 0]
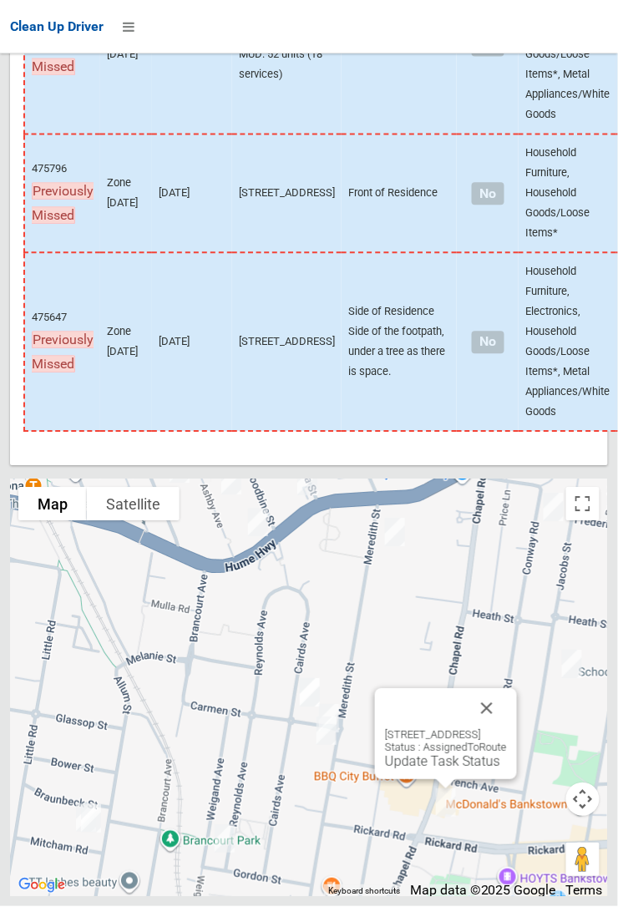
click at [507, 729] on button "Close" at bounding box center [487, 709] width 40 height 40
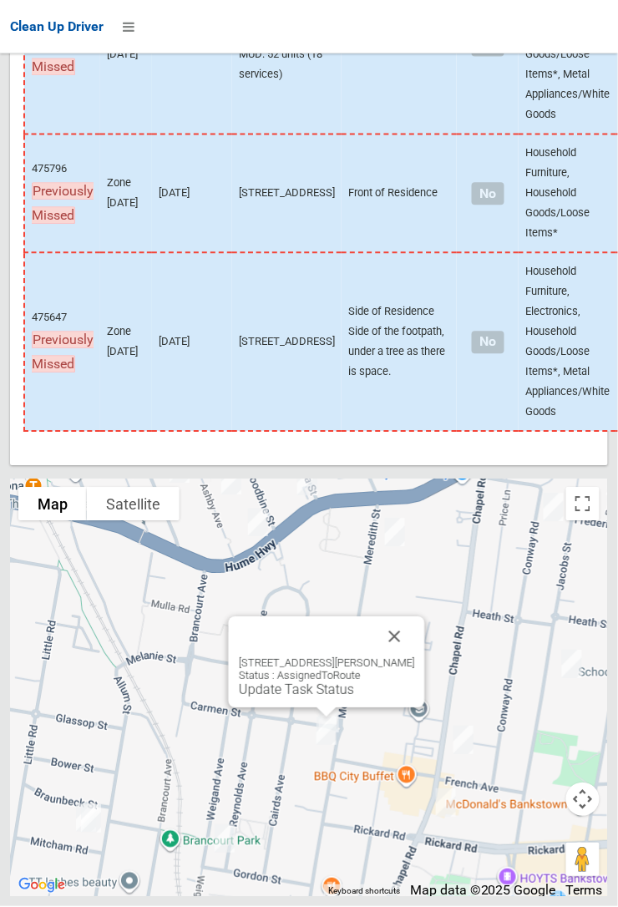
click at [310, 698] on div "72 Meredith Street, BANKSTOWN NSW 2200 Status : AssignedToRoute Update Task Sta…" at bounding box center [327, 677] width 176 height 41
click at [316, 698] on link "Update Task Status" at bounding box center [296, 690] width 115 height 16
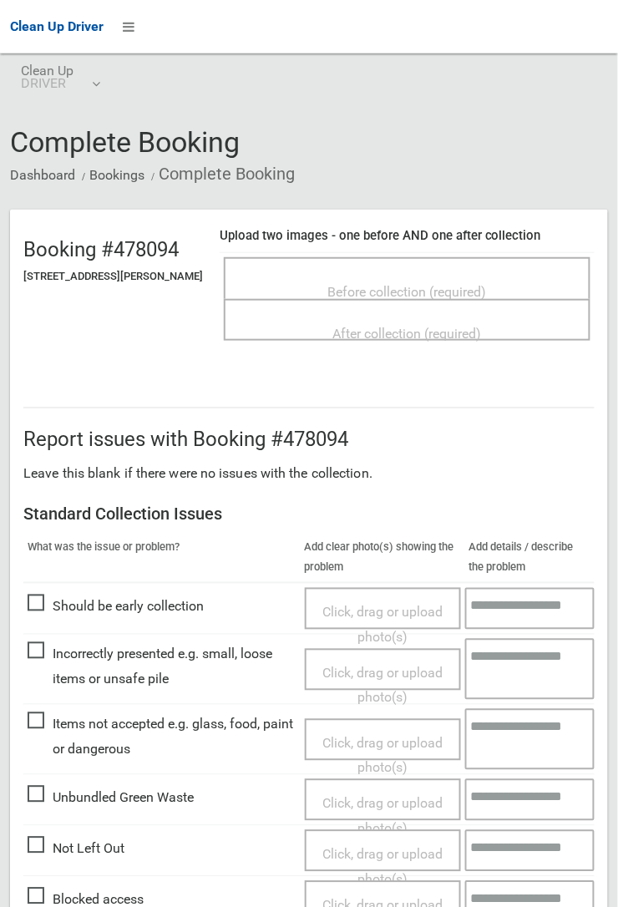
click at [444, 284] on span "Before collection (required)" at bounding box center [407, 292] width 159 height 16
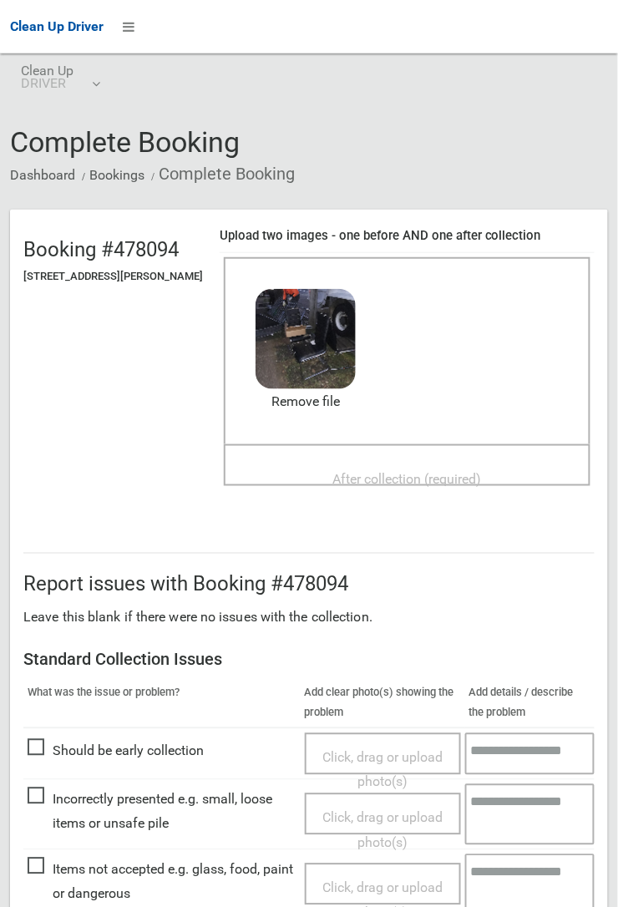
click at [367, 471] on span "After collection (required)" at bounding box center [407, 479] width 149 height 16
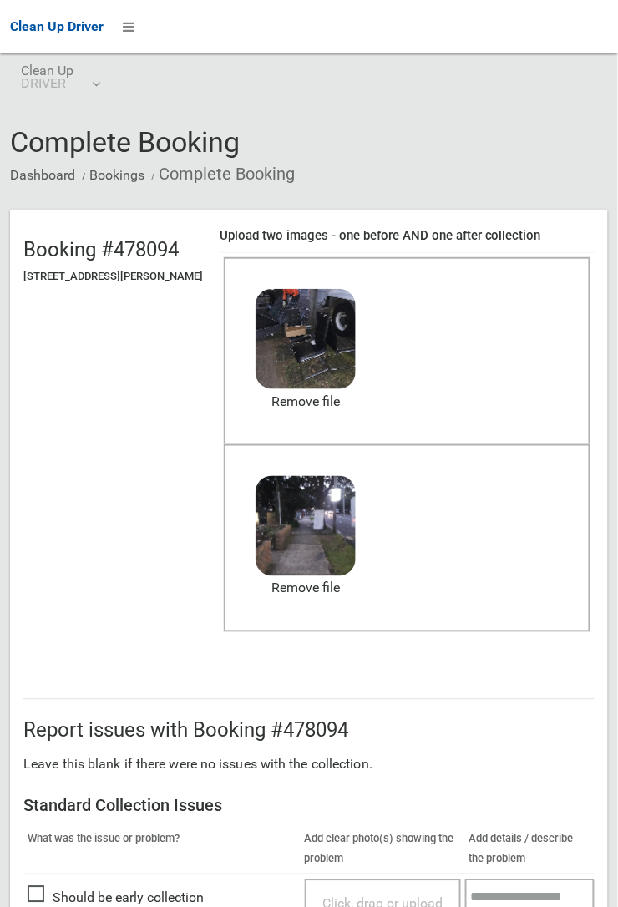
scroll to position [413, 0]
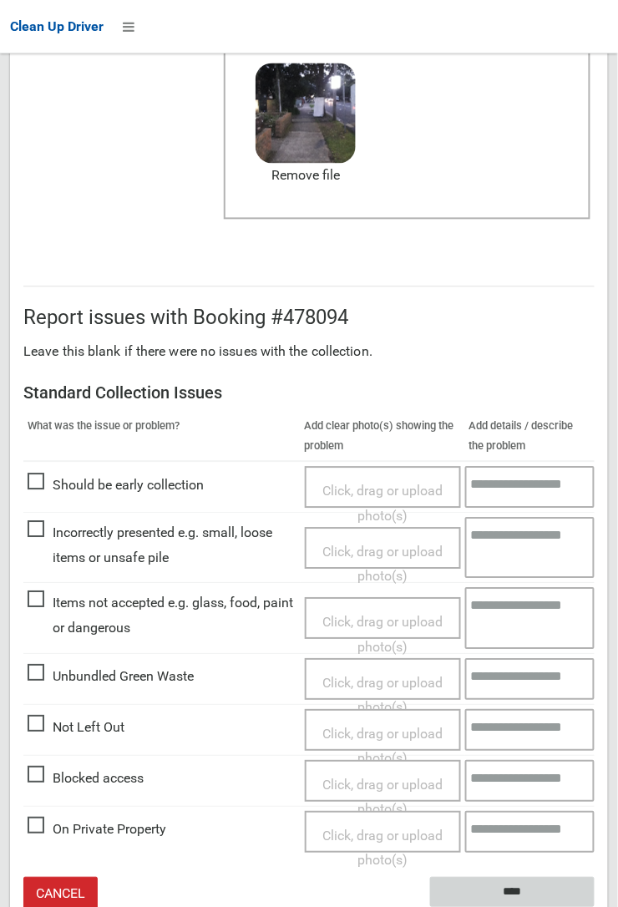
click at [595, 906] on input "****" at bounding box center [512, 893] width 165 height 31
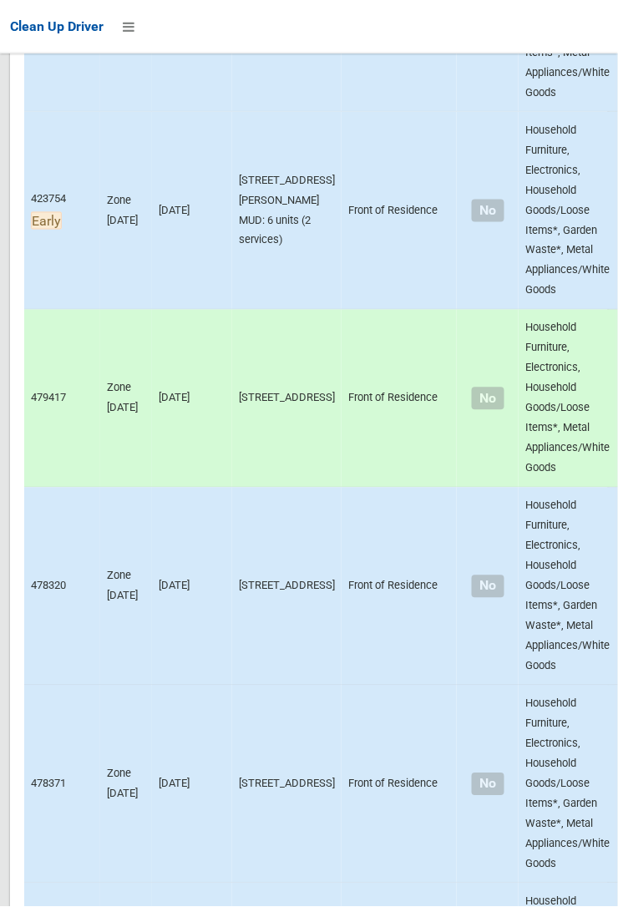
scroll to position [11252, 0]
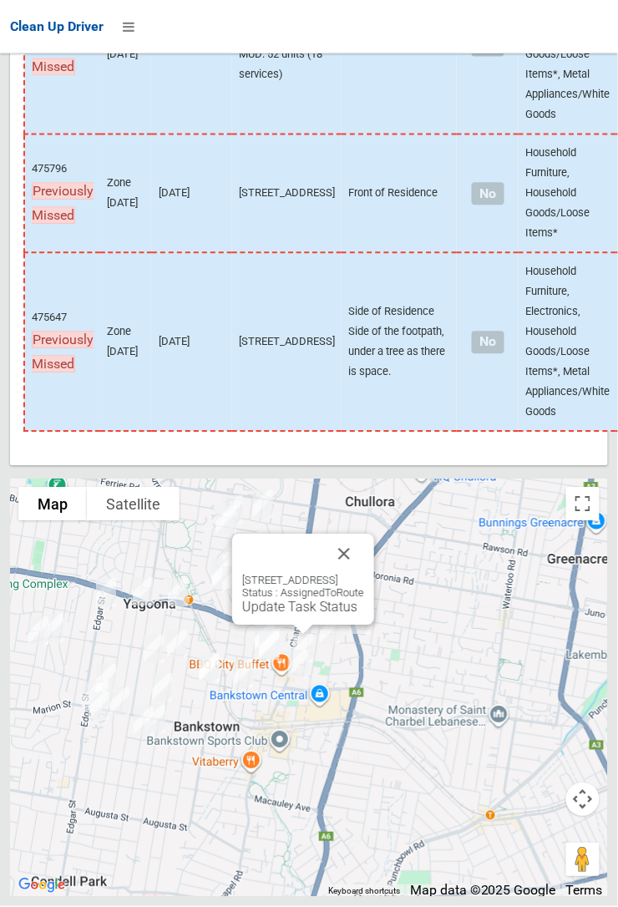
click at [273, 616] on link "Update Task Status" at bounding box center [299, 608] width 115 height 16
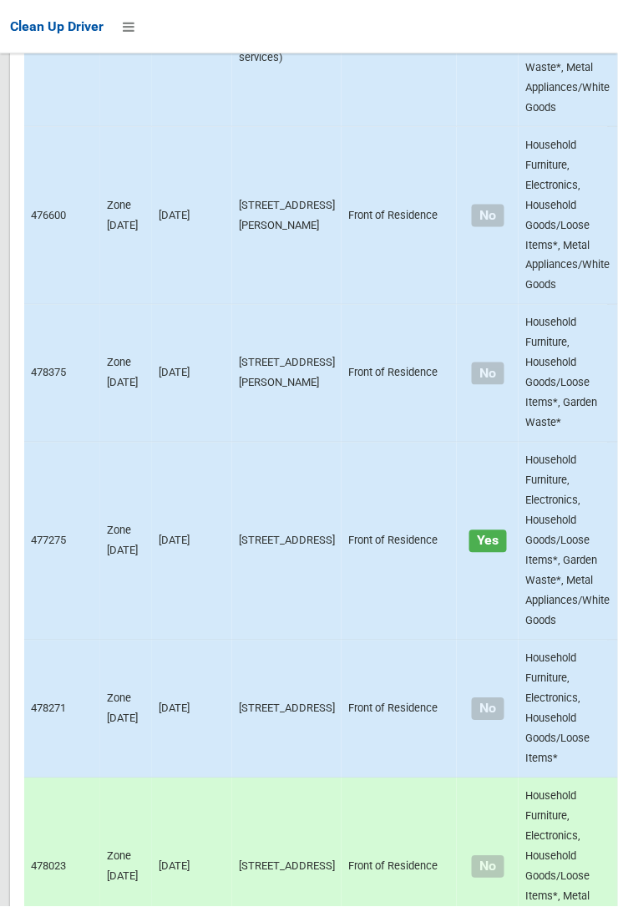
scroll to position [7064, 0]
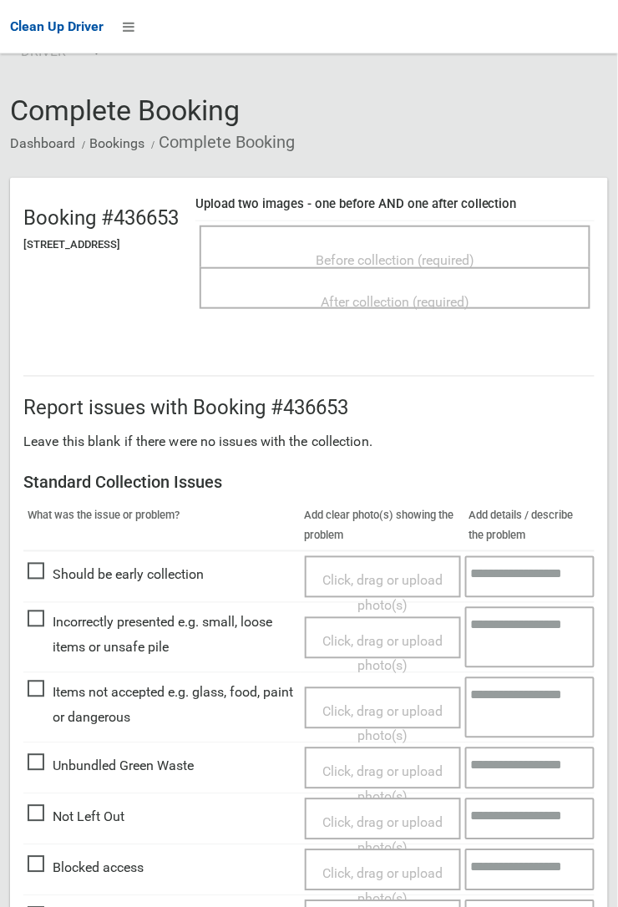
scroll to position [29, 0]
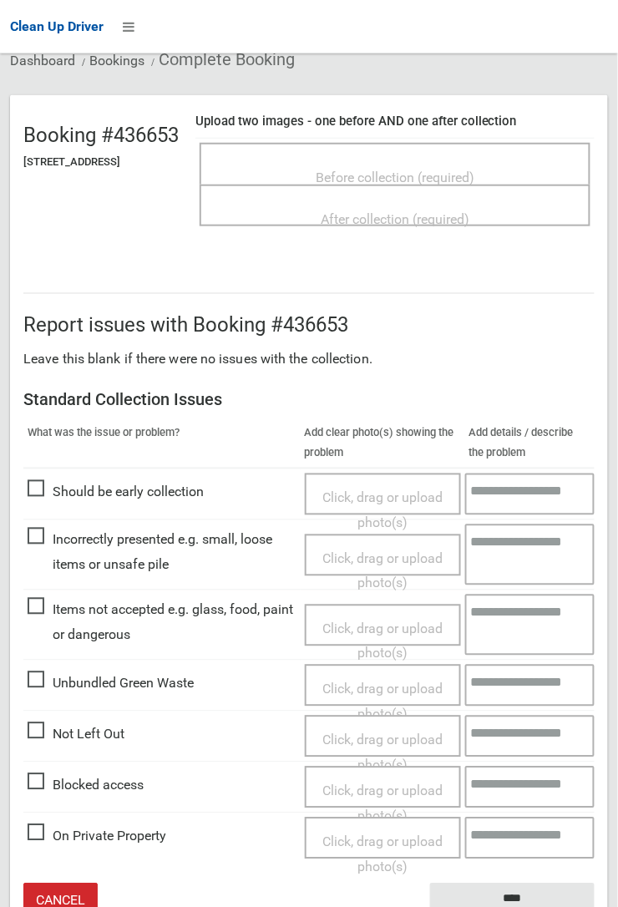
scroll to position [110, 0]
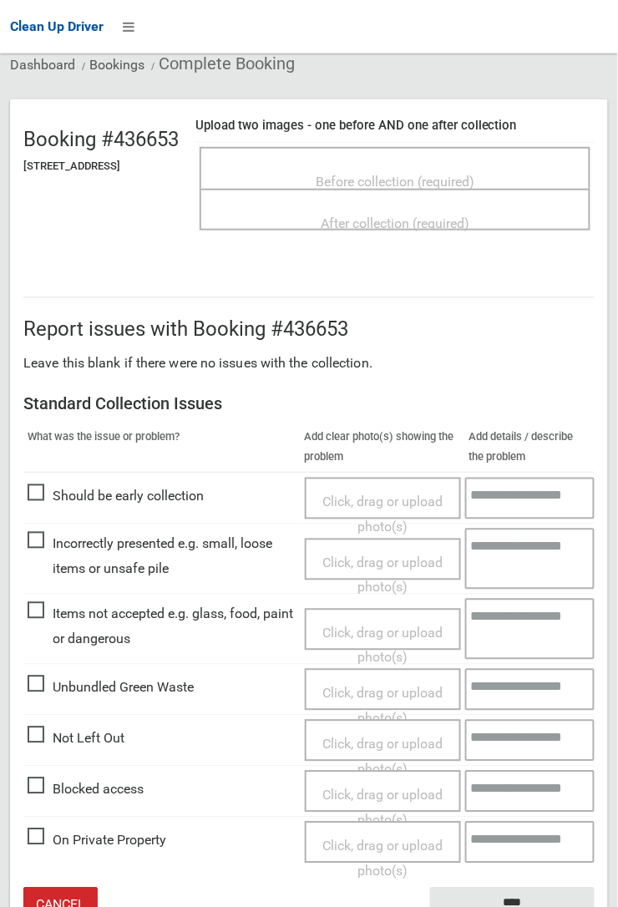
click at [58, 736] on span "Not Left Out" at bounding box center [76, 739] width 97 height 25
click at [394, 742] on span "Click, drag or upload photo(s)" at bounding box center [382, 757] width 120 height 41
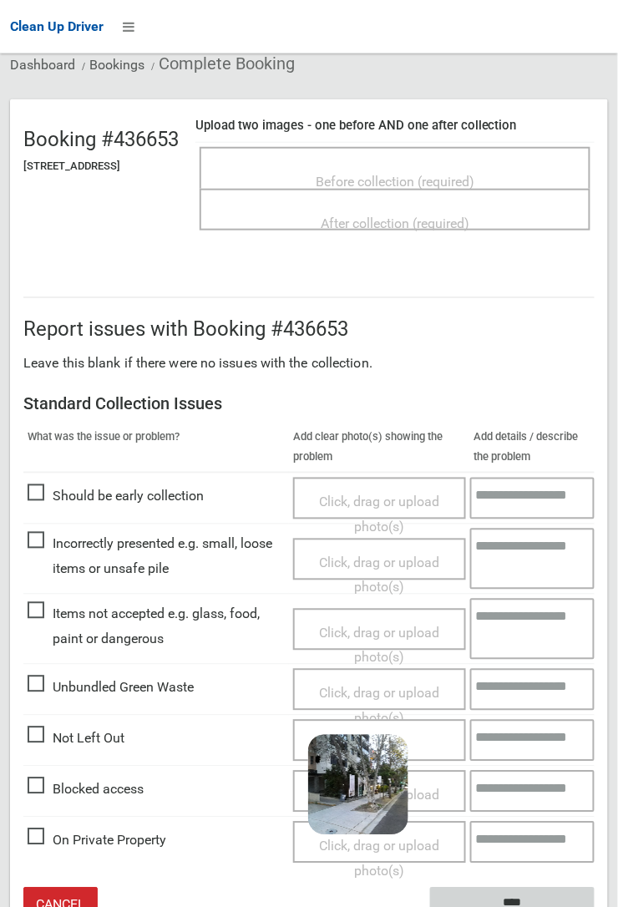
click at [510, 897] on input "****" at bounding box center [512, 903] width 165 height 31
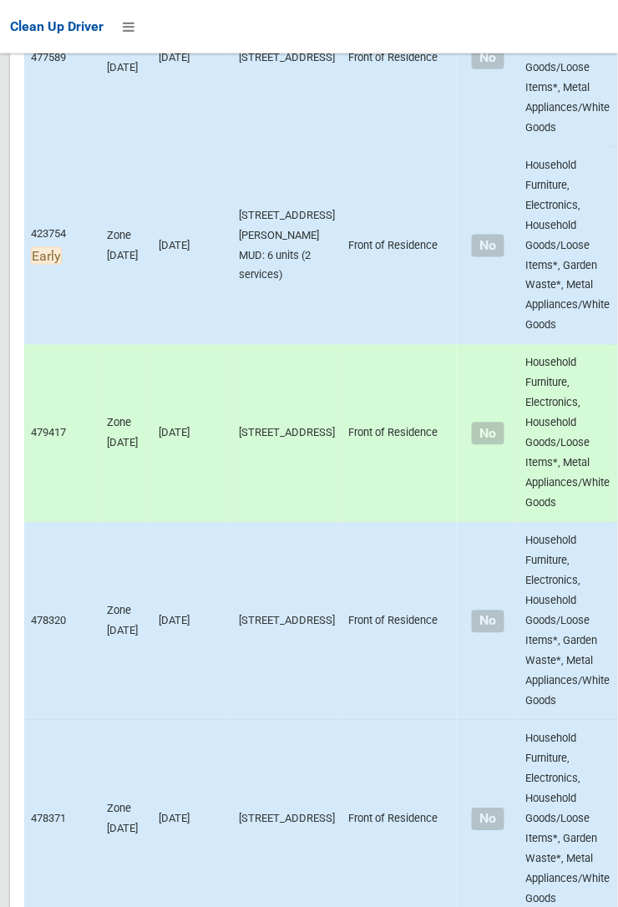
scroll to position [11252, 0]
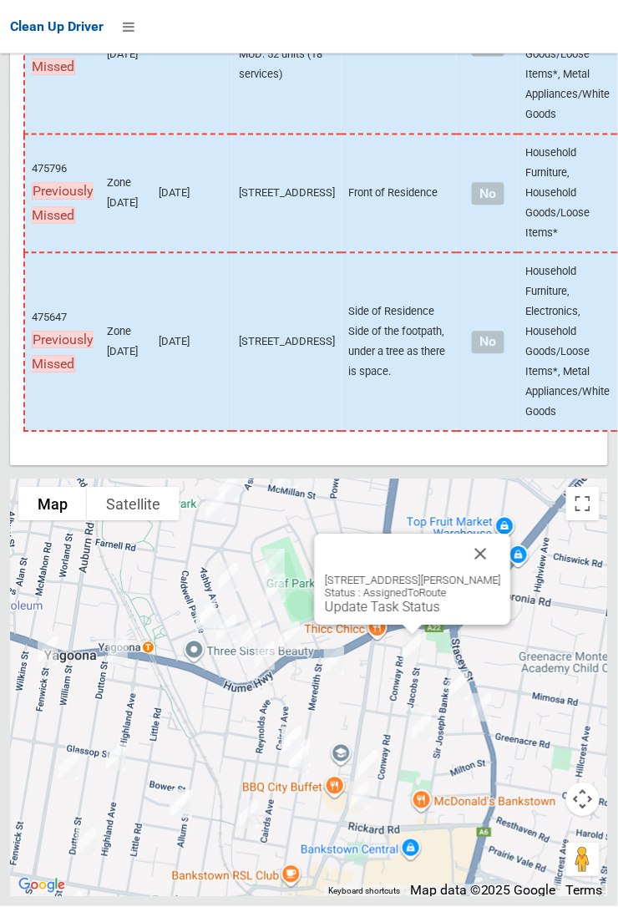
click at [499, 575] on button "Close" at bounding box center [481, 554] width 40 height 40
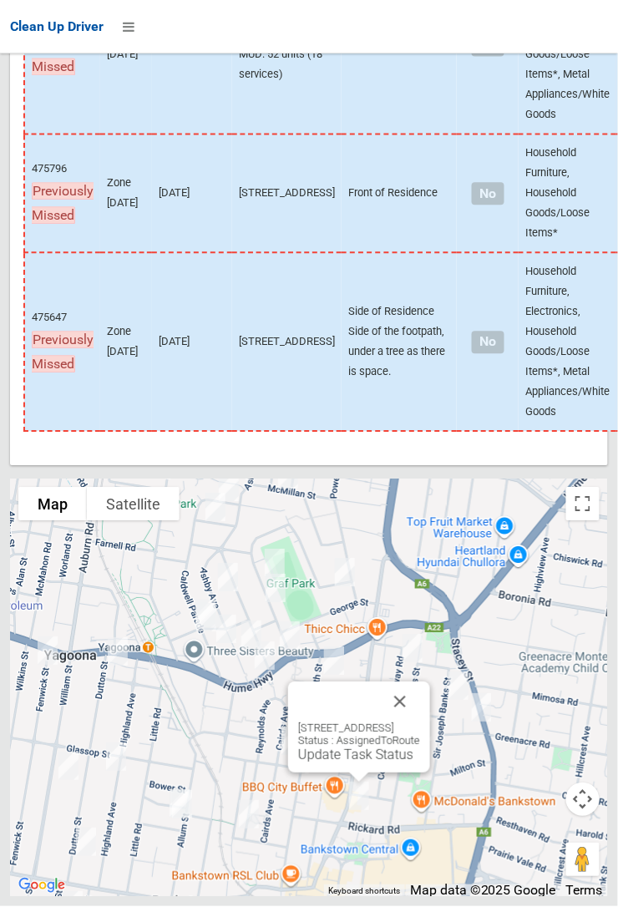
click at [342, 763] on link "Update Task Status" at bounding box center [355, 755] width 115 height 16
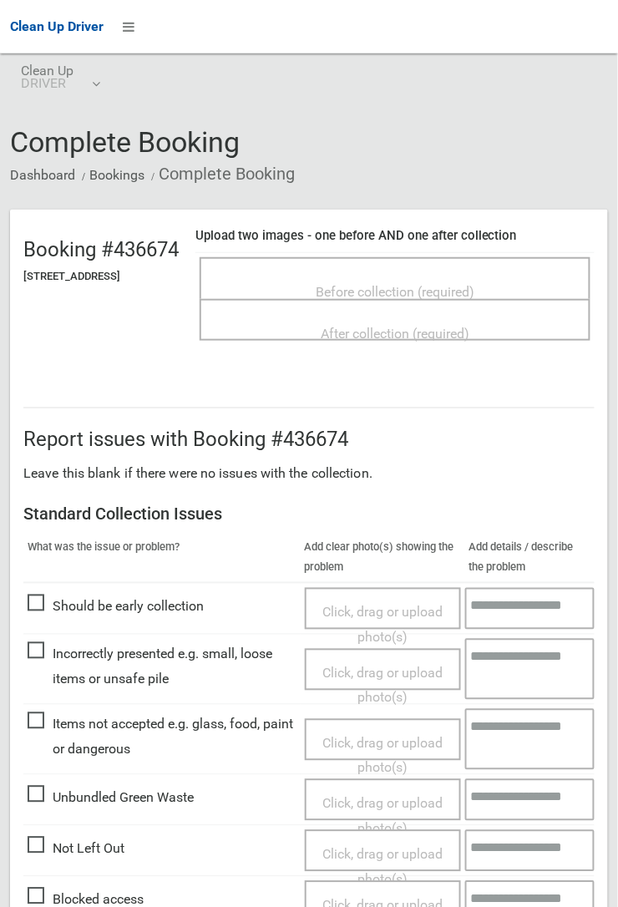
click at [453, 291] on span "Before collection (required)" at bounding box center [395, 292] width 159 height 16
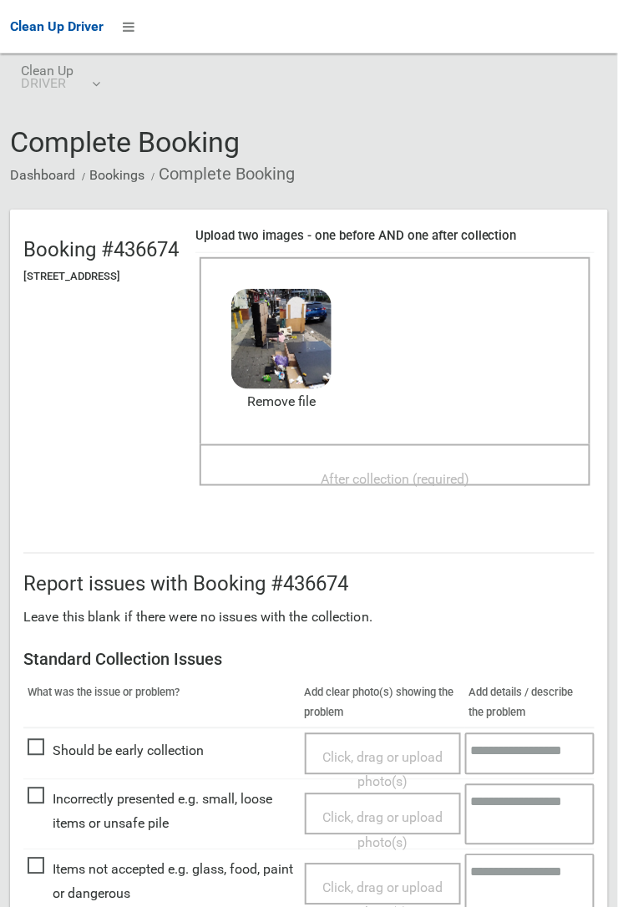
click at [390, 471] on span "After collection (required)" at bounding box center [395, 479] width 149 height 16
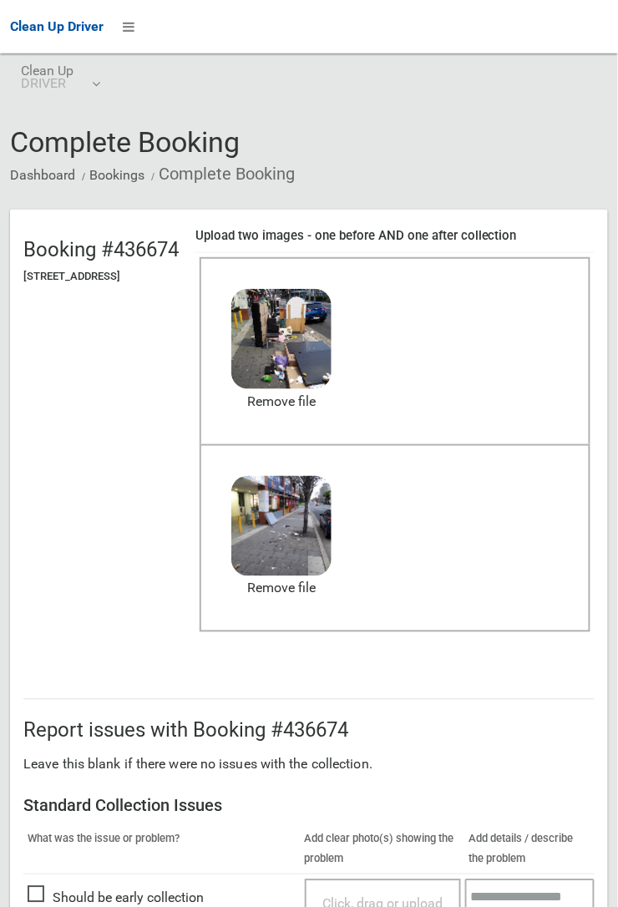
scroll to position [413, 0]
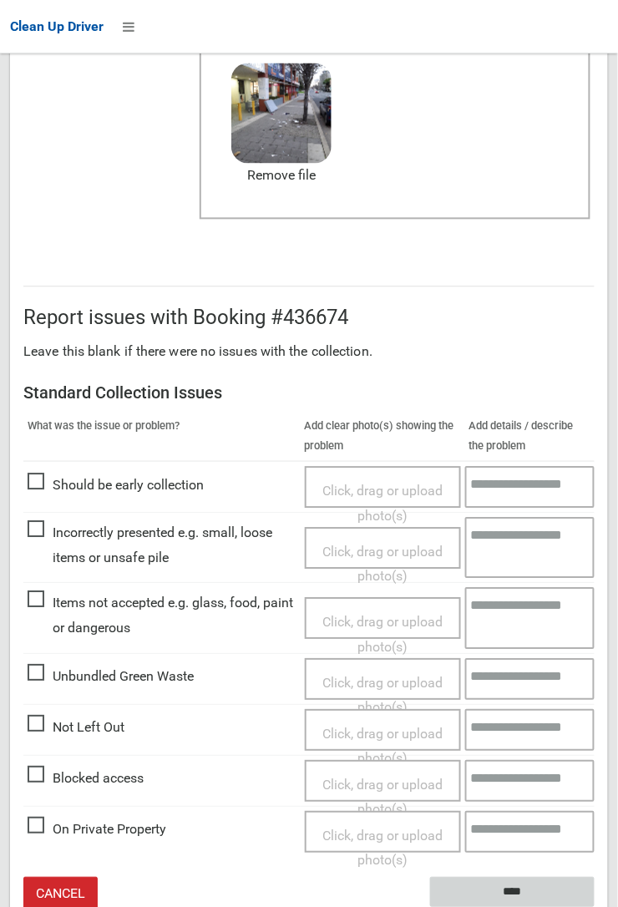
click at [520, 891] on input "****" at bounding box center [512, 893] width 165 height 31
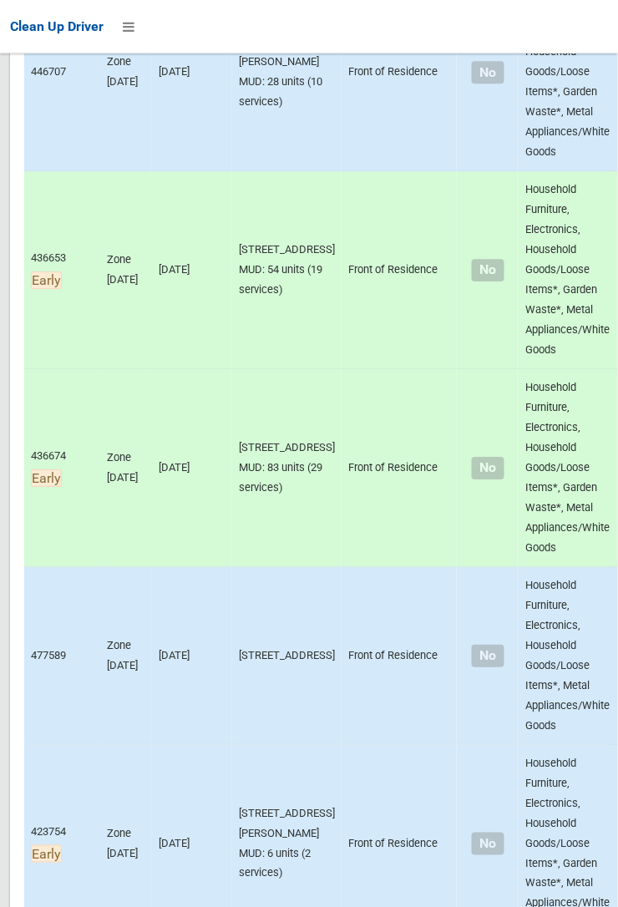
scroll to position [11252, 0]
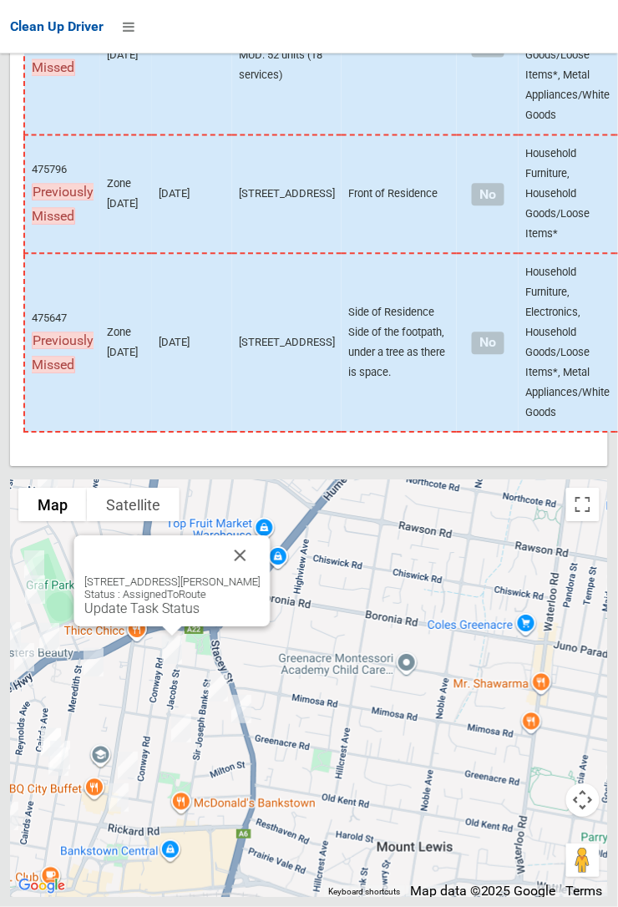
click at [257, 575] on button "Close" at bounding box center [240, 555] width 40 height 40
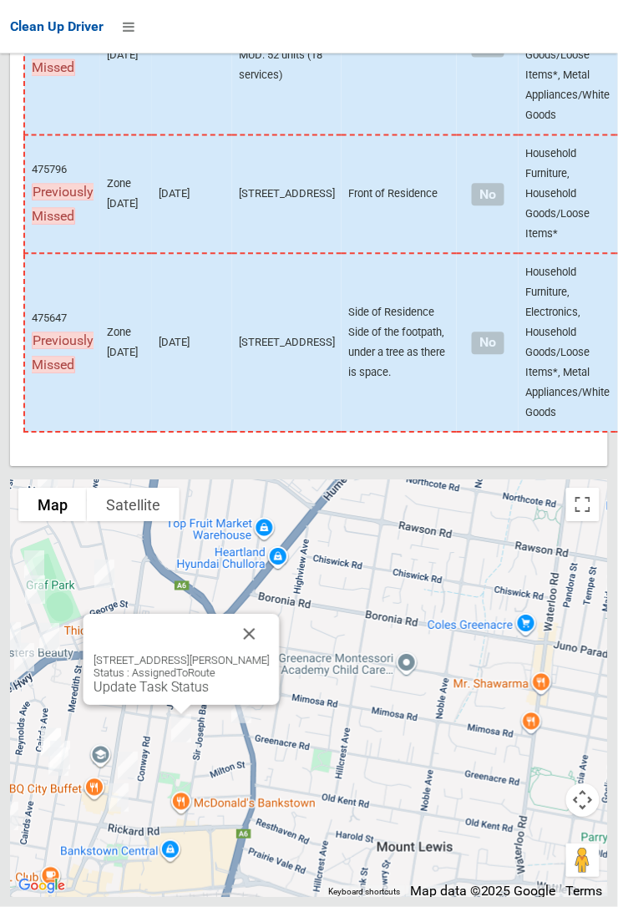
click at [261, 654] on button "Close" at bounding box center [250, 634] width 40 height 40
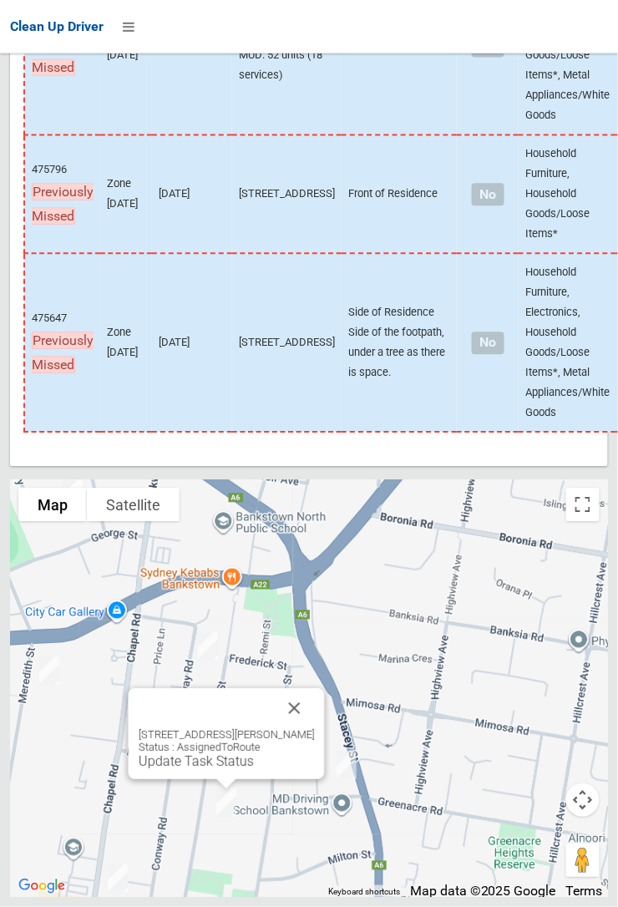
click at [310, 728] on button "Close" at bounding box center [295, 708] width 40 height 40
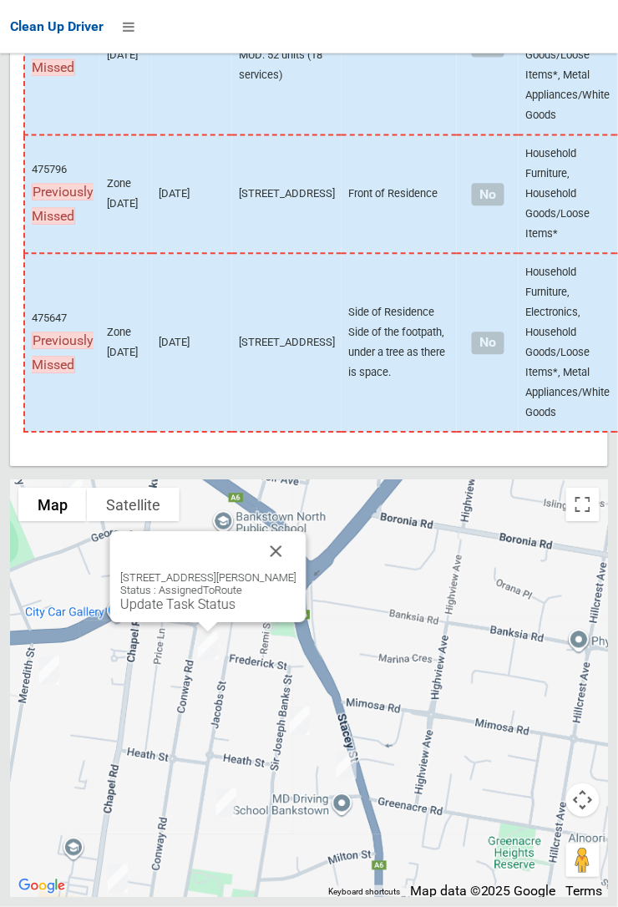
click at [190, 612] on link "Update Task Status" at bounding box center [177, 604] width 115 height 16
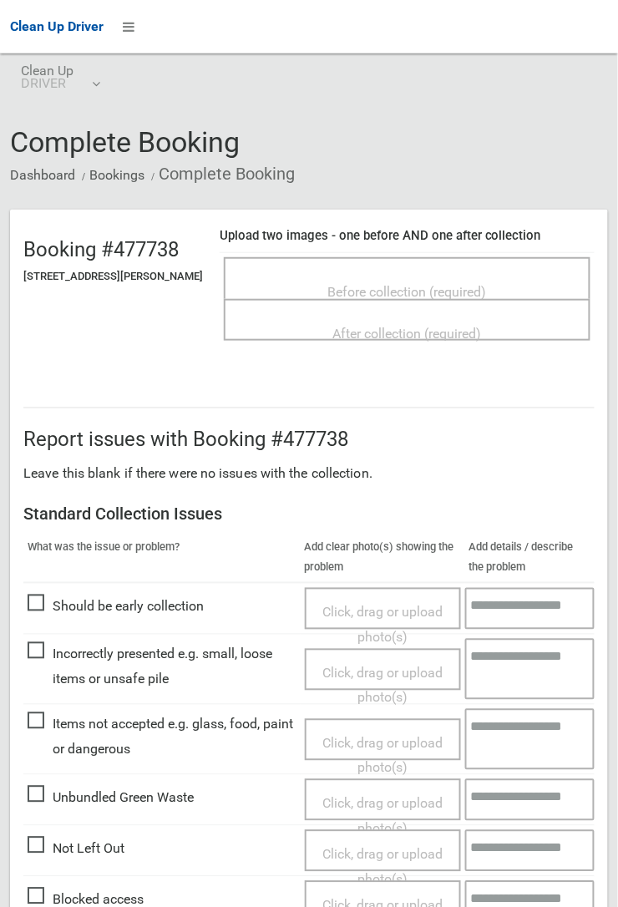
click at [364, 284] on span "Before collection (required)" at bounding box center [407, 292] width 159 height 16
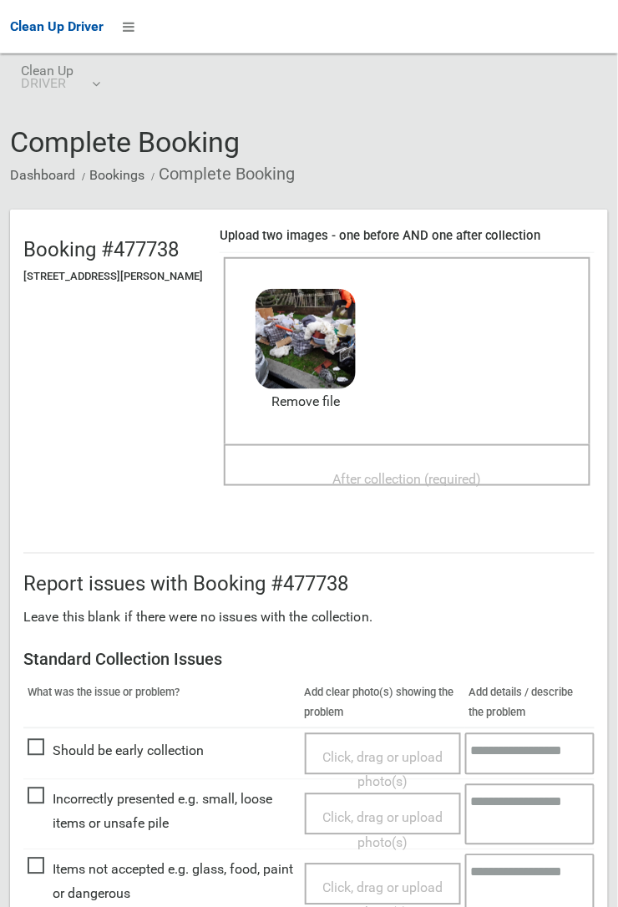
click at [377, 471] on span "After collection (required)" at bounding box center [407, 479] width 149 height 16
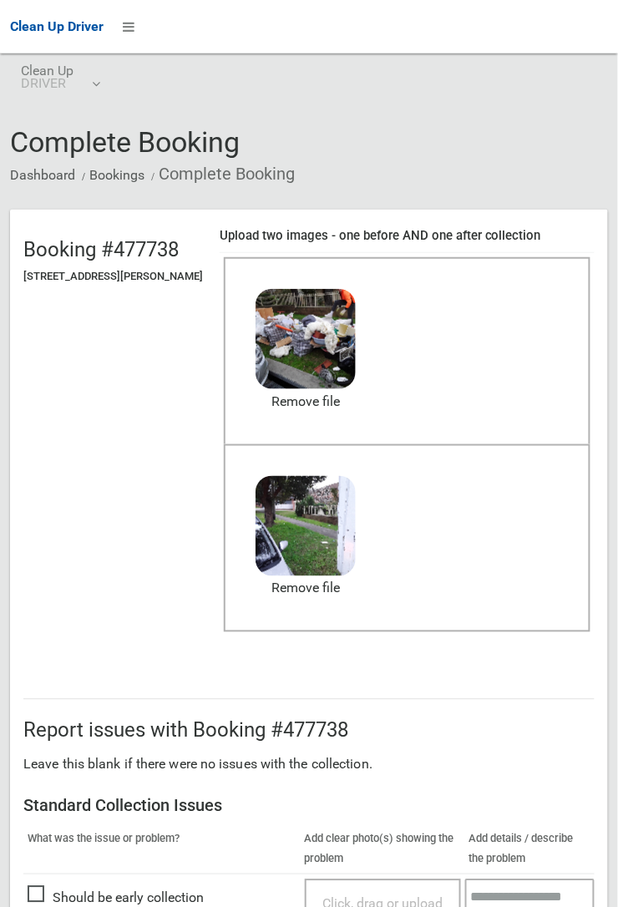
scroll to position [916, 0]
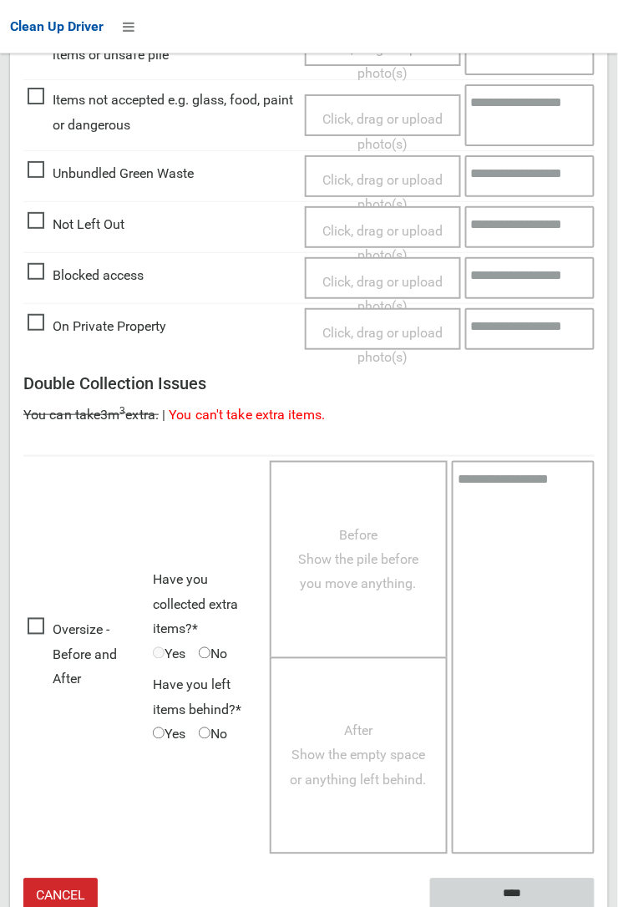
click at [595, 906] on input "****" at bounding box center [512, 894] width 165 height 31
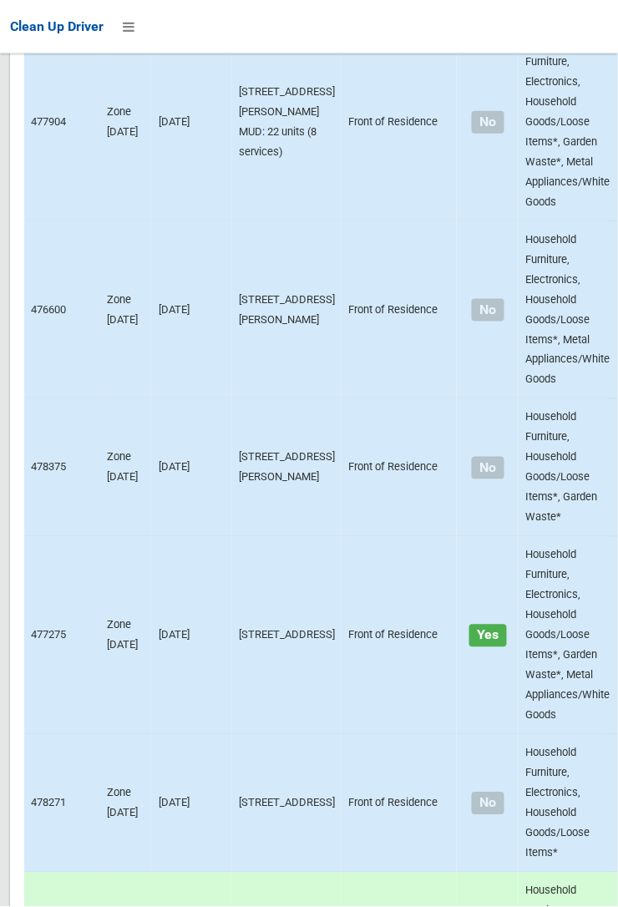
scroll to position [11252, 0]
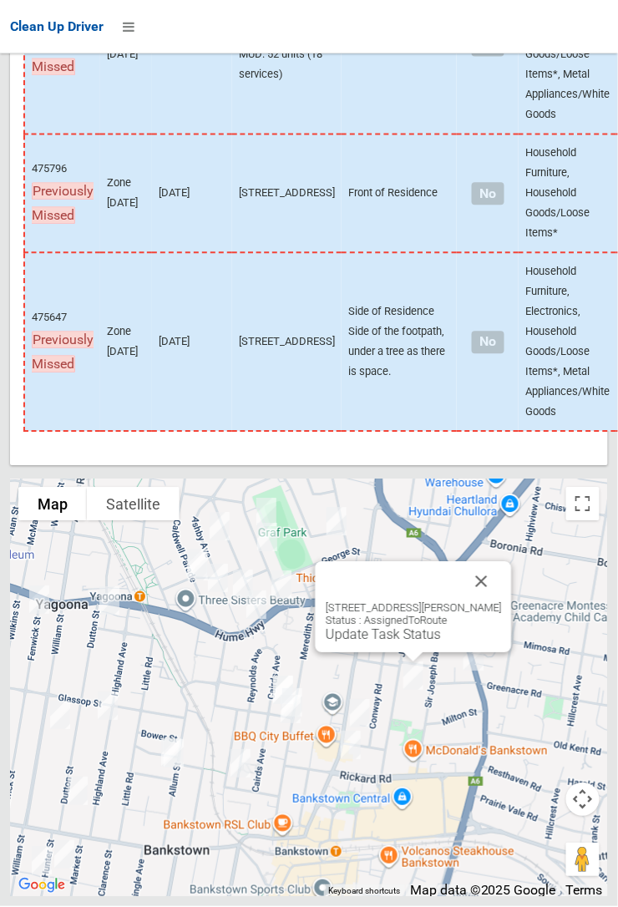
click at [371, 643] on link "Update Task Status" at bounding box center [383, 635] width 115 height 16
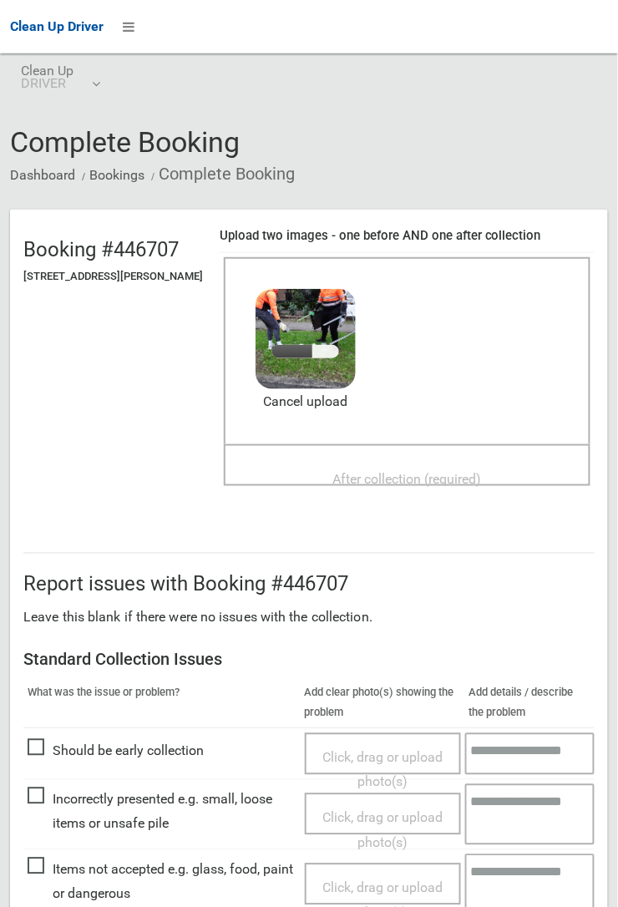
click at [401, 471] on span "After collection (required)" at bounding box center [407, 479] width 149 height 16
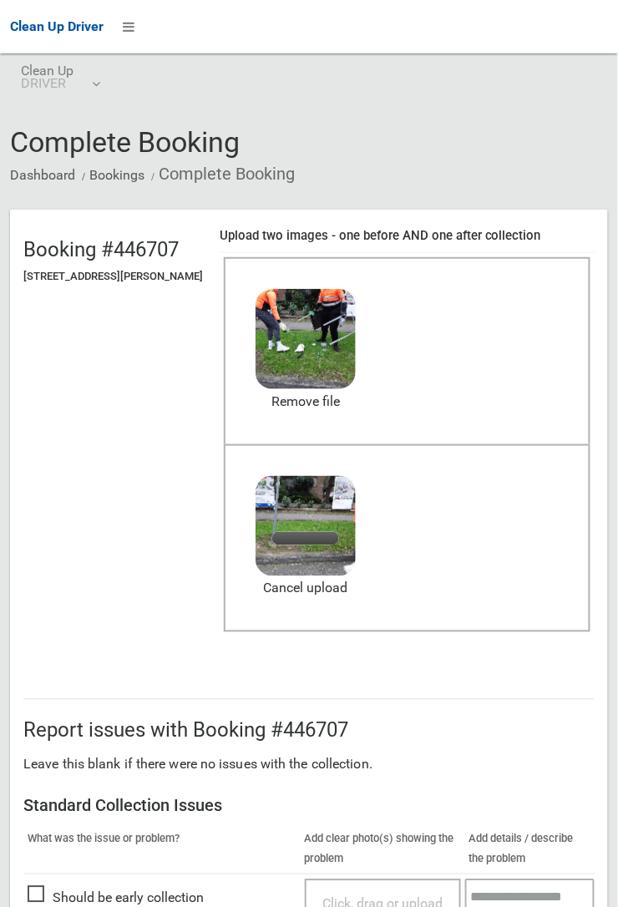
click at [505, 722] on h2 "Report issues with Booking #446707" at bounding box center [308, 731] width 571 height 22
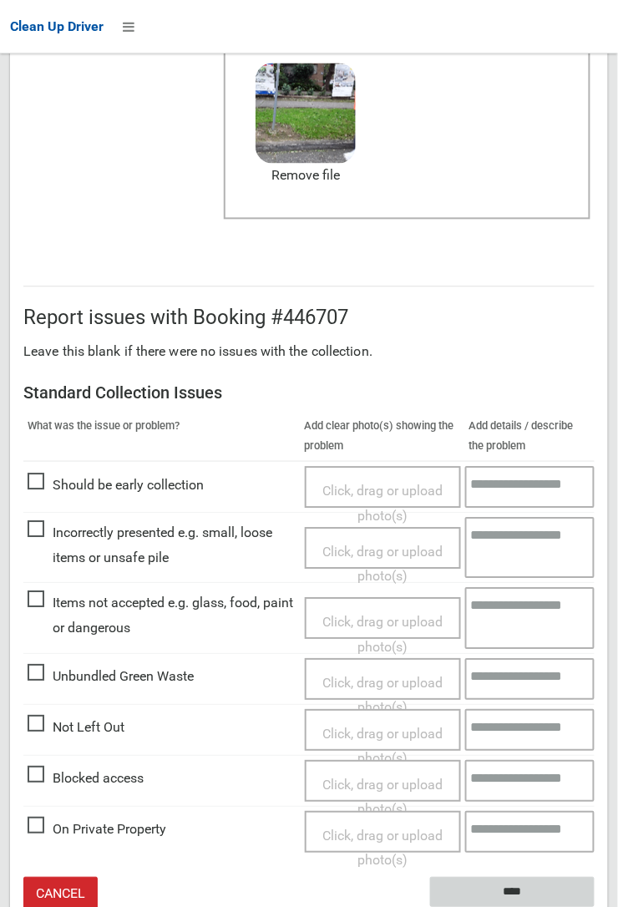
click at [514, 893] on input "****" at bounding box center [512, 893] width 165 height 31
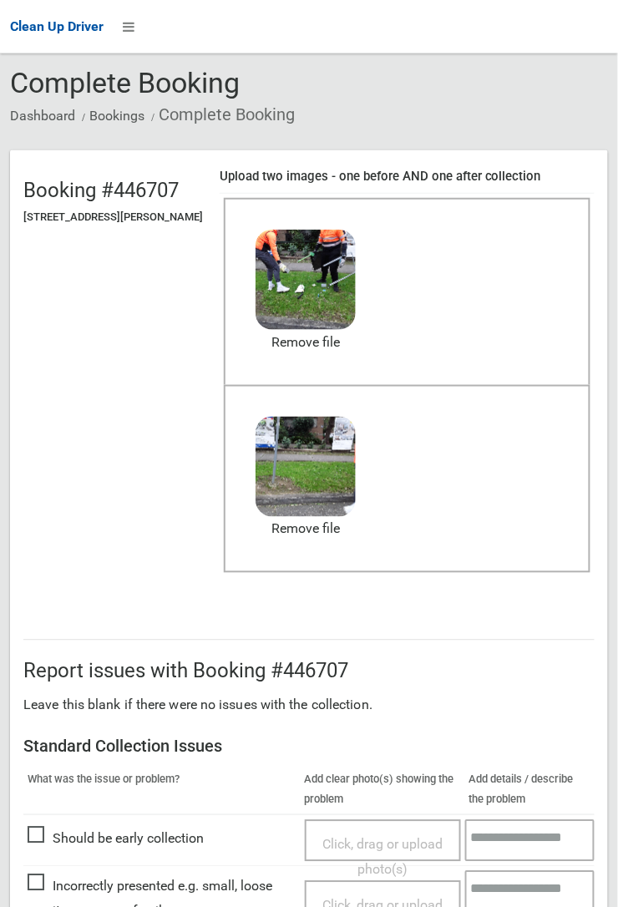
scroll to position [64, 0]
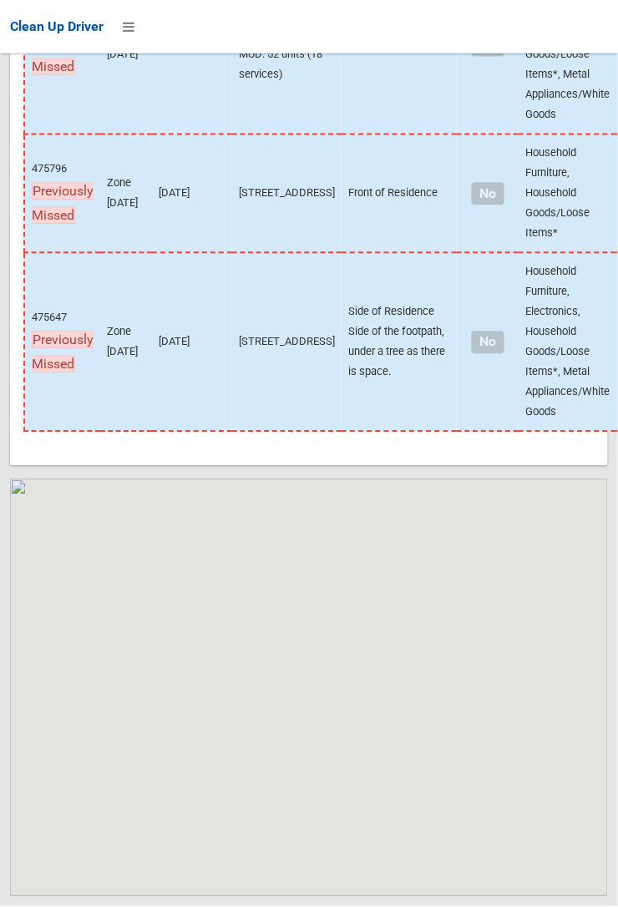
scroll to position [11252, 0]
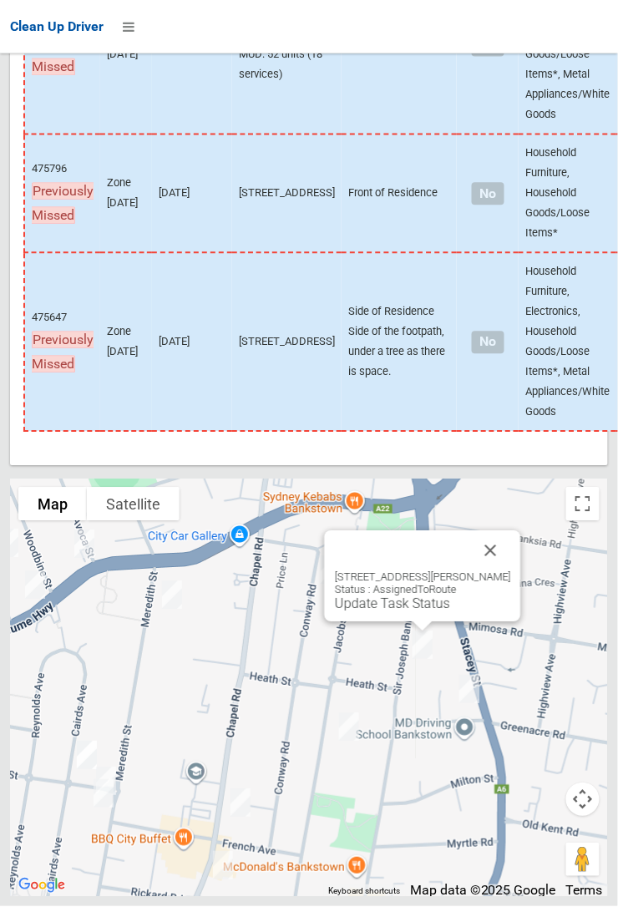
click at [511, 571] on button "Close" at bounding box center [491, 551] width 40 height 40
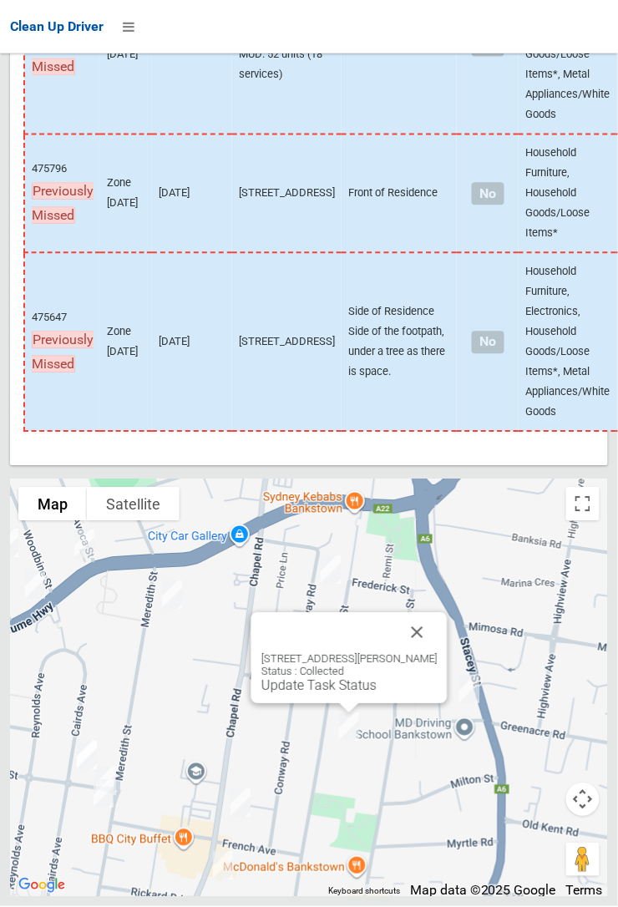
click at [423, 653] on button "Close" at bounding box center [418, 633] width 40 height 40
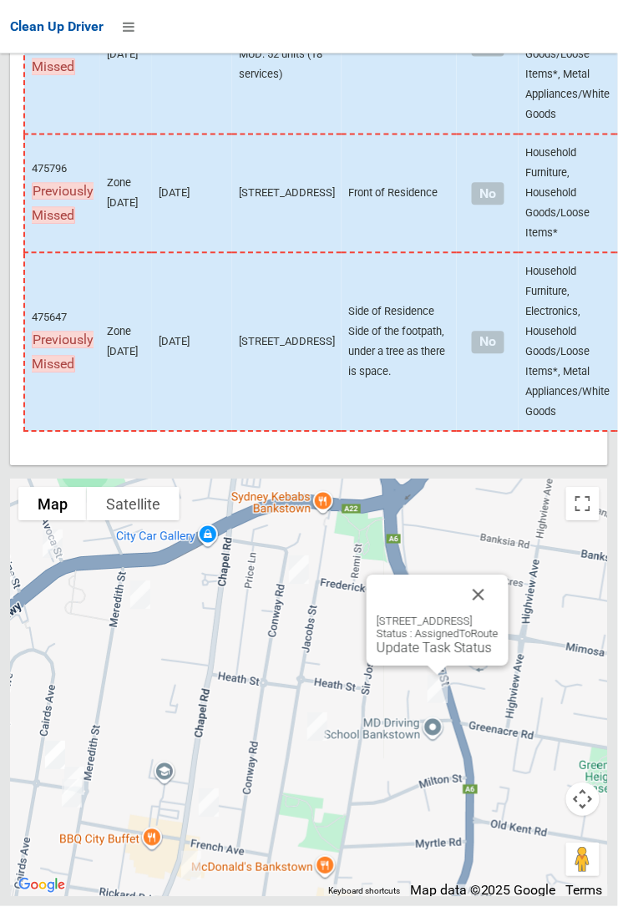
click at [499, 616] on button "Close" at bounding box center [478, 595] width 40 height 40
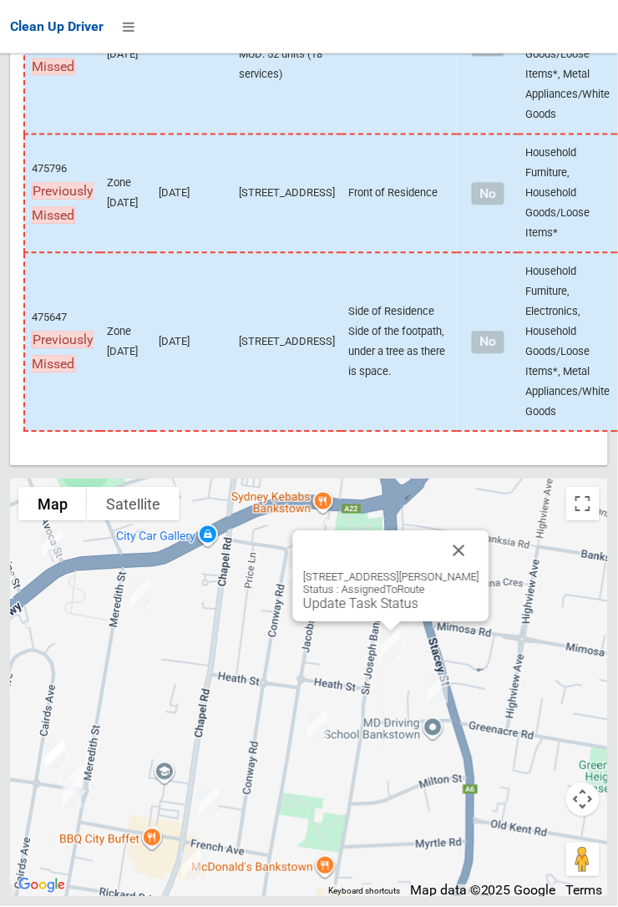
click at [349, 612] on link "Update Task Status" at bounding box center [360, 604] width 115 height 16
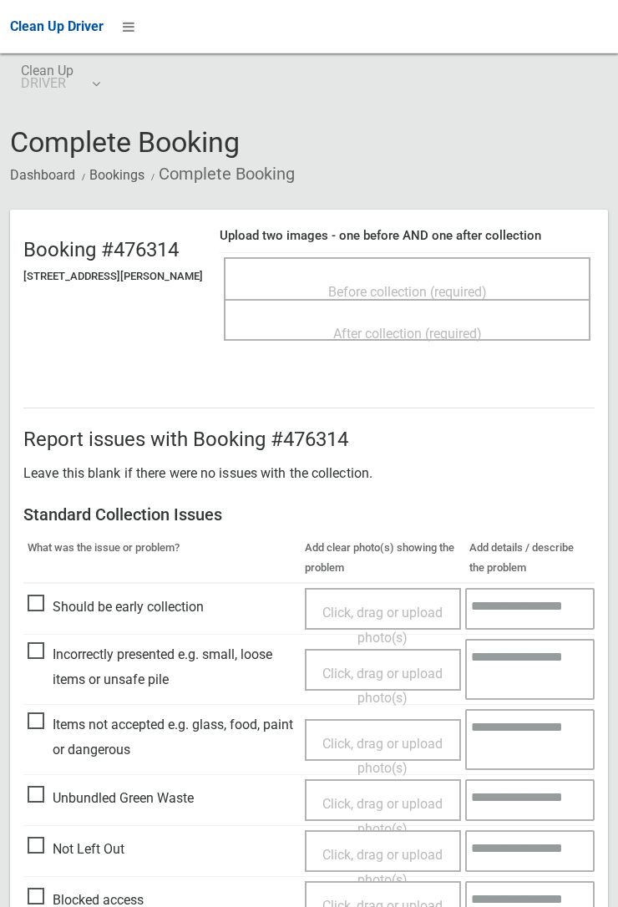
click at [464, 297] on span "Before collection (required)" at bounding box center [407, 292] width 159 height 16
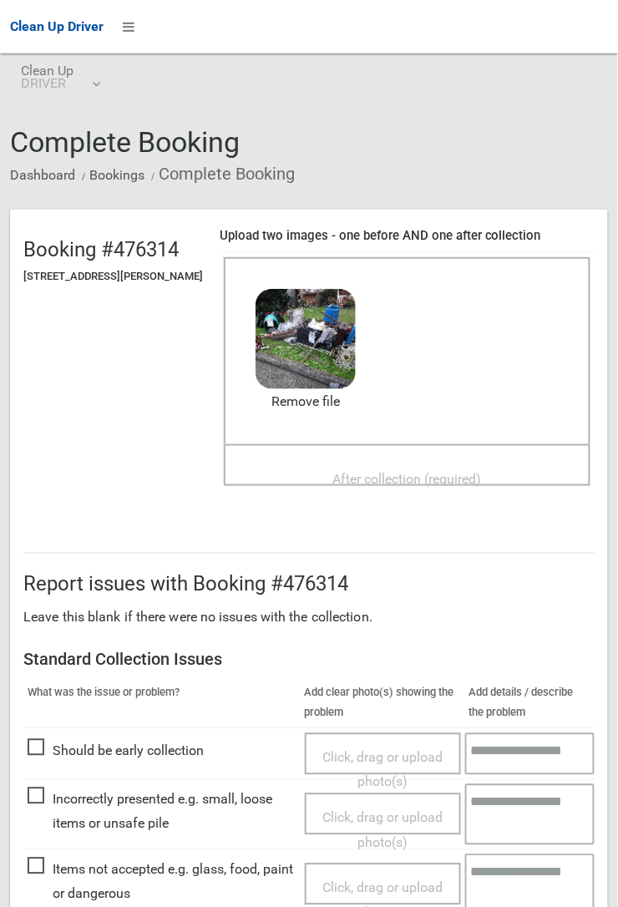
click at [426, 484] on span "After collection (required)" at bounding box center [407, 479] width 149 height 16
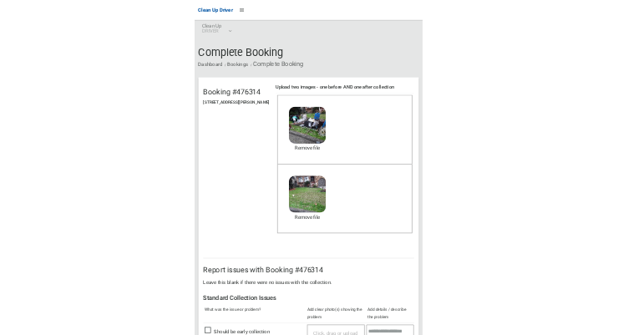
scroll to position [930, 0]
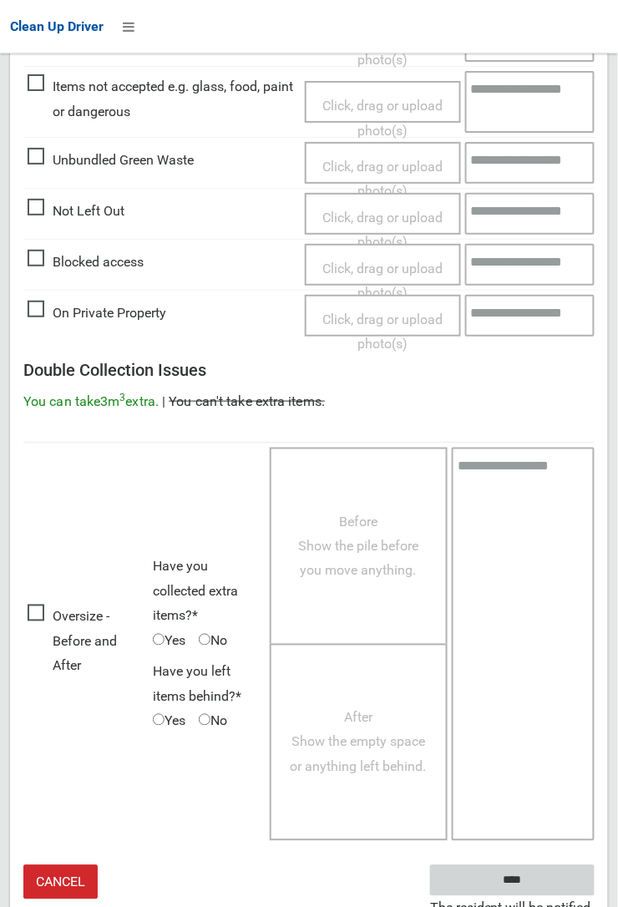
click at [521, 884] on input "****" at bounding box center [512, 880] width 165 height 31
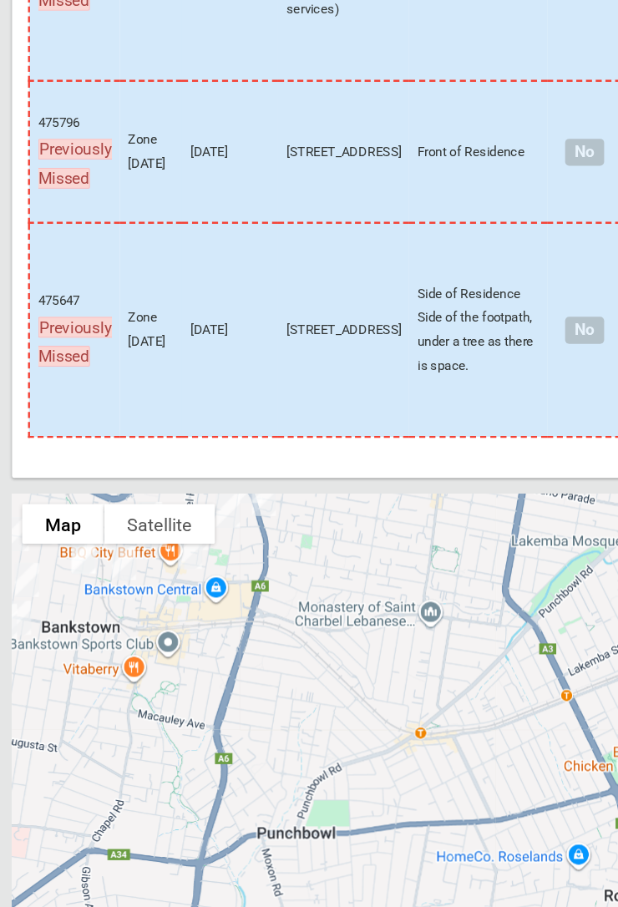
scroll to position [11252, 0]
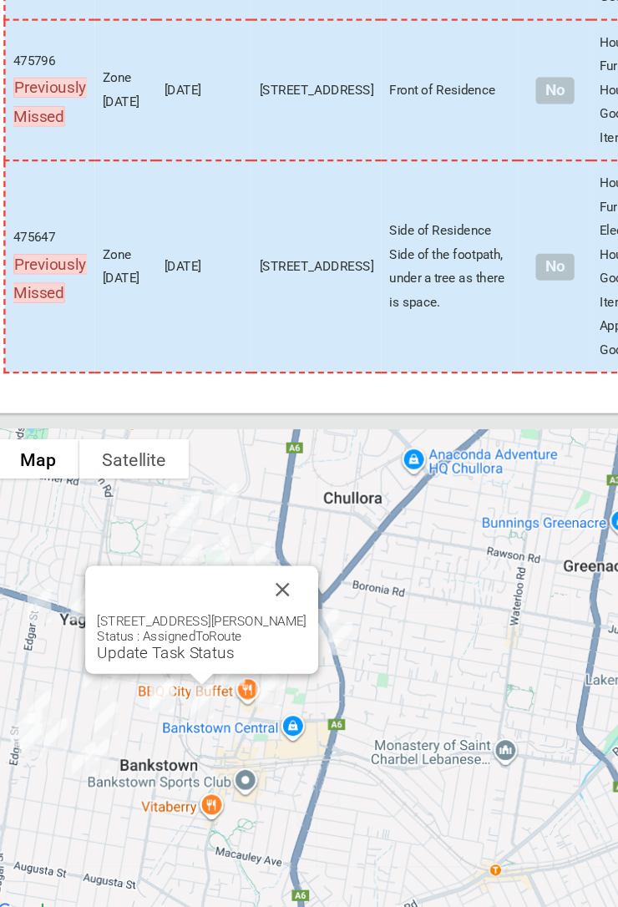
click at [279, 334] on button "Close" at bounding box center [259, 615] width 40 height 40
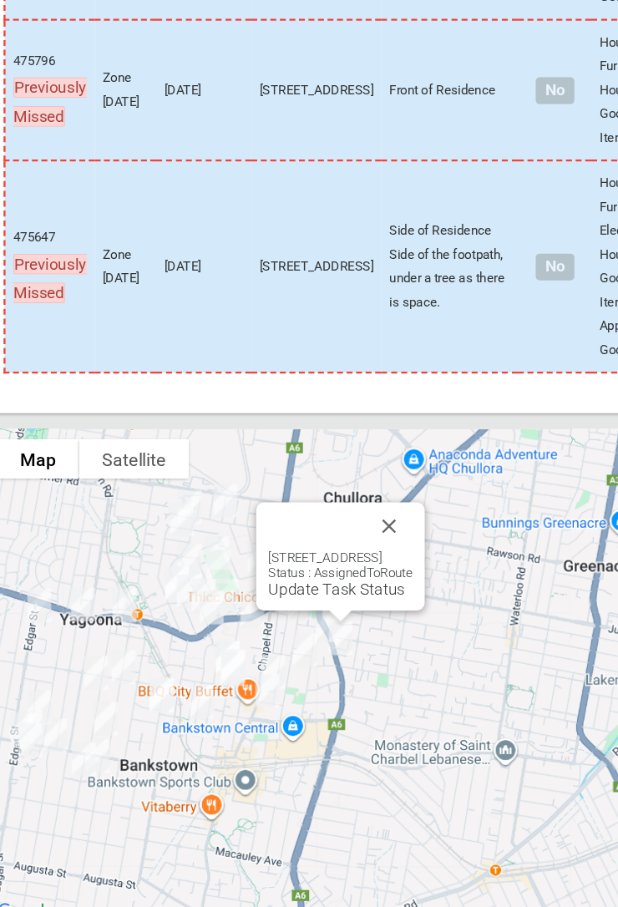
click at [271, 334] on link "Update Task Status" at bounding box center [303, 614] width 115 height 16
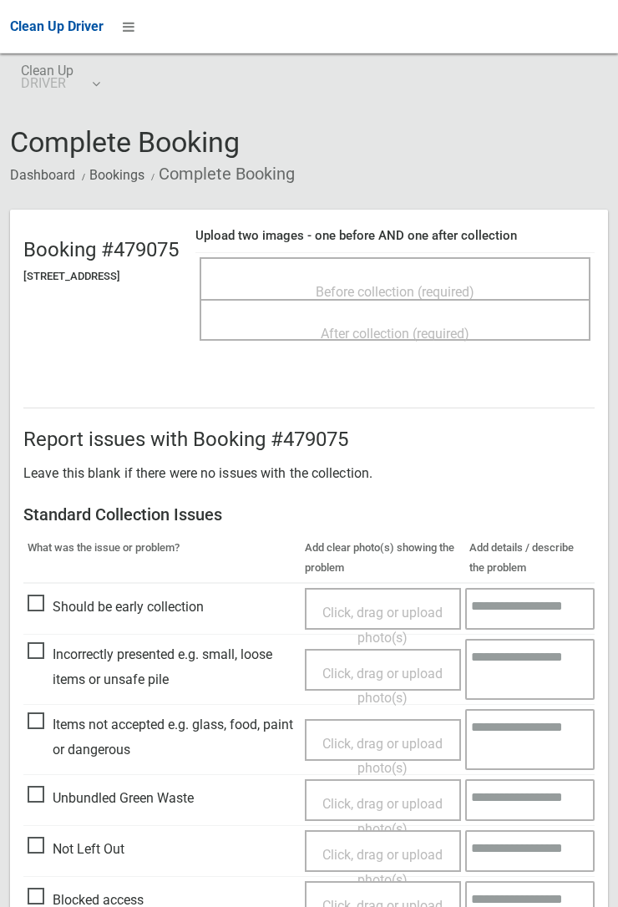
click at [399, 257] on div "Before collection (required)" at bounding box center [395, 278] width 391 height 42
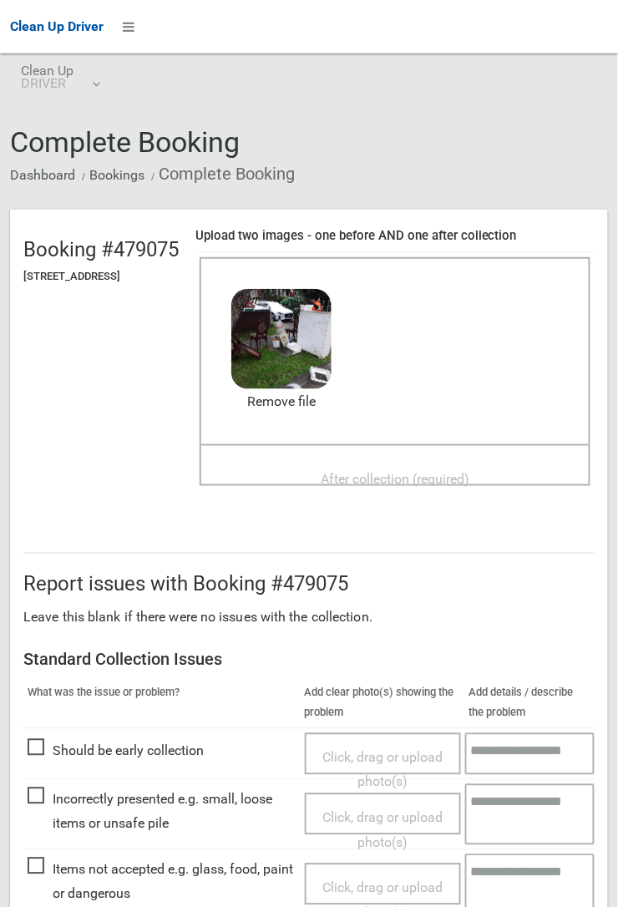
click at [438, 471] on span "After collection (required)" at bounding box center [395, 479] width 149 height 16
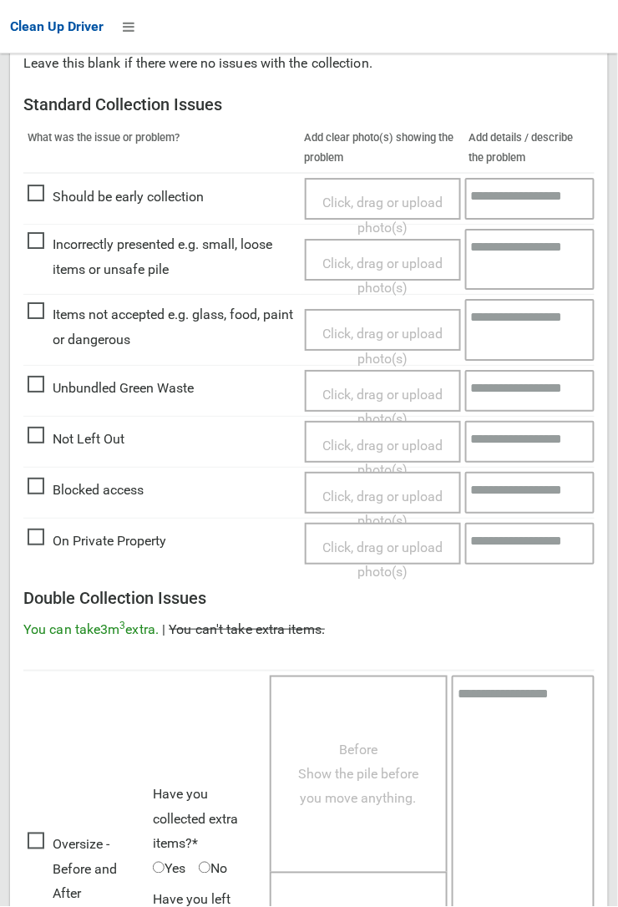
scroll to position [916, 0]
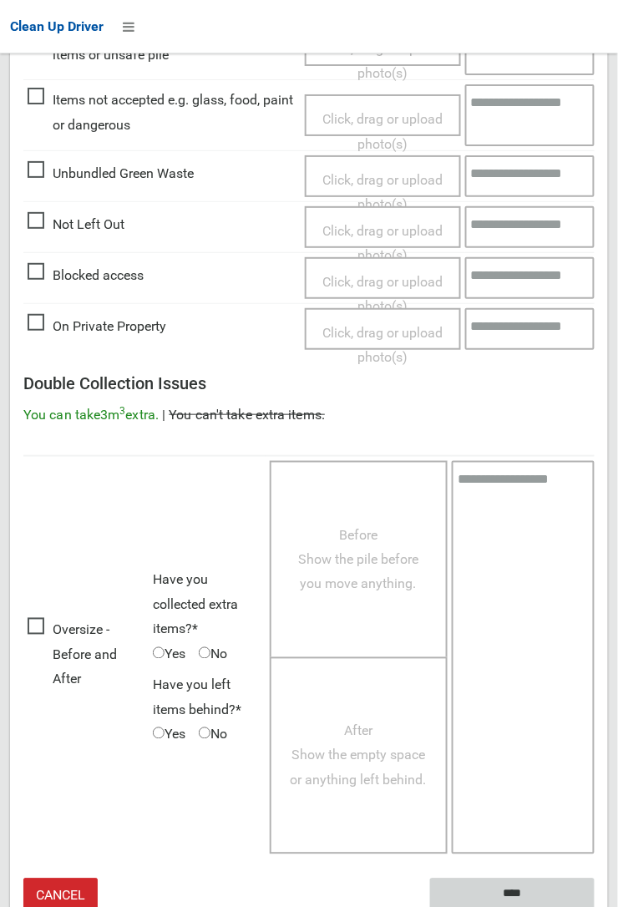
click at [517, 889] on input "****" at bounding box center [512, 894] width 165 height 31
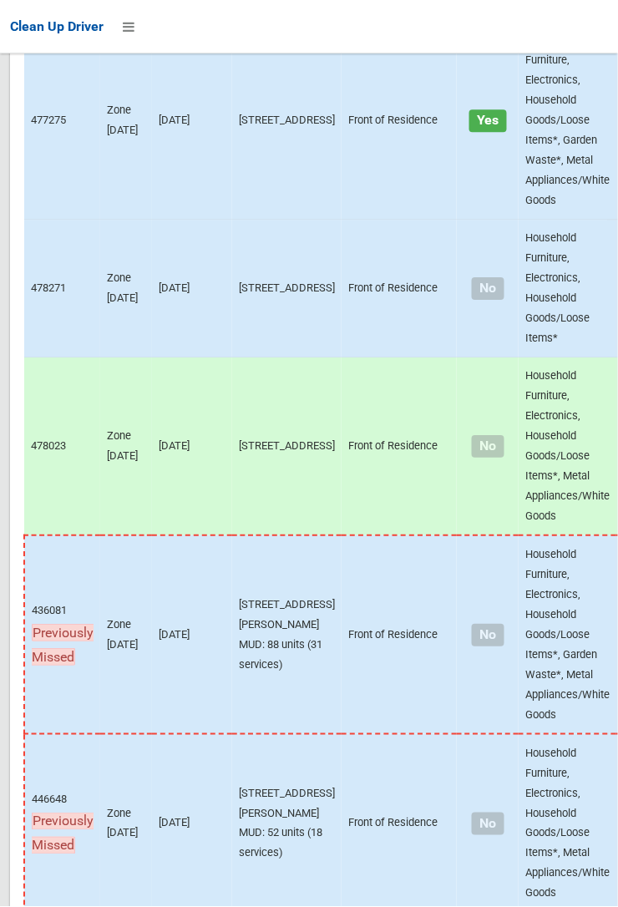
scroll to position [11252, 0]
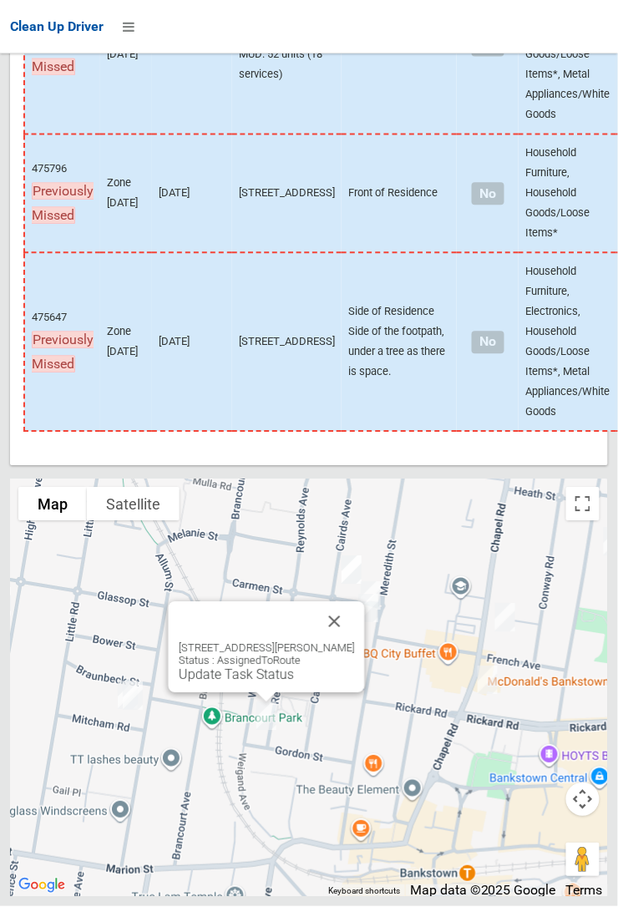
click at [355, 642] on button "Close" at bounding box center [335, 622] width 40 height 40
click at [348, 642] on button "Close" at bounding box center [335, 622] width 40 height 40
click at [230, 683] on link "Update Task Status" at bounding box center [236, 675] width 115 height 16
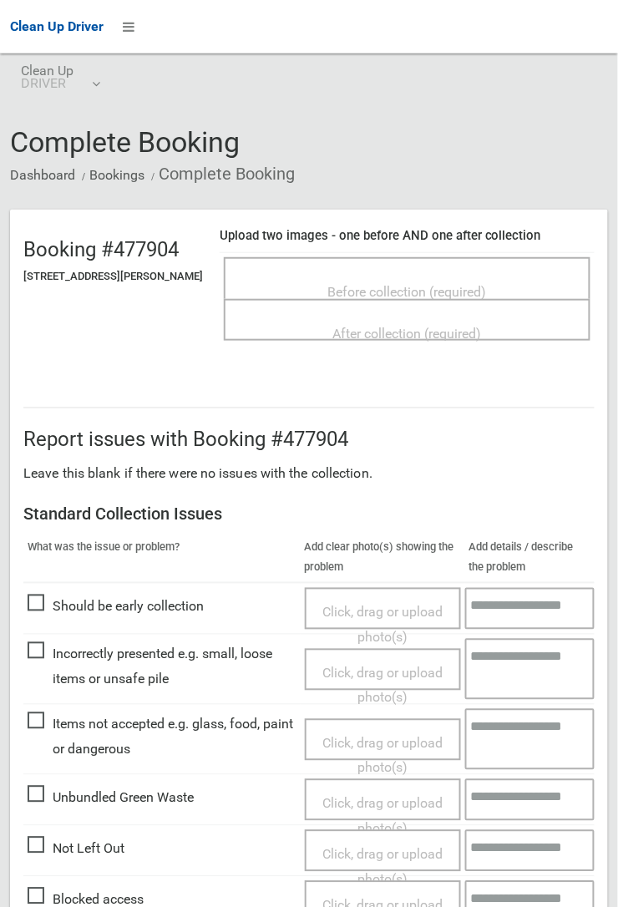
click at [422, 284] on span "Before collection (required)" at bounding box center [407, 292] width 159 height 16
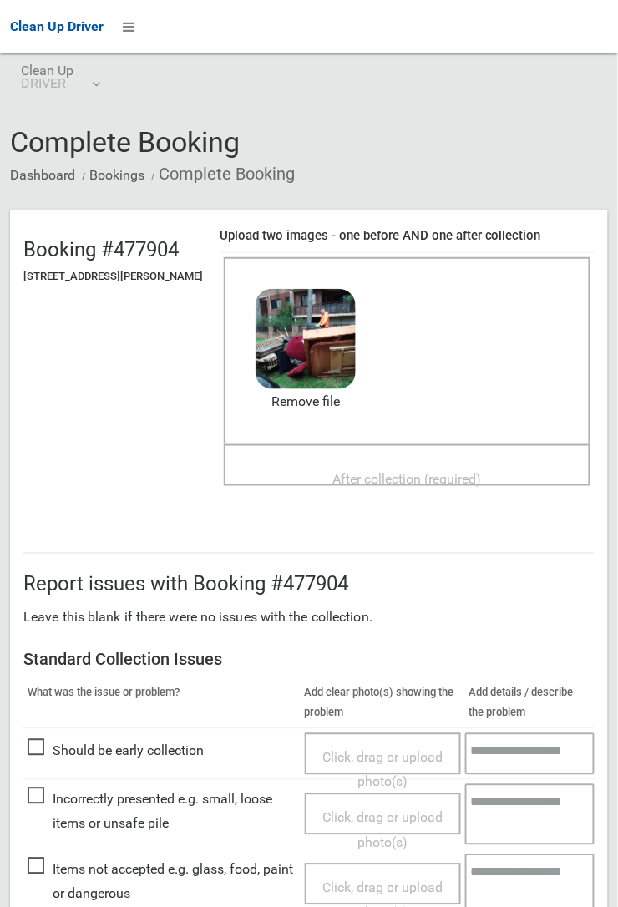
click at [400, 471] on span "After collection (required)" at bounding box center [407, 479] width 149 height 16
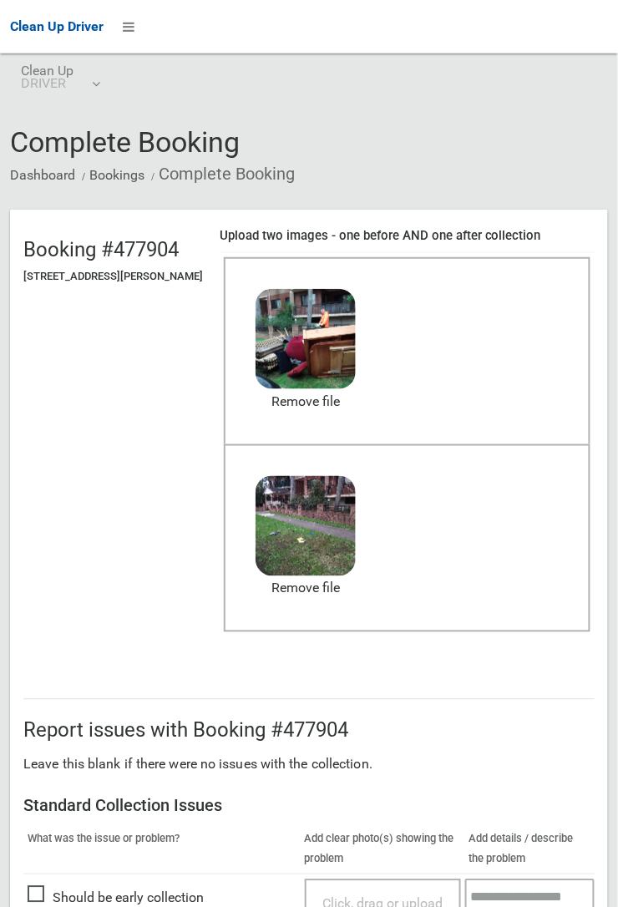
scroll to position [413, 0]
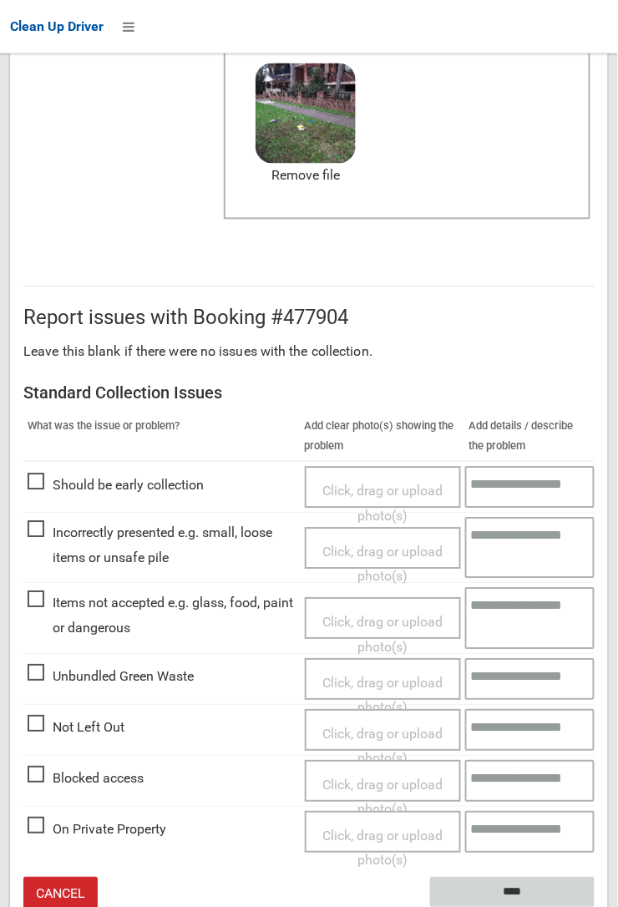
click at [595, 906] on input "****" at bounding box center [512, 893] width 165 height 31
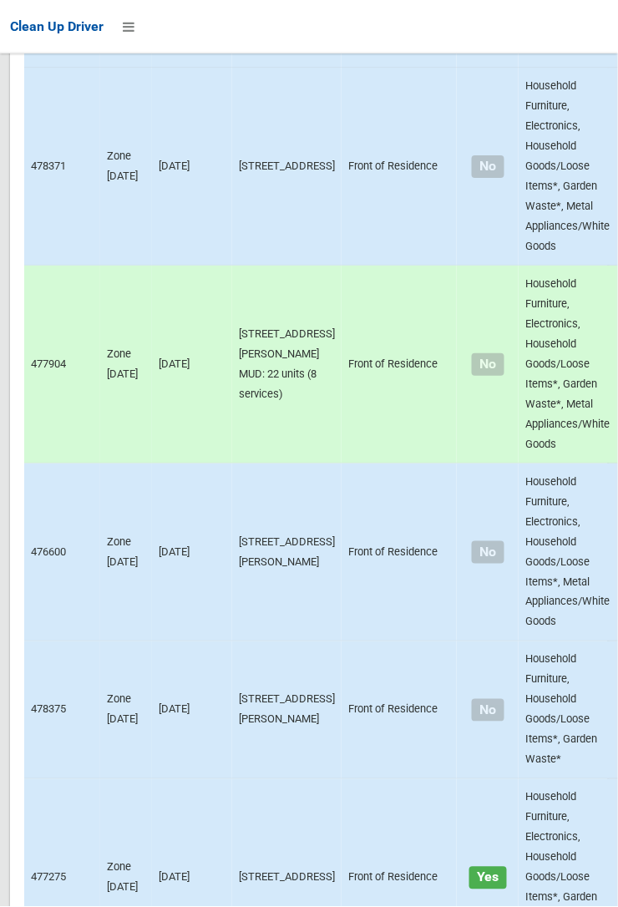
scroll to position [11252, 0]
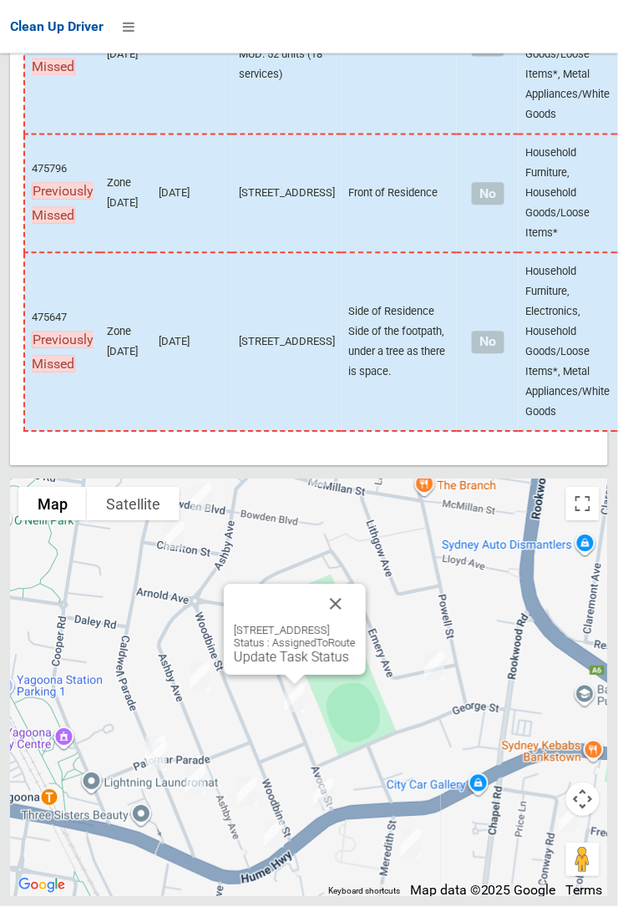
click at [356, 625] on button "Close" at bounding box center [336, 605] width 40 height 40
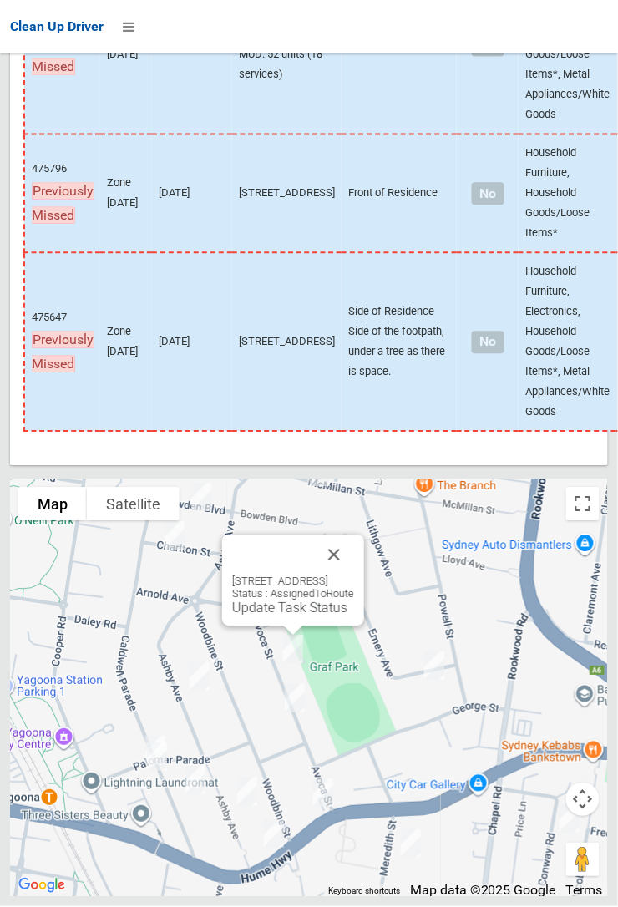
click at [354, 575] on button "Close" at bounding box center [334, 555] width 40 height 40
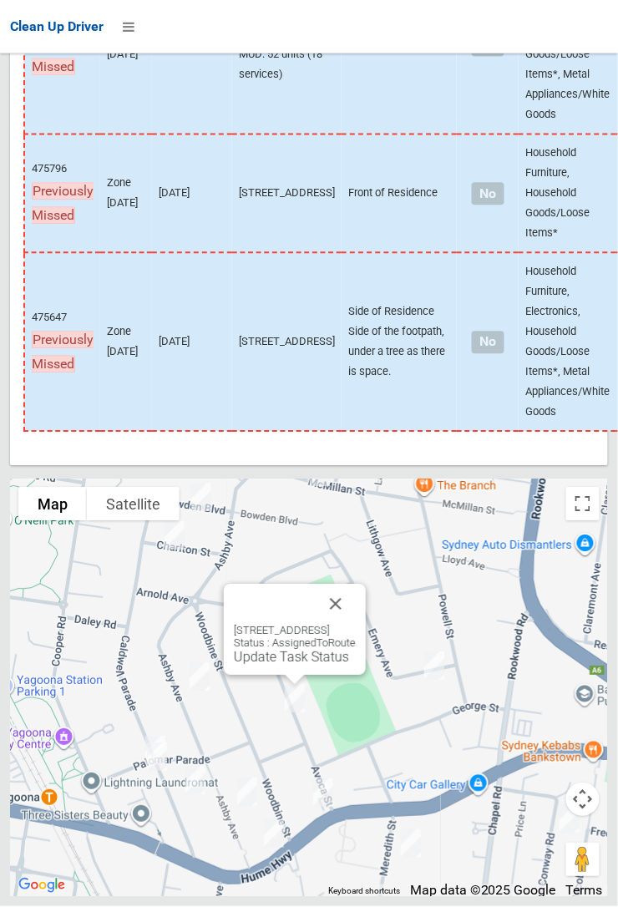
click at [277, 666] on link "Update Task Status" at bounding box center [291, 658] width 115 height 16
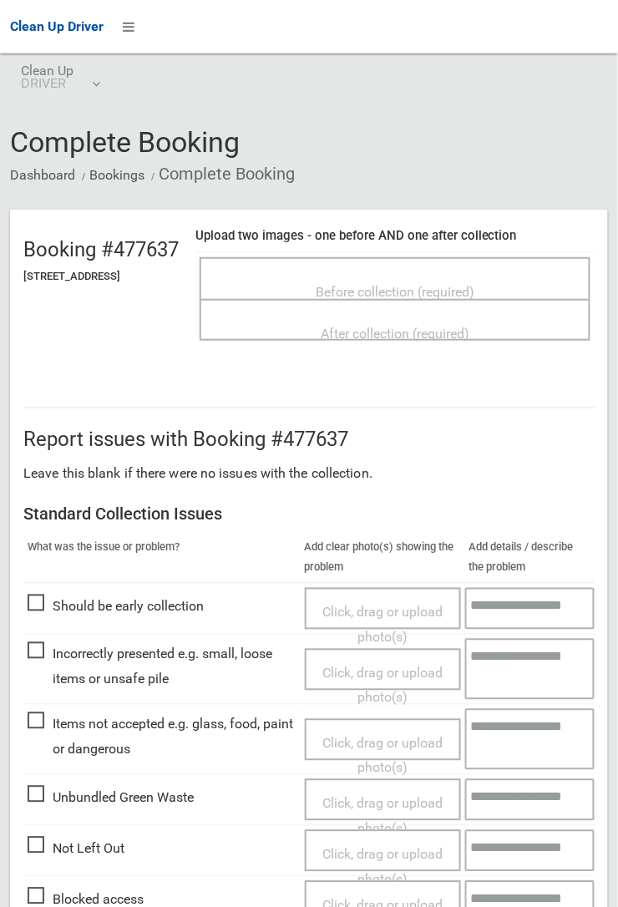
click at [371, 284] on span "Before collection (required)" at bounding box center [395, 292] width 159 height 16
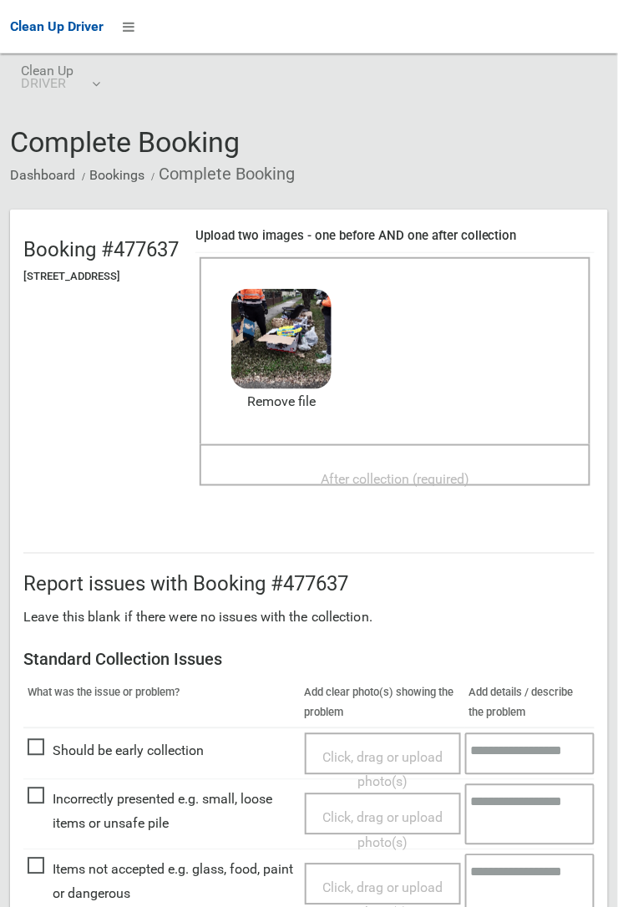
click at [387, 463] on div "After collection (required)" at bounding box center [395, 478] width 354 height 31
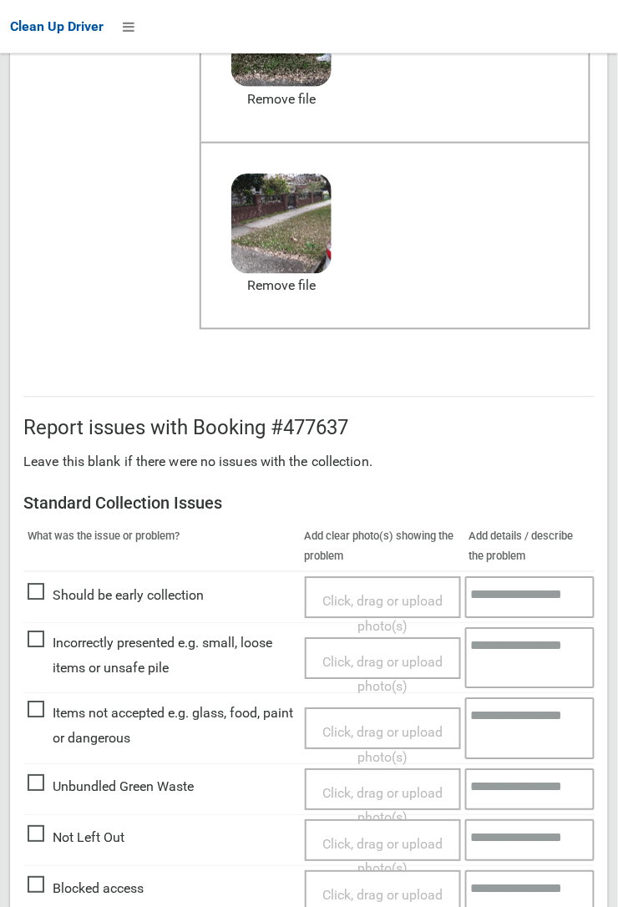
scroll to position [916, 0]
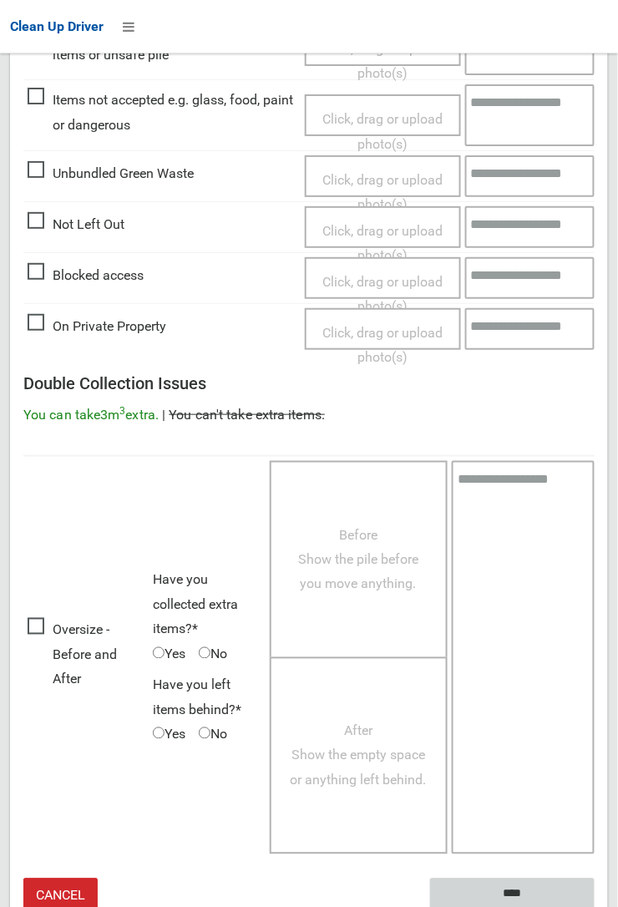
click at [515, 884] on input "****" at bounding box center [512, 894] width 165 height 31
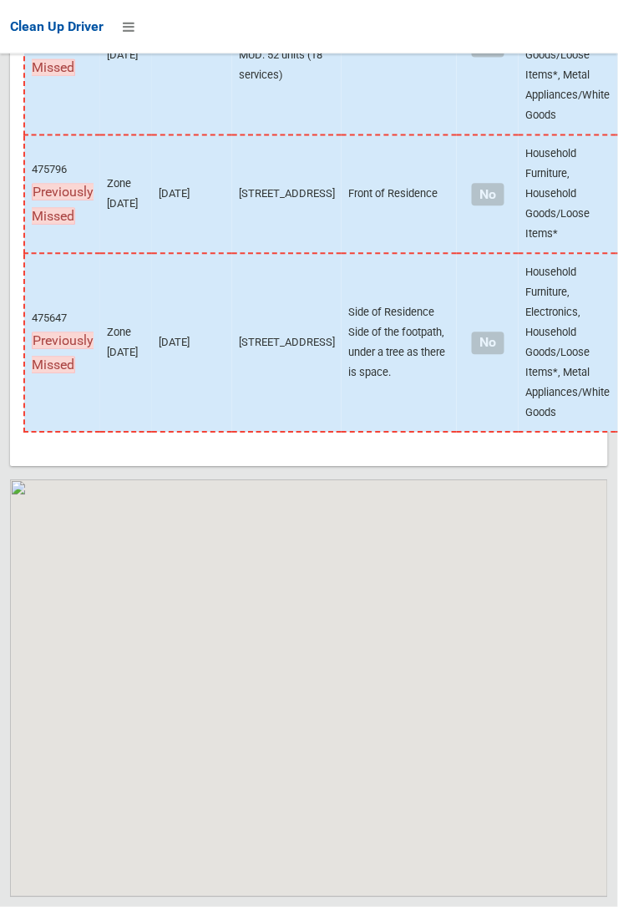
scroll to position [11252, 0]
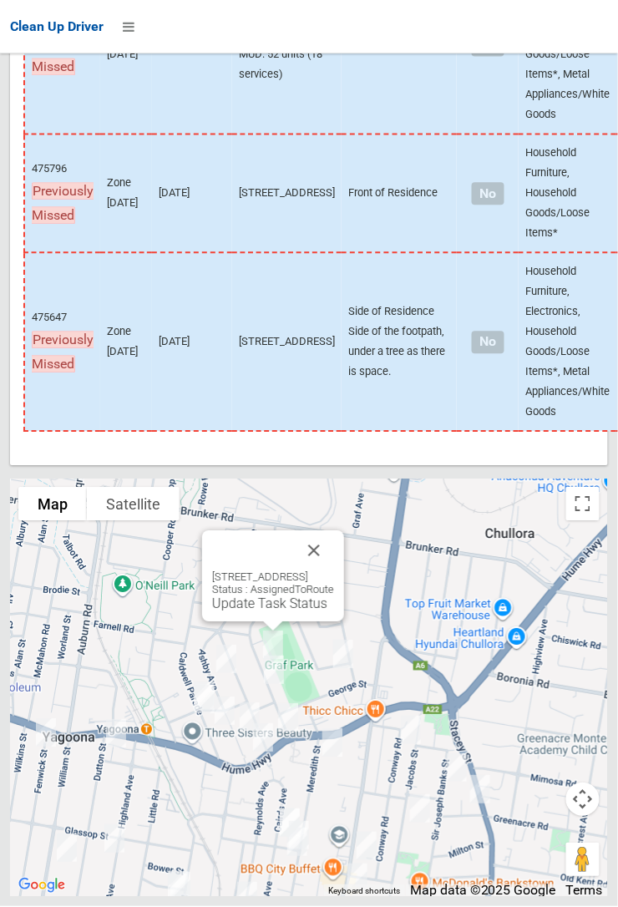
click at [263, 612] on link "Update Task Status" at bounding box center [269, 604] width 115 height 16
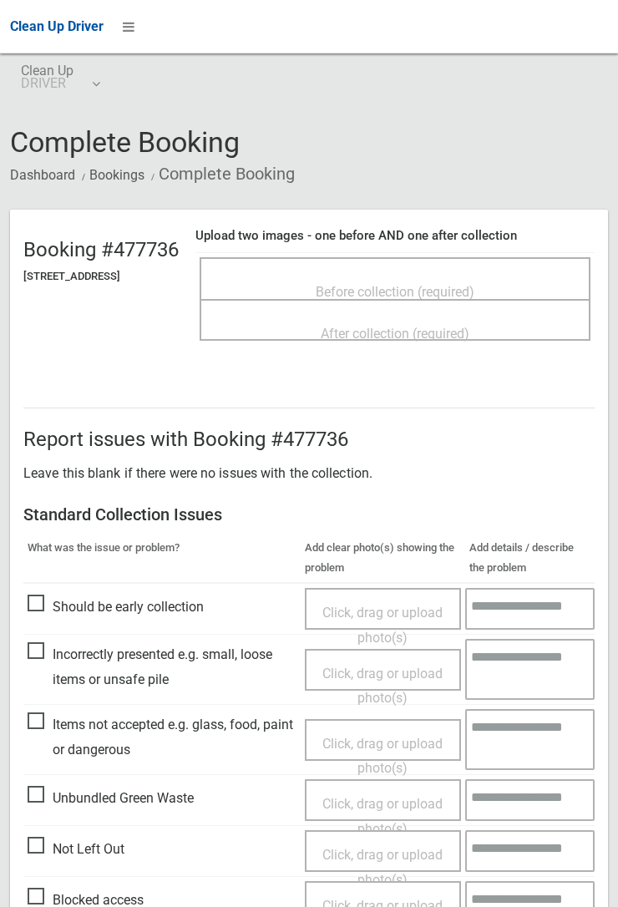
click at [422, 284] on span "Before collection (required)" at bounding box center [395, 292] width 159 height 16
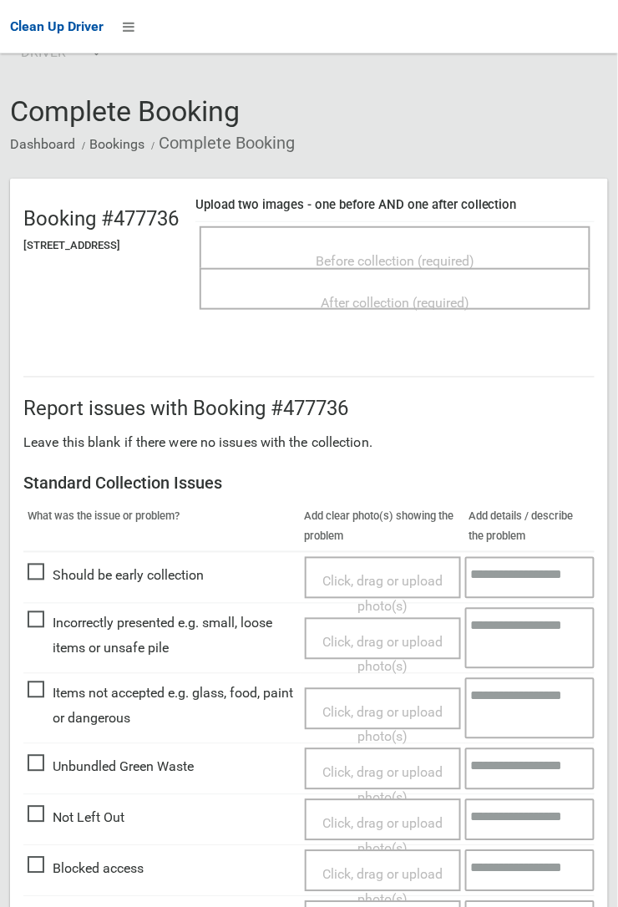
scroll to position [36, 0]
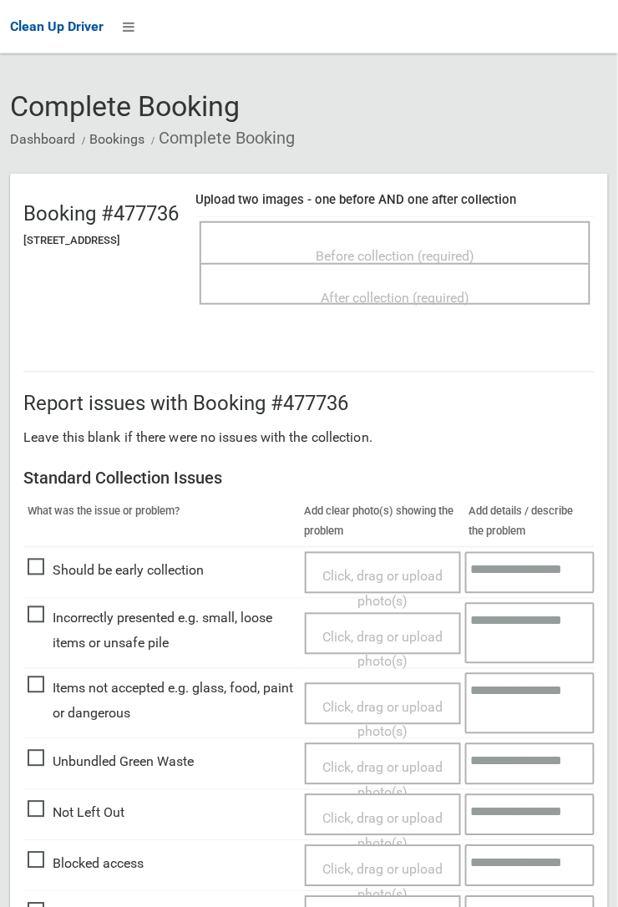
click at [367, 248] on span "Before collection (required)" at bounding box center [395, 256] width 159 height 16
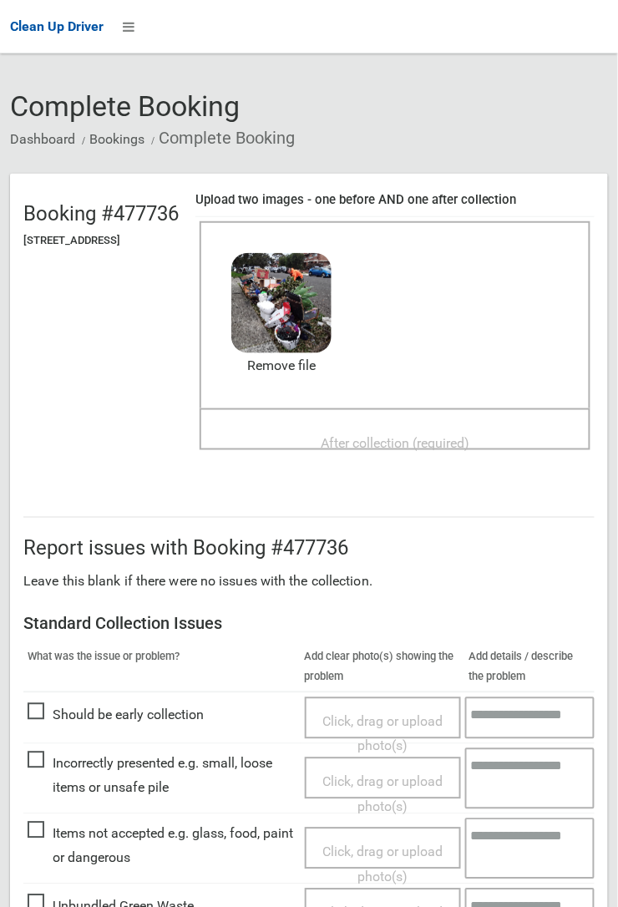
click at [386, 435] on span "After collection (required)" at bounding box center [395, 443] width 149 height 16
click at [374, 435] on span "After collection (required)" at bounding box center [395, 443] width 149 height 16
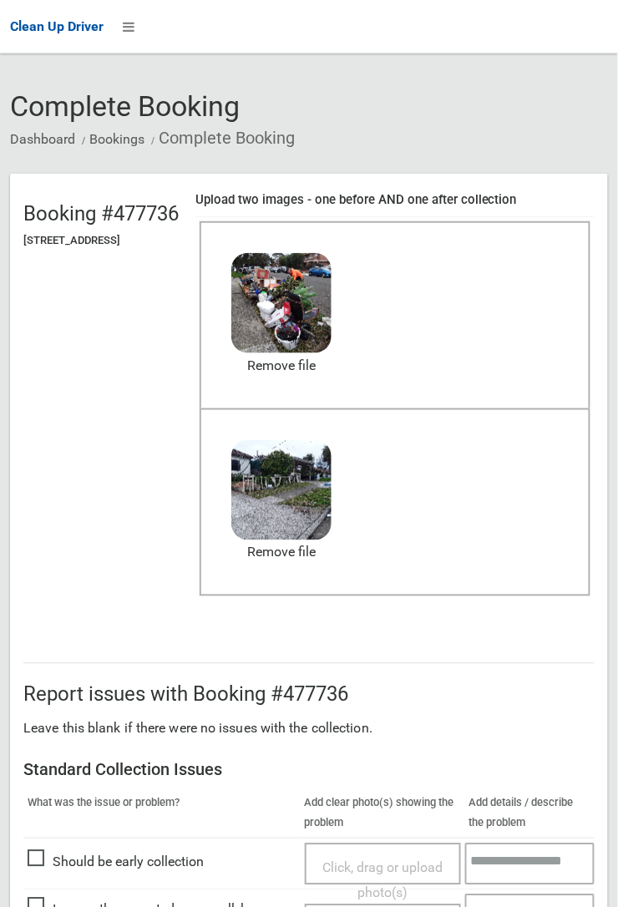
scroll to position [916, 0]
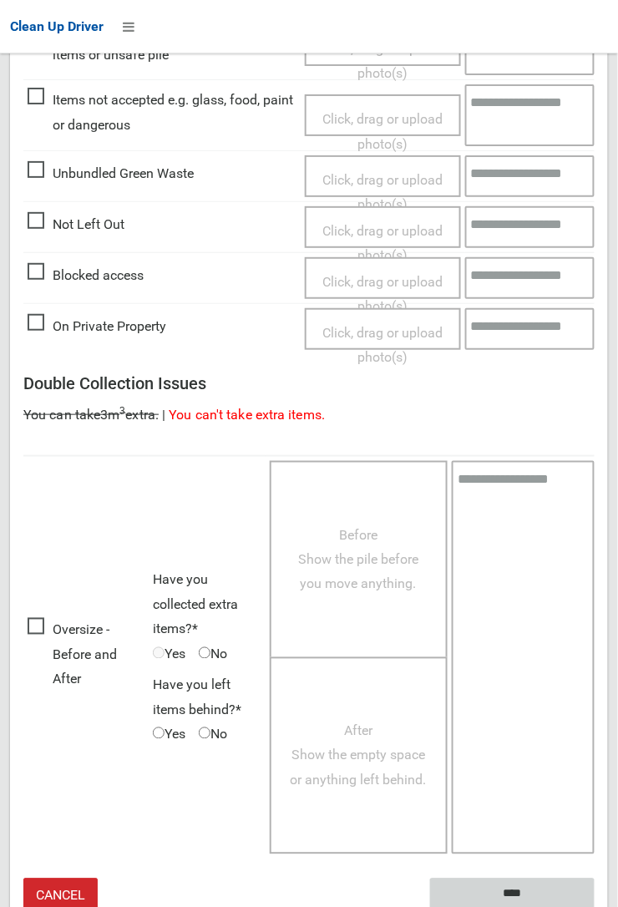
click at [512, 889] on input "****" at bounding box center [512, 894] width 165 height 31
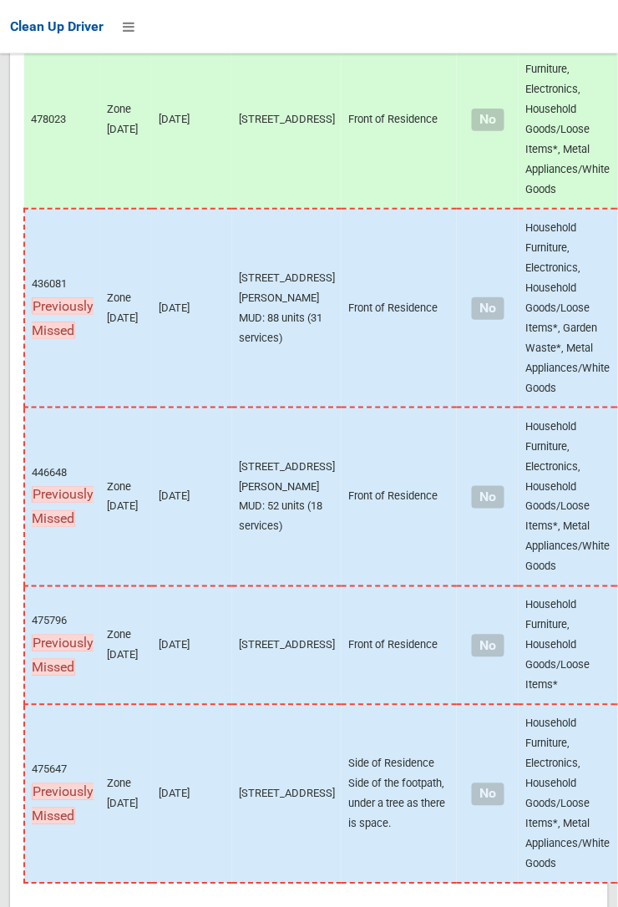
scroll to position [11252, 0]
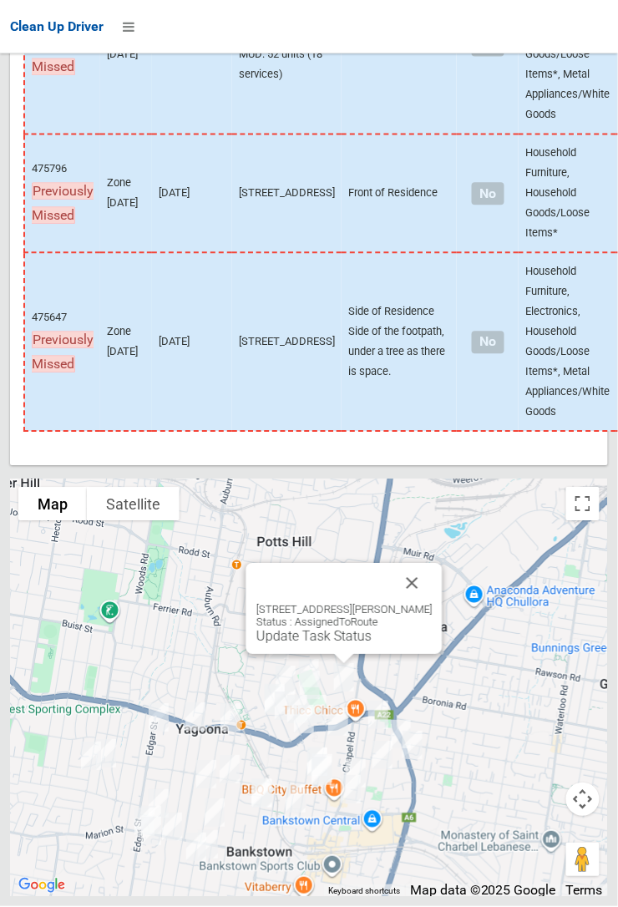
click at [433, 604] on button "Close" at bounding box center [413, 584] width 40 height 40
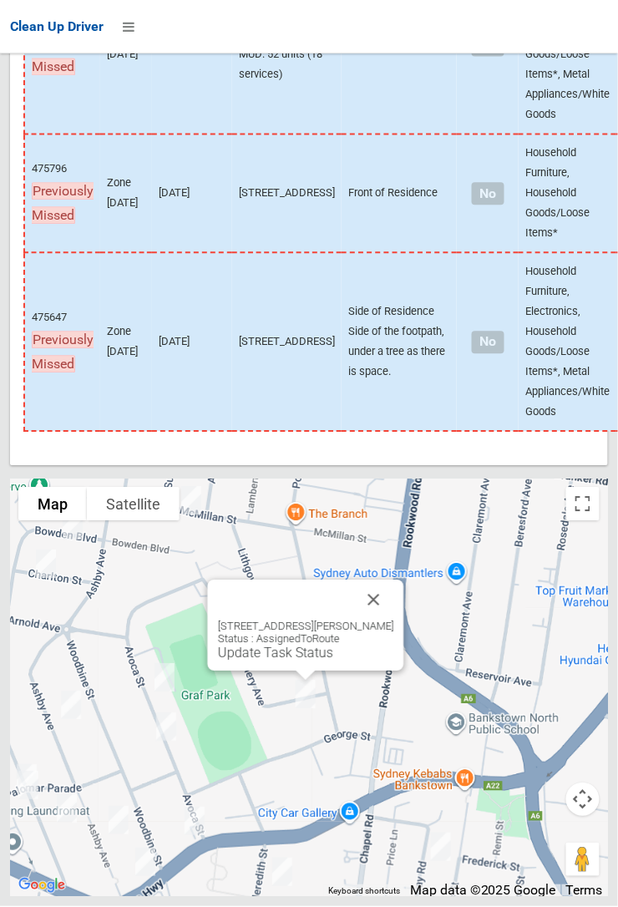
click at [394, 621] on button "Close" at bounding box center [374, 600] width 40 height 40
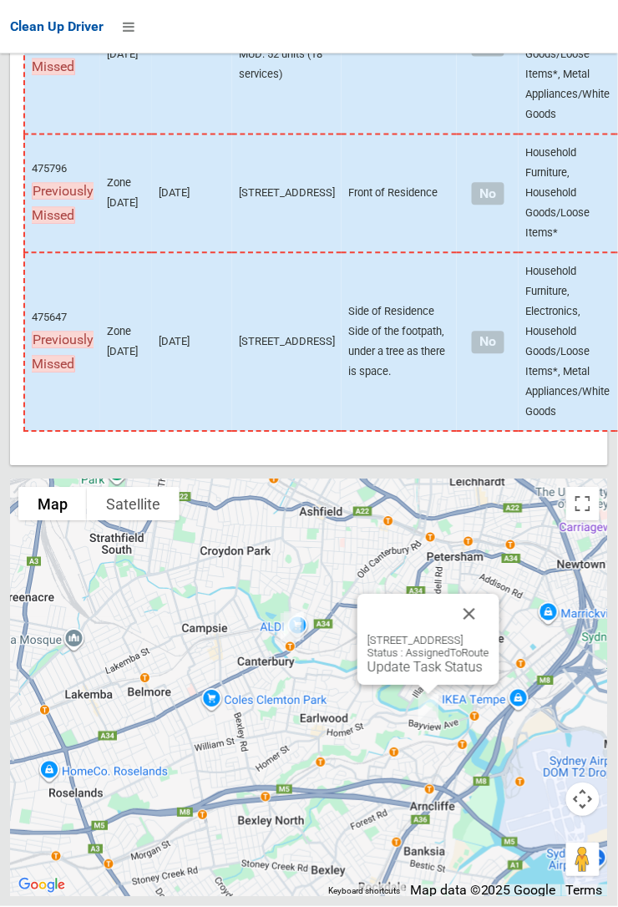
click at [489, 635] on button "Close" at bounding box center [469, 615] width 40 height 40
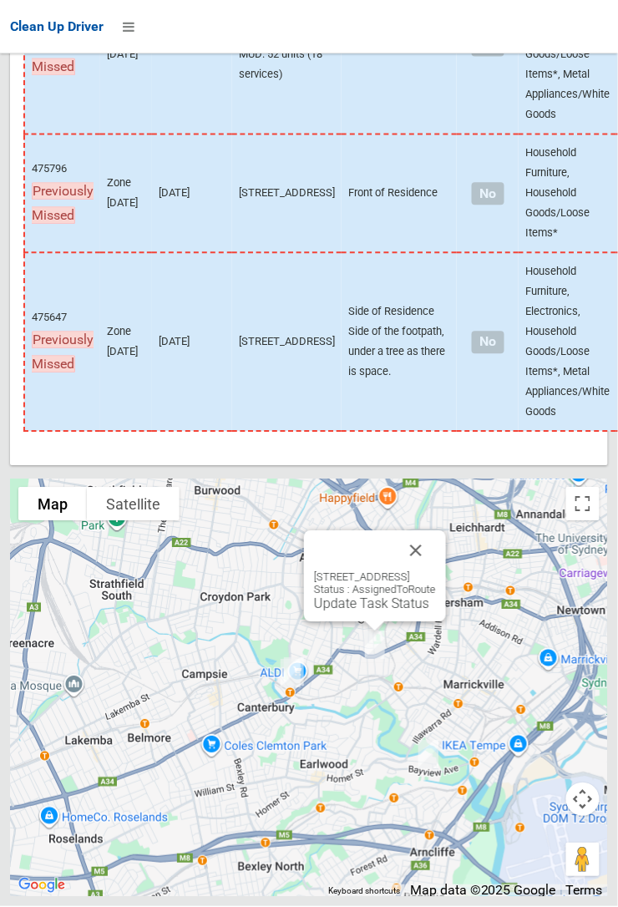
click at [436, 571] on button "Close" at bounding box center [416, 551] width 40 height 40
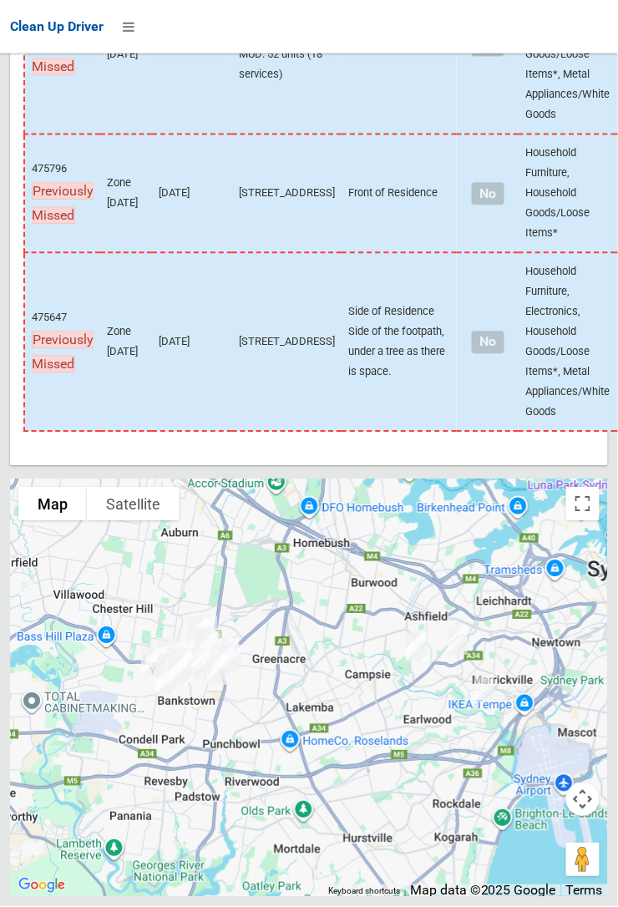
scroll to position [11252, 0]
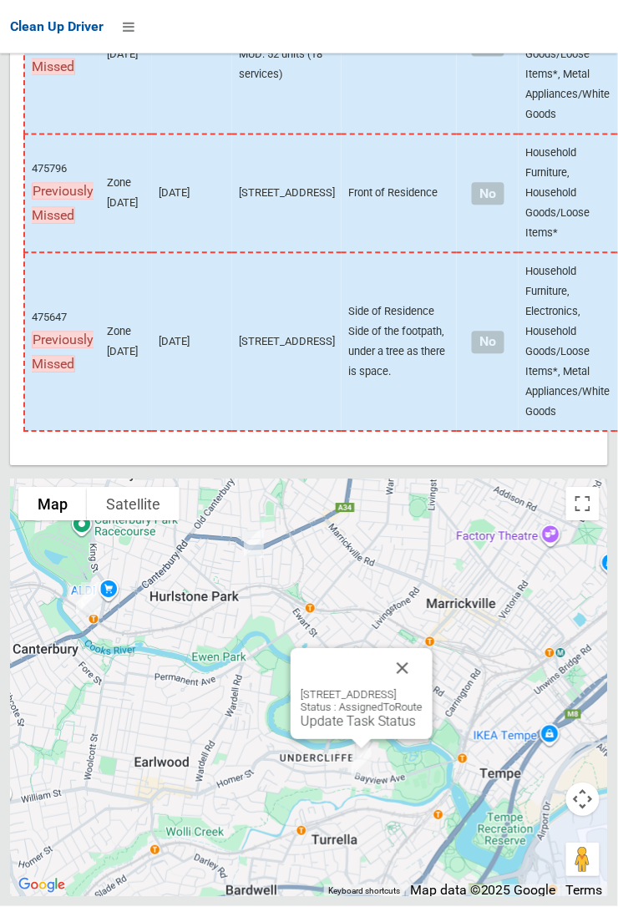
click at [423, 689] on button "Close" at bounding box center [402, 669] width 40 height 40
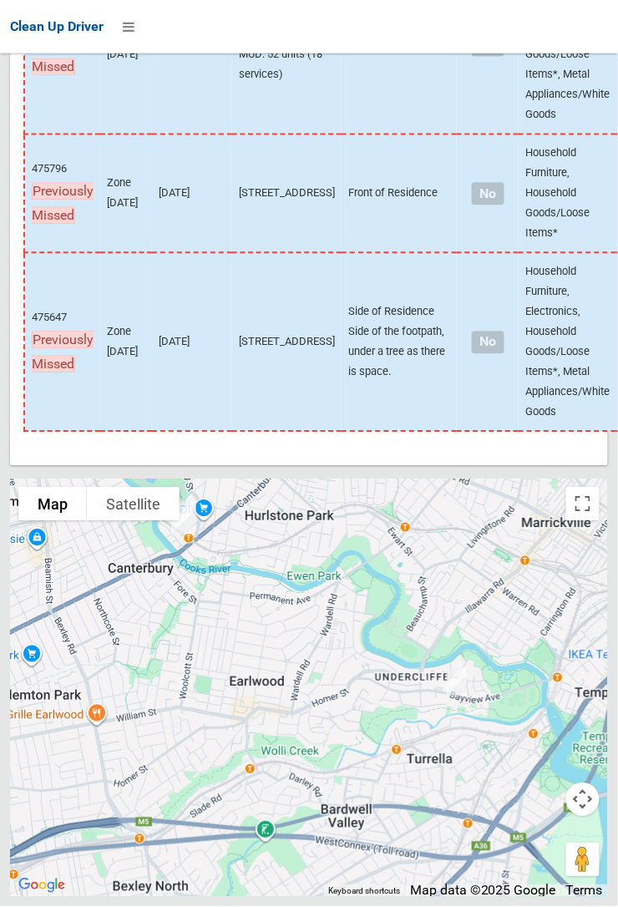
scroll to position [11148, 0]
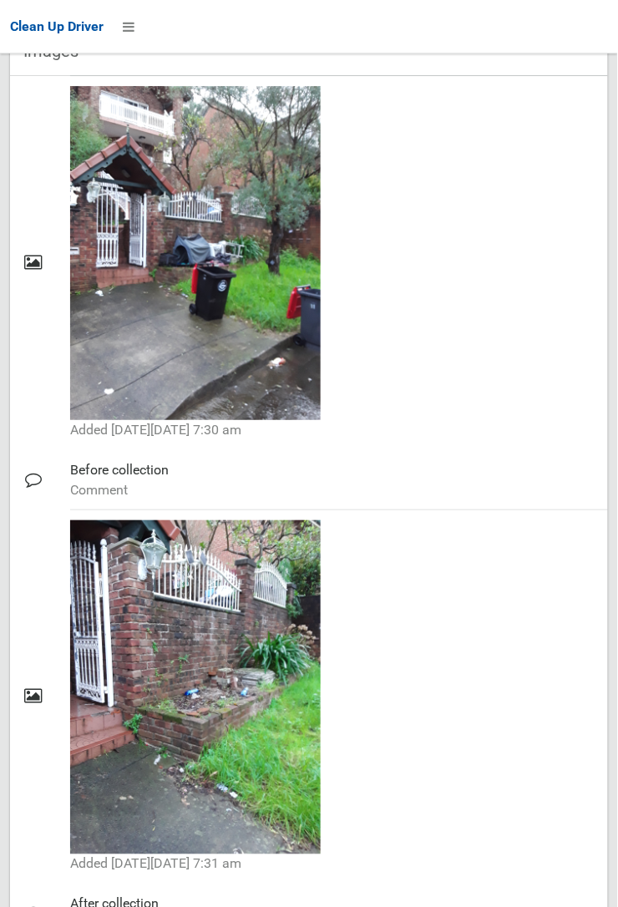
scroll to position [805, 0]
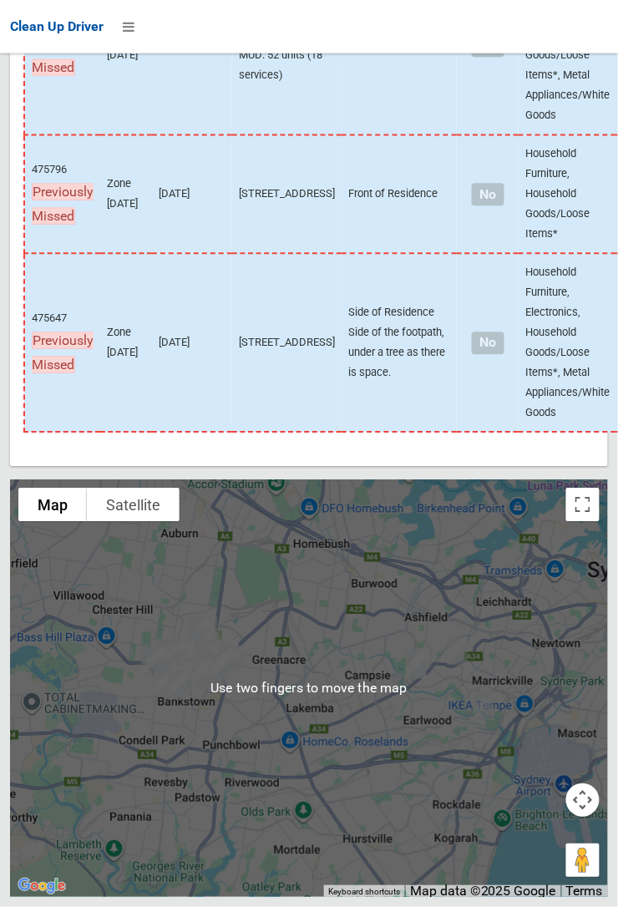
scroll to position [11252, 0]
